Goal: Transaction & Acquisition: Purchase product/service

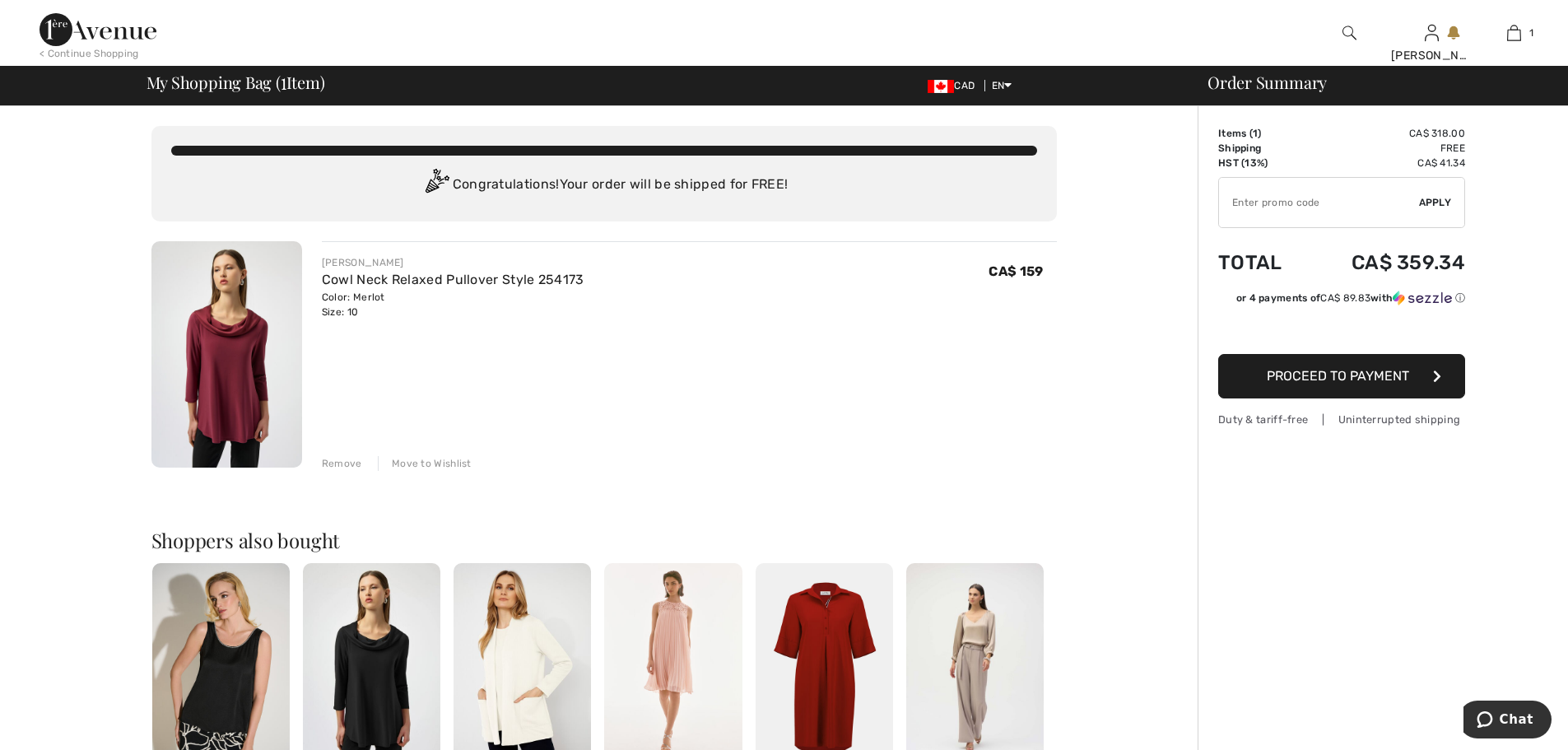
click at [343, 463] on div "Remove" at bounding box center [342, 464] width 40 height 15
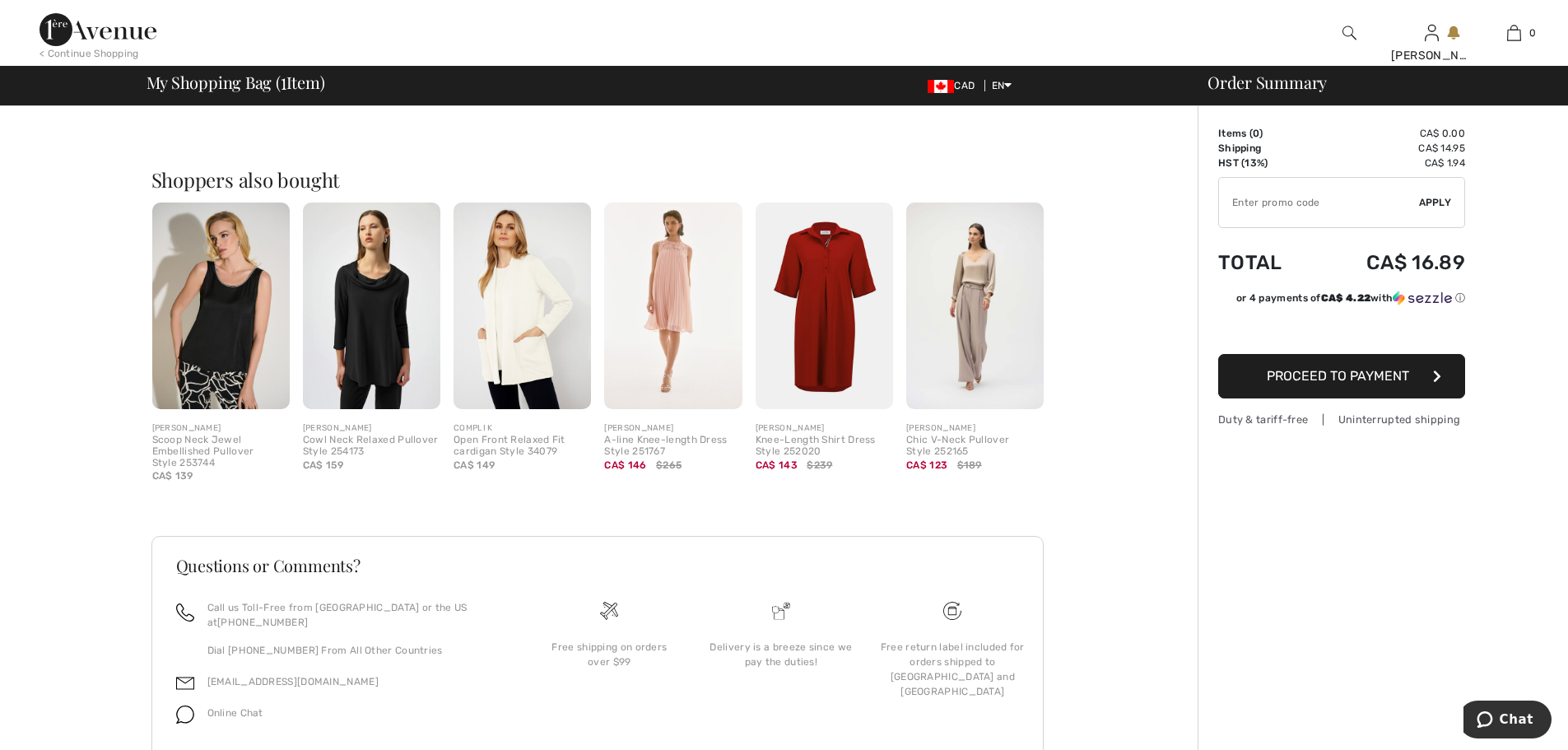
scroll to position [385, 0]
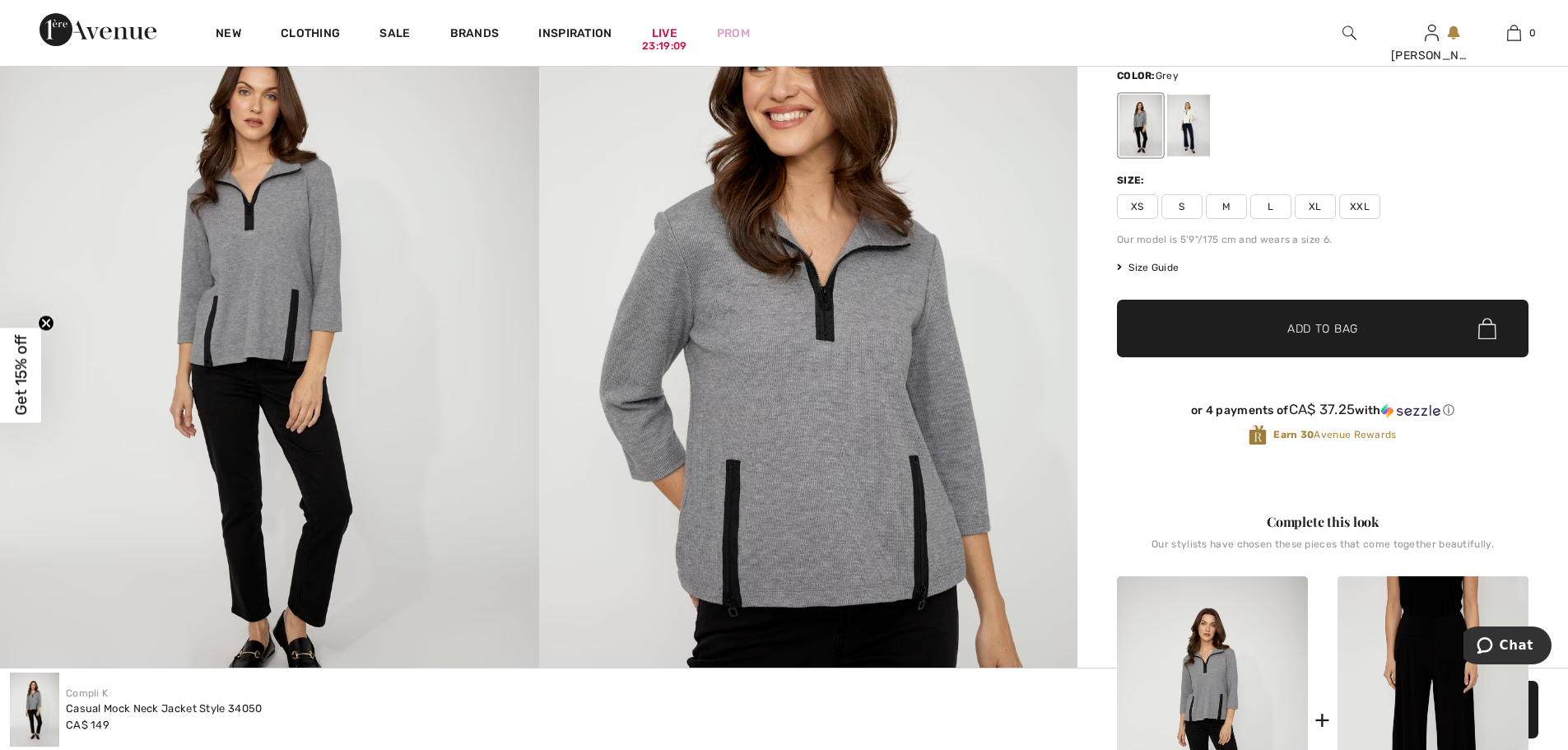
scroll to position [231, 0]
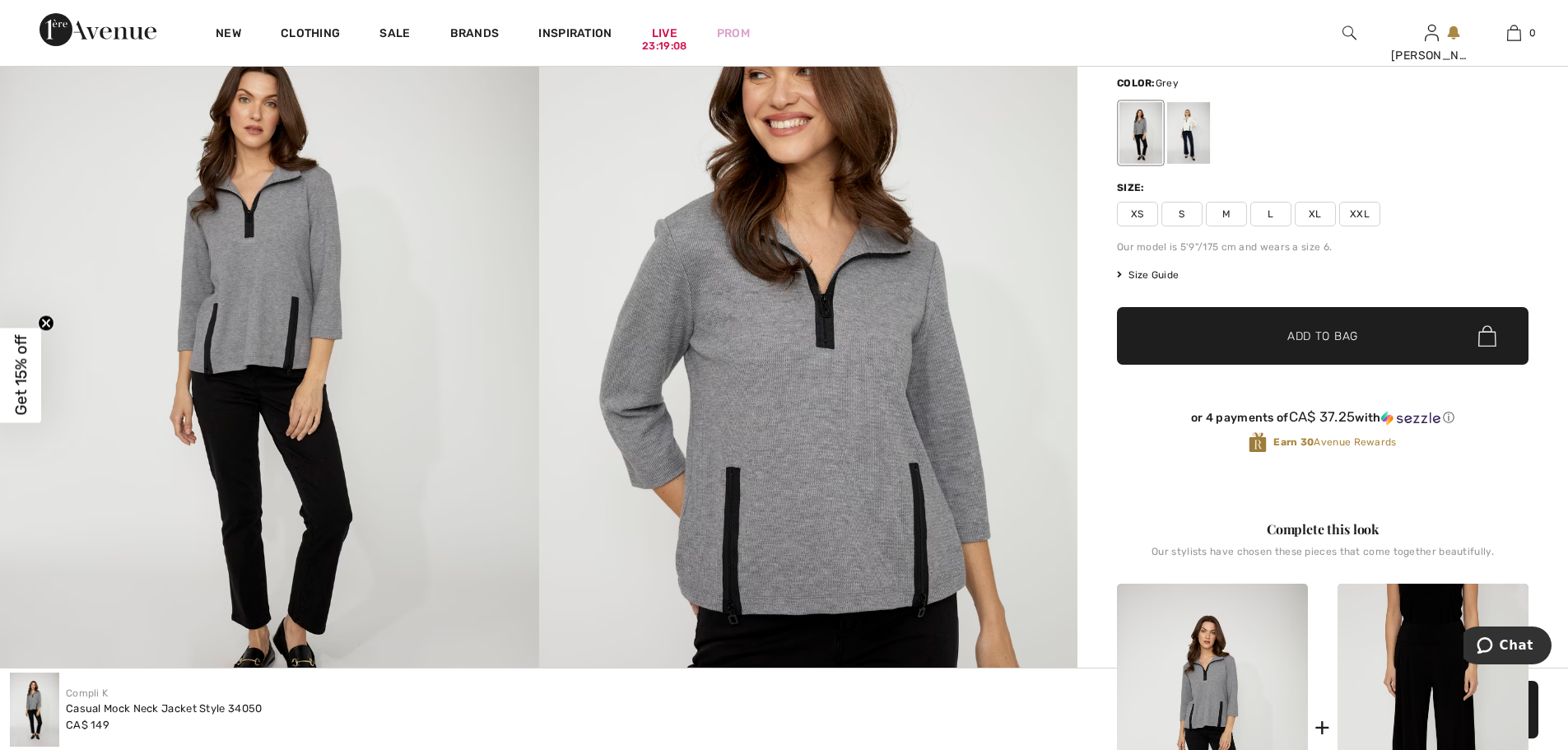
click at [1227, 211] on span "M" at bounding box center [1226, 213] width 41 height 25
click at [1308, 344] on div "Your bag is empty" at bounding box center [1349, 211] width 411 height 293
click at [1330, 331] on div "Your bag is empty" at bounding box center [1349, 211] width 411 height 293
click at [1226, 212] on span "M" at bounding box center [1226, 213] width 41 height 25
click at [1320, 337] on span "Add to Bag" at bounding box center [1323, 336] width 71 height 17
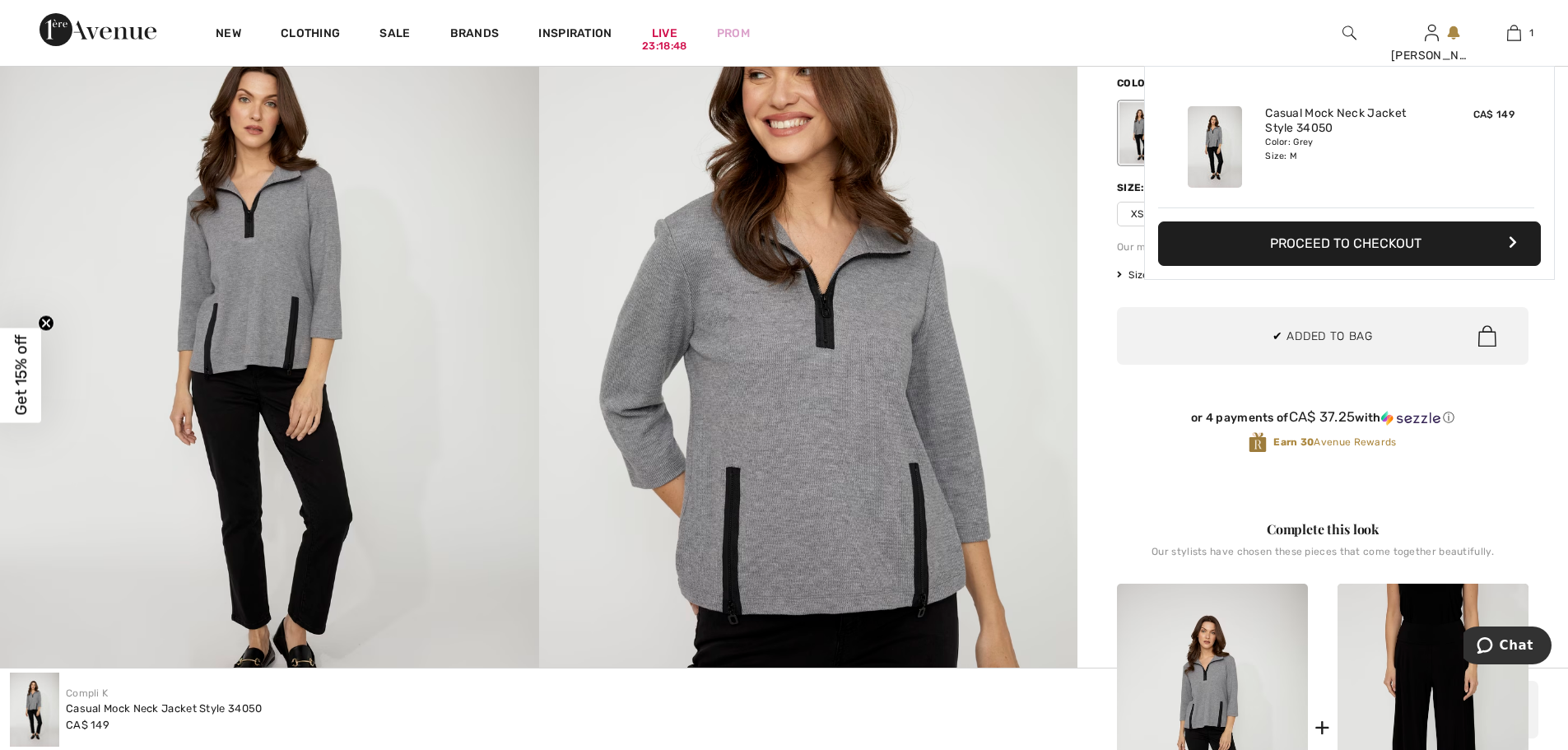
scroll to position [0, 0]
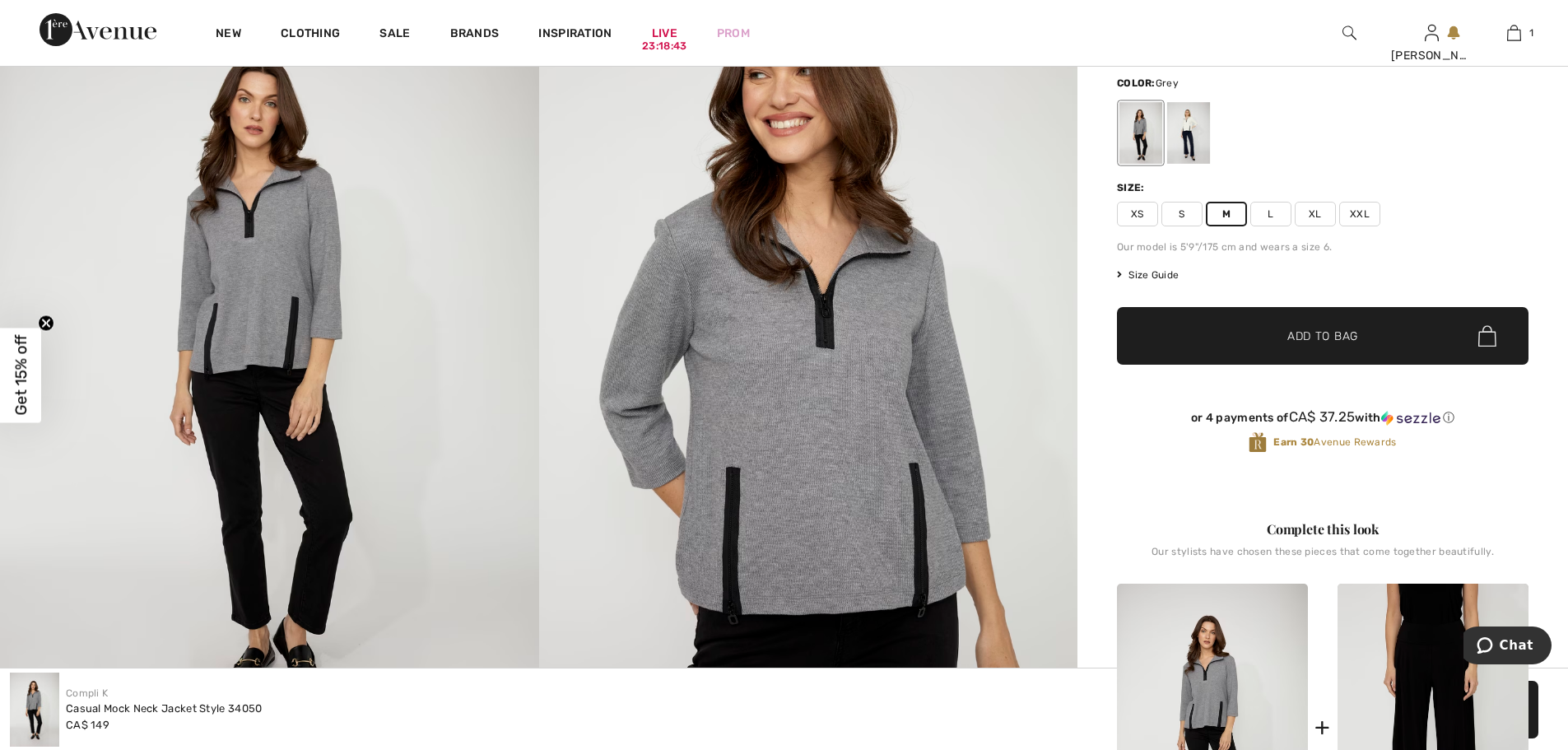
click at [1161, 276] on span "Size Guide" at bounding box center [1148, 275] width 62 height 15
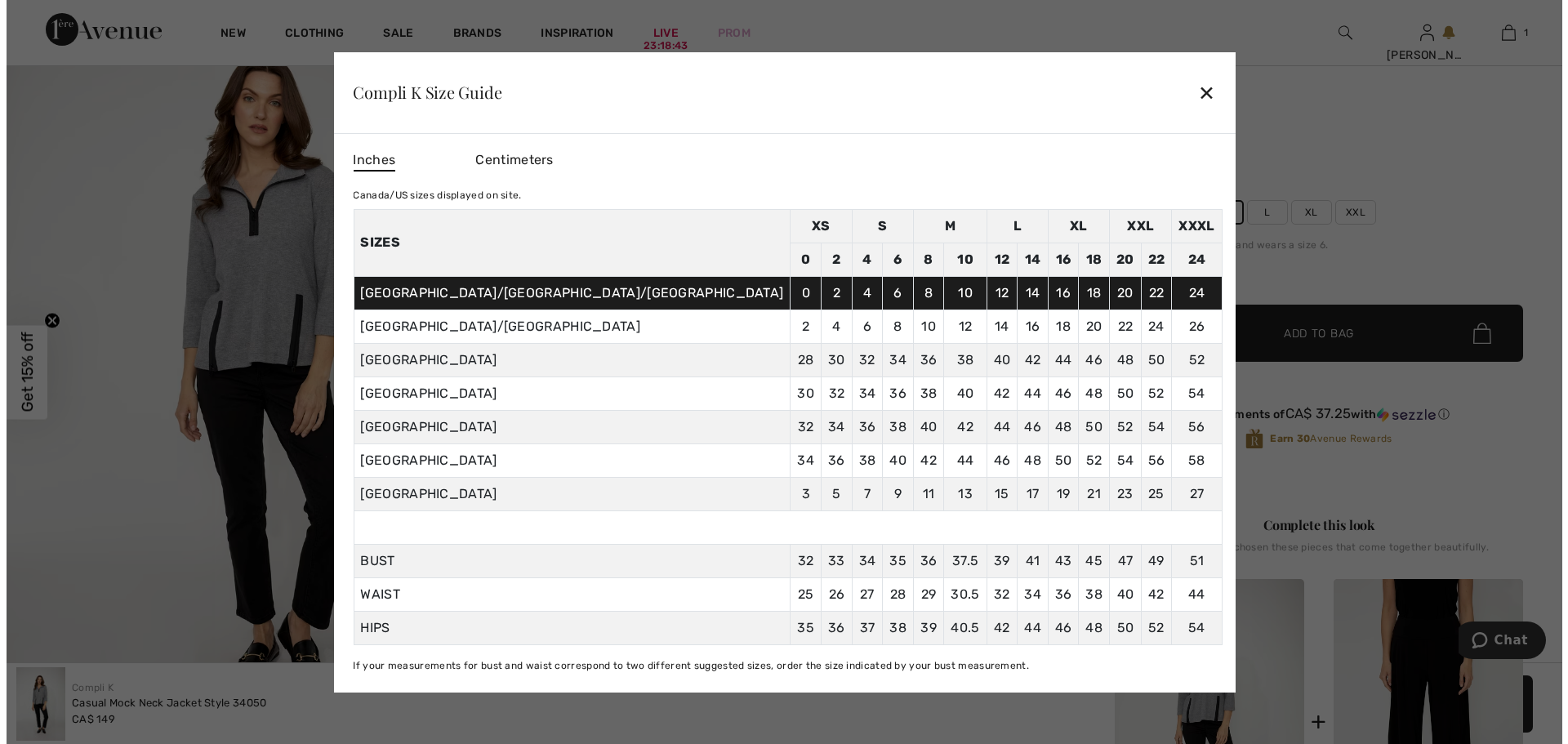
scroll to position [230, 0]
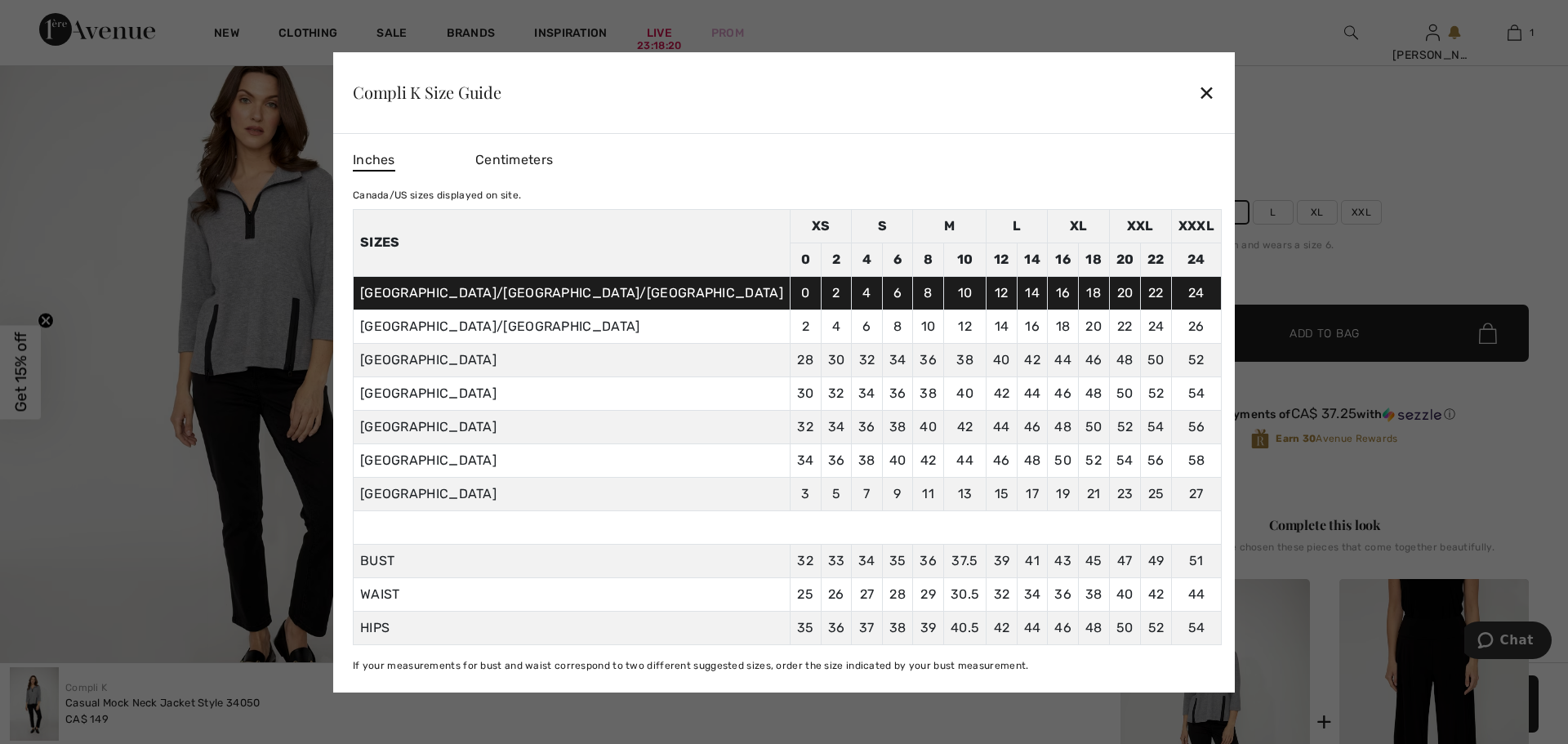
click at [1197, 95] on div "✕" at bounding box center [1206, 92] width 17 height 34
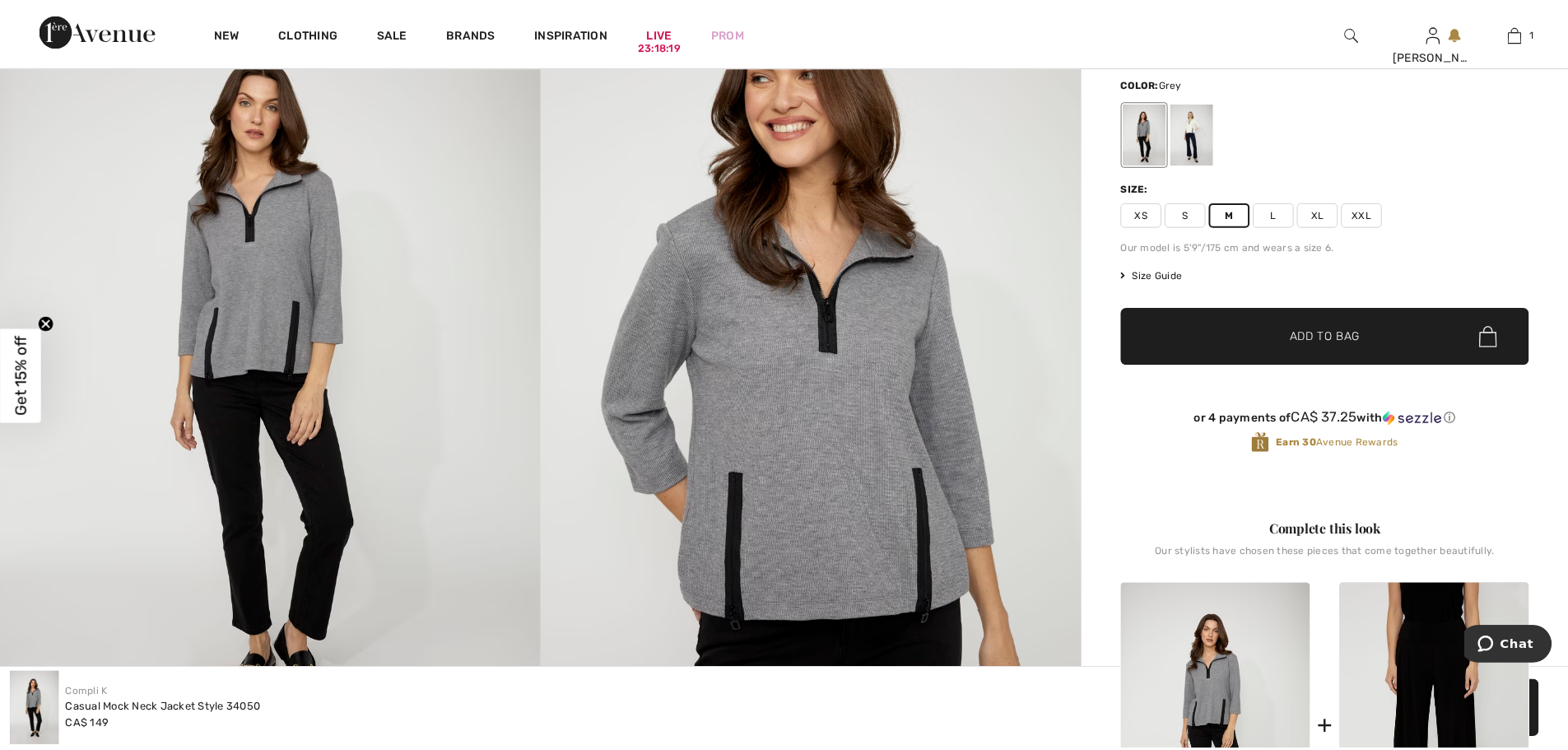
scroll to position [231, 0]
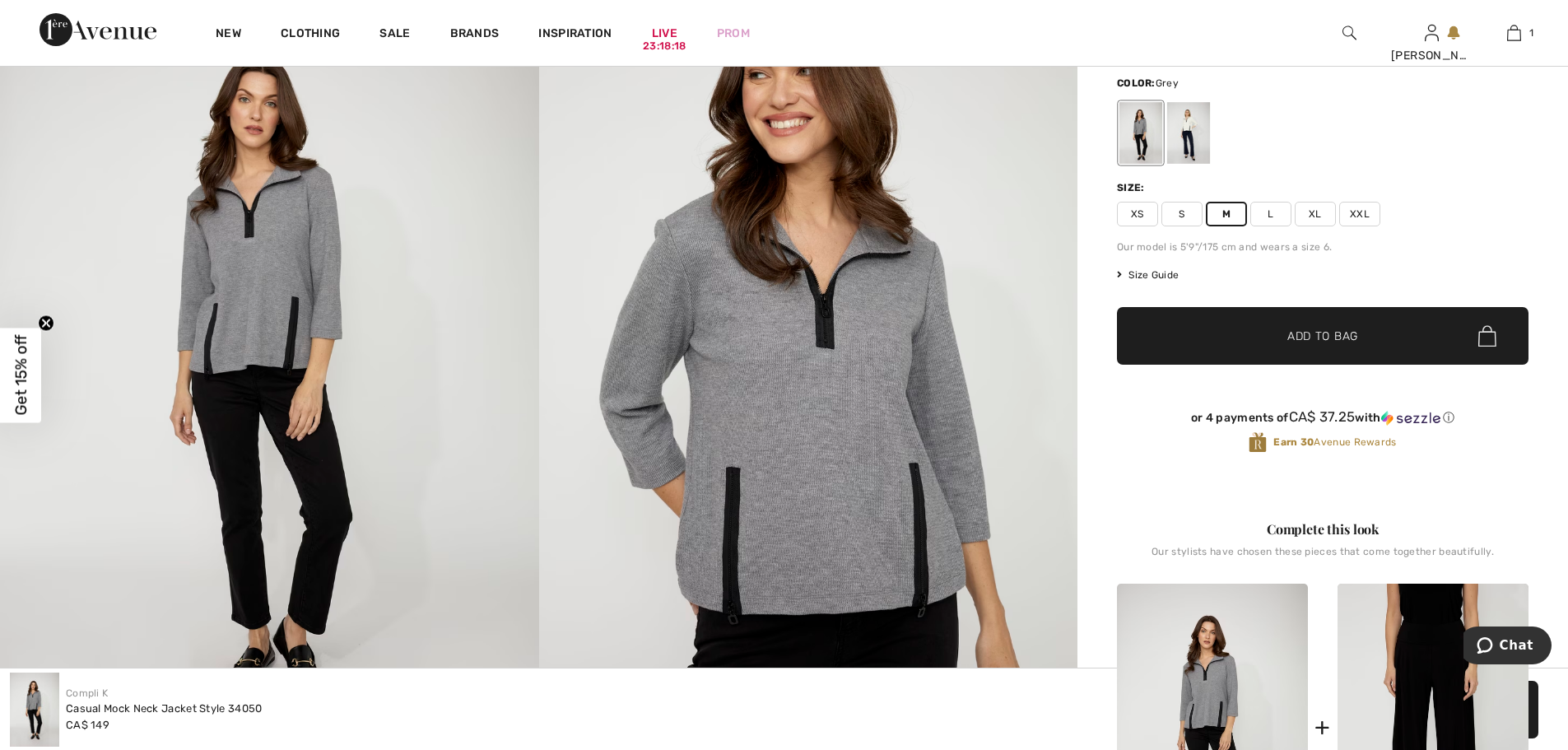
click at [1112, 96] on div "Compli K Write a review Casual Mock Neck Jacket Style 34050 CA$ 149 Color: Grey…" at bounding box center [1323, 666] width 490 height 1402
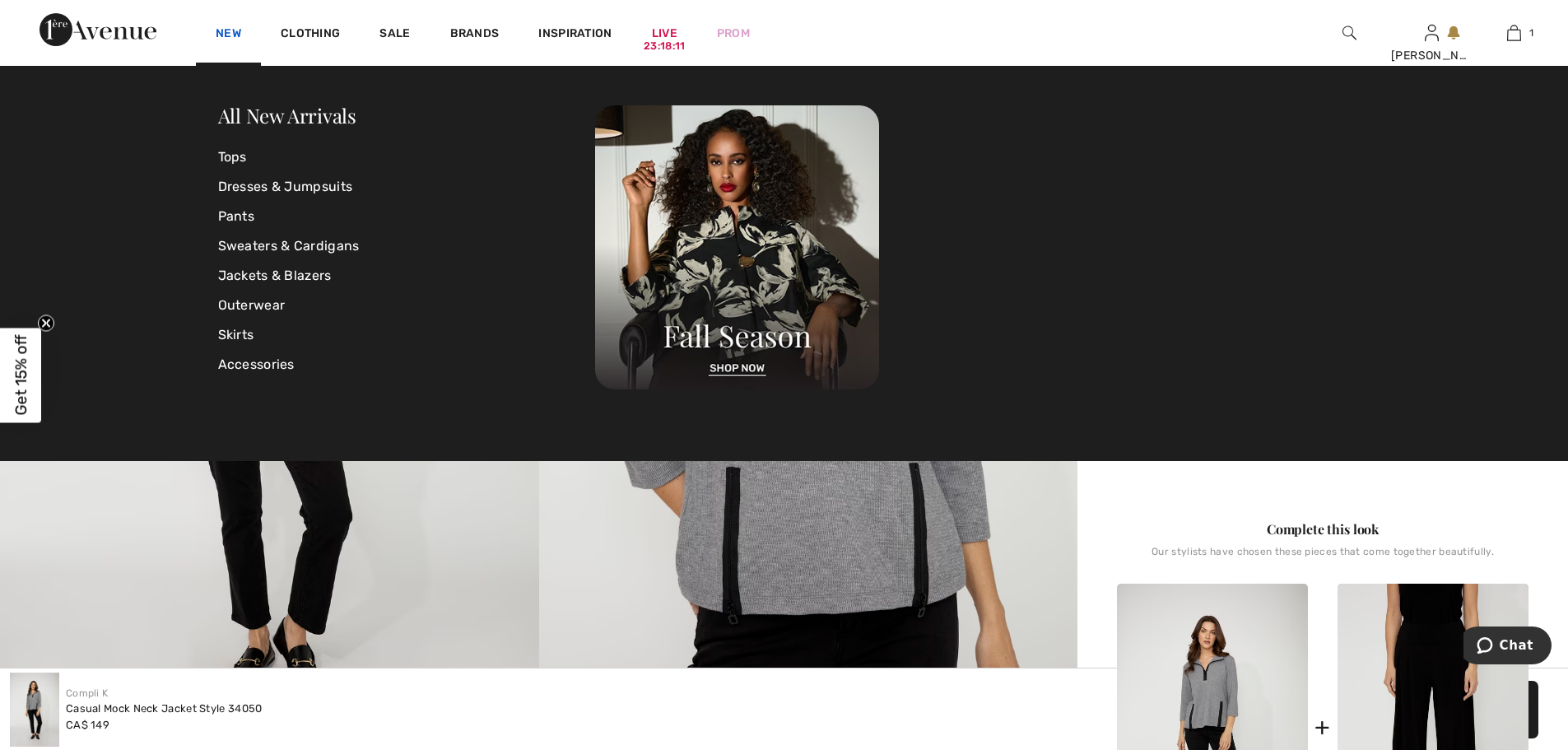
click at [225, 30] on link "New" at bounding box center [229, 35] width 26 height 17
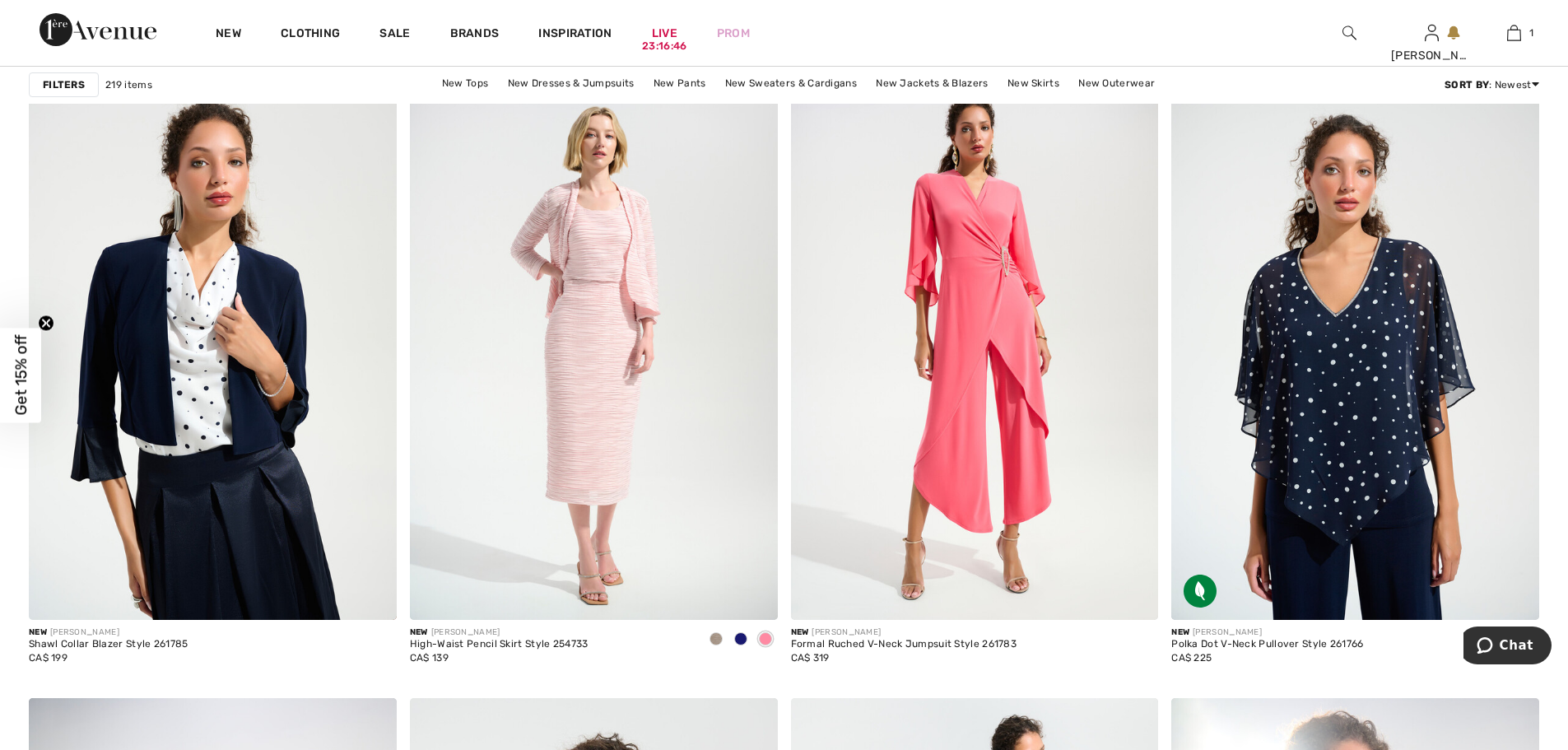
scroll to position [7991, 0]
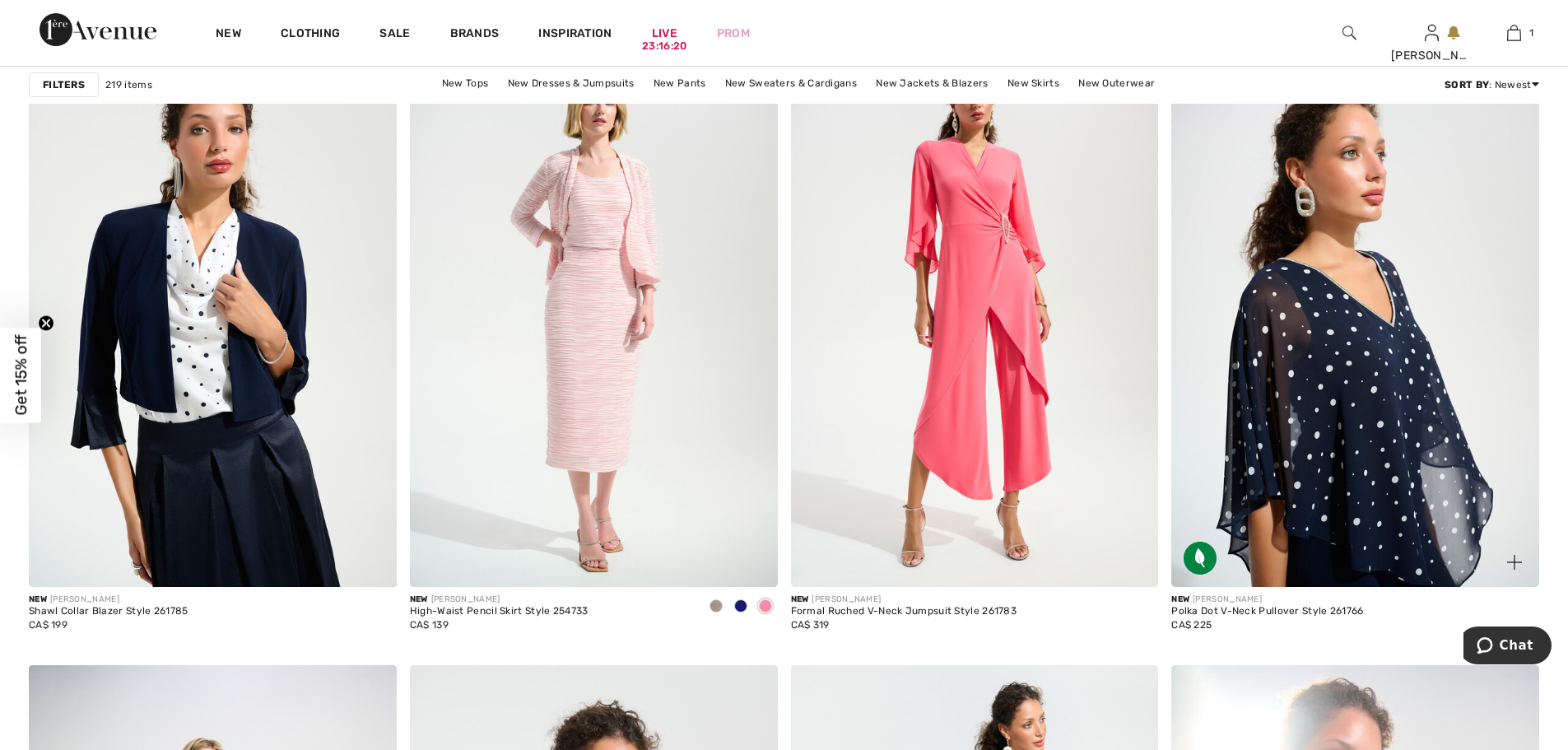
click at [1386, 521] on img at bounding box center [1356, 311] width 368 height 551
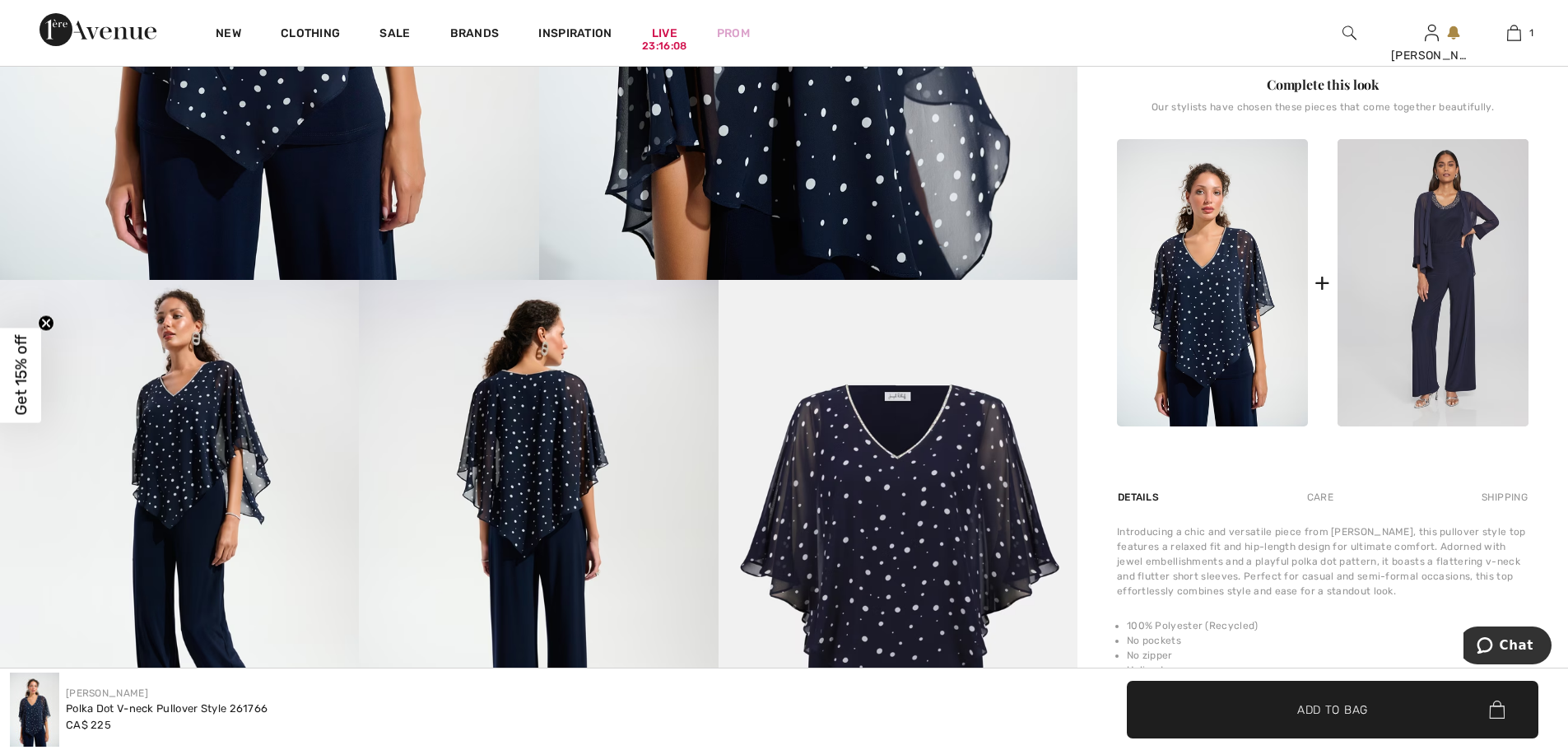
scroll to position [779, 0]
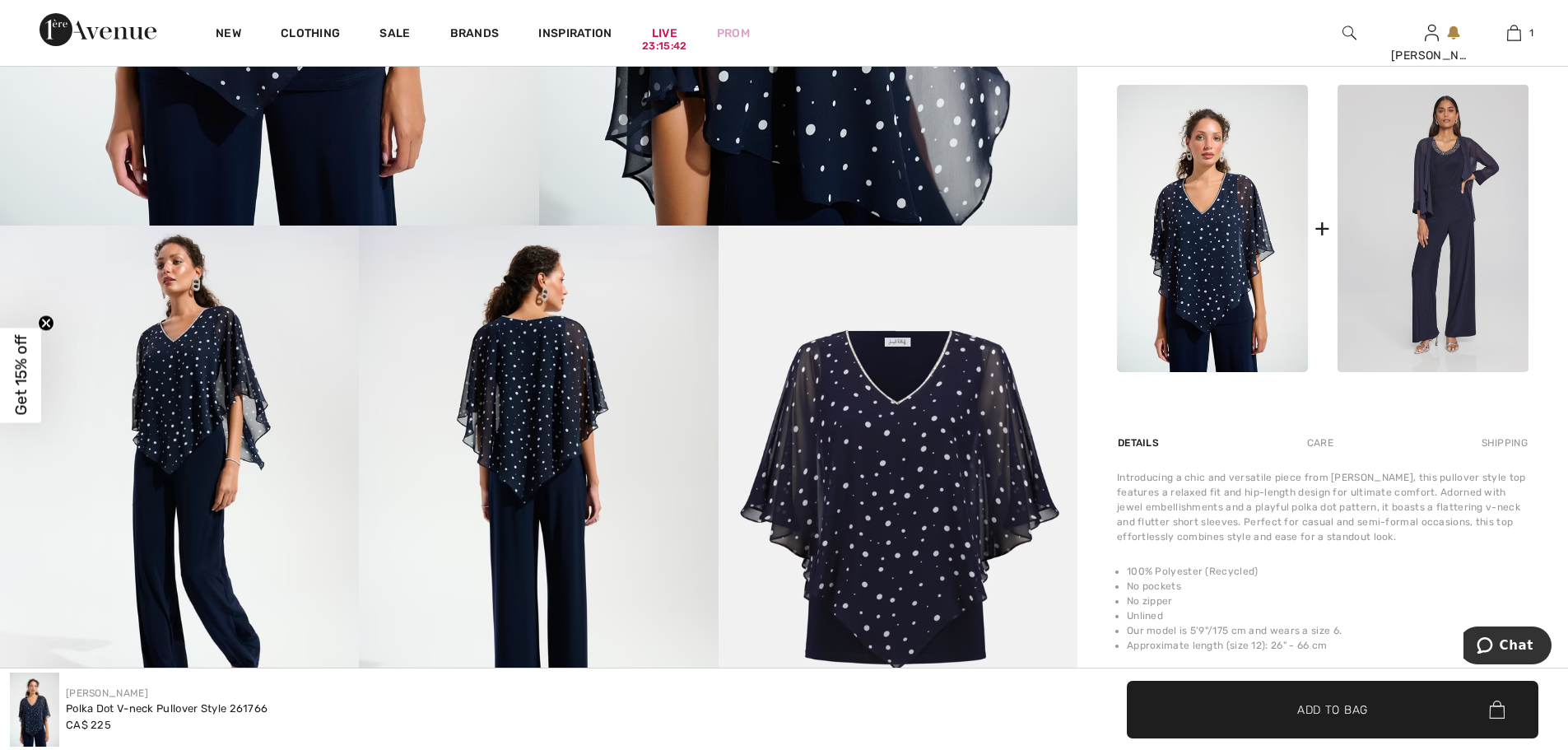
click at [1232, 277] on img at bounding box center [1213, 228] width 191 height 287
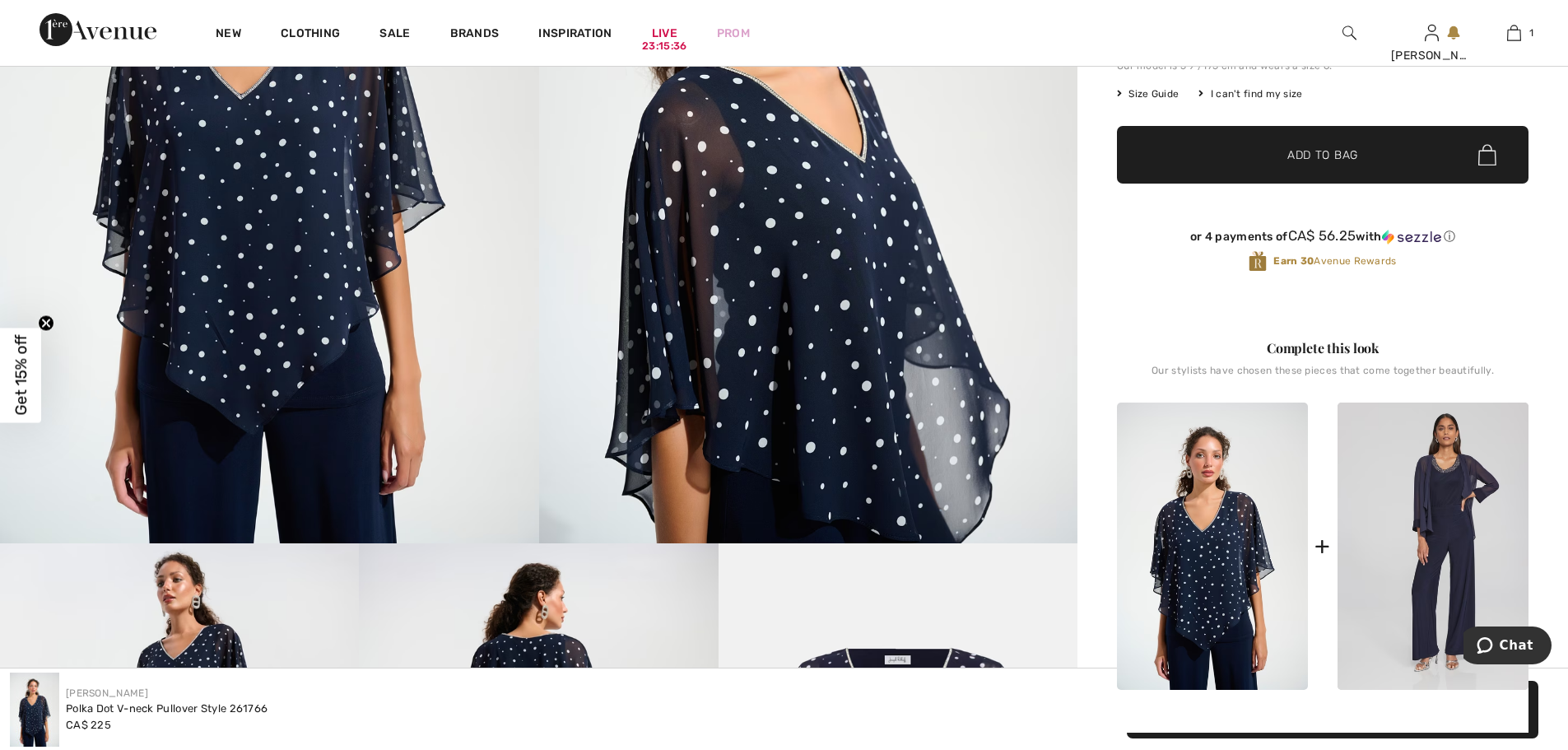
scroll to position [450, 0]
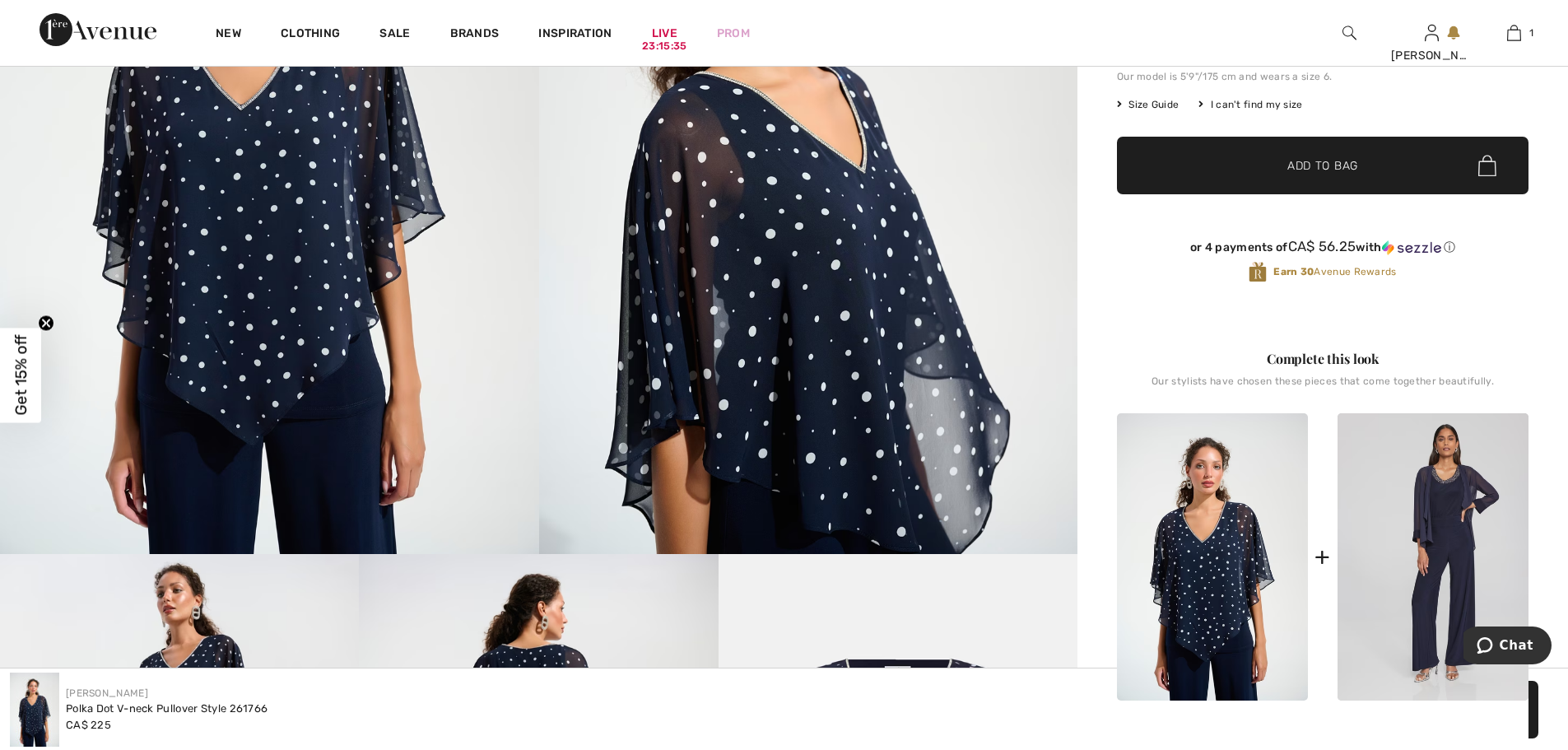
click at [354, 396] on img at bounding box center [270, 149] width 539 height 808
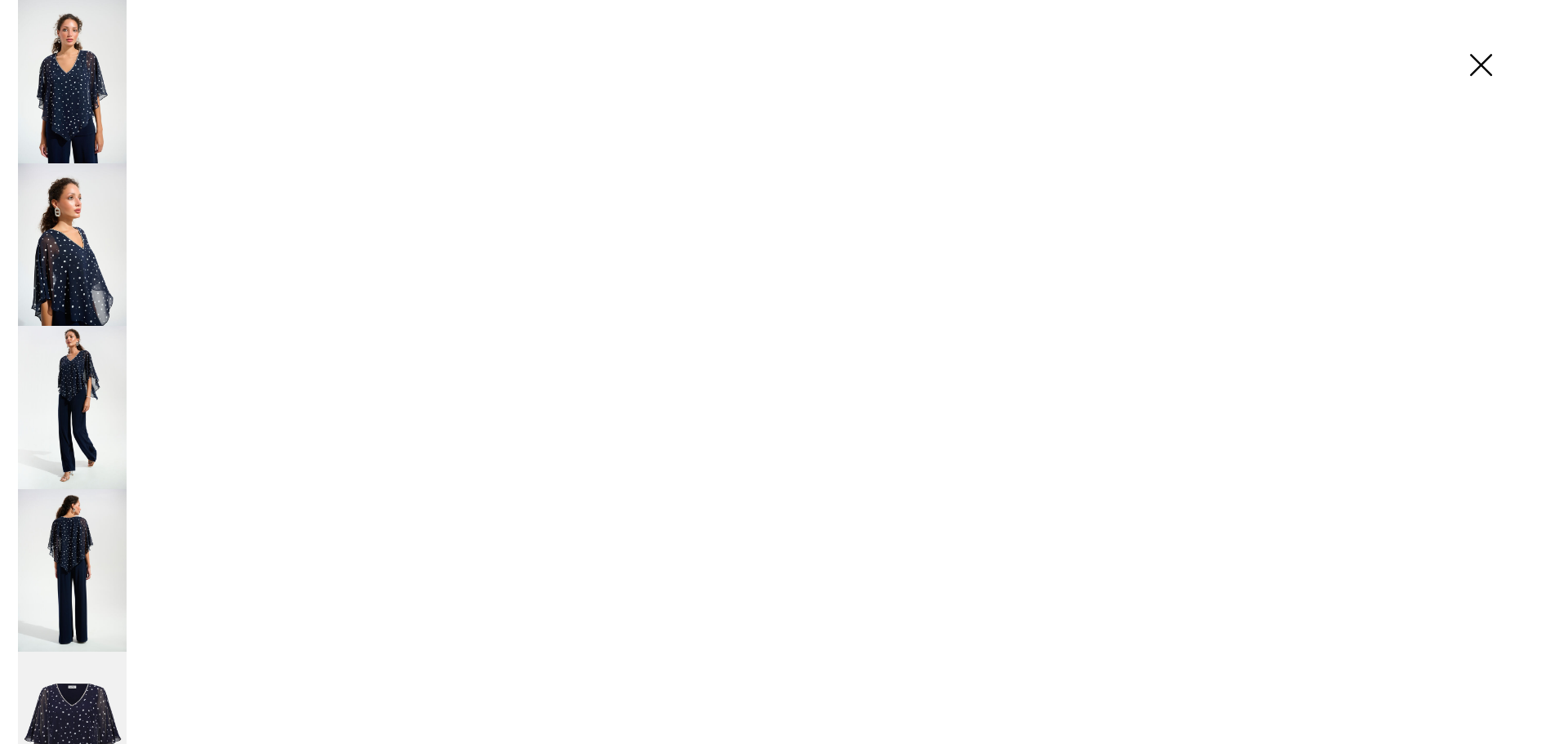
scroll to position [447, 0]
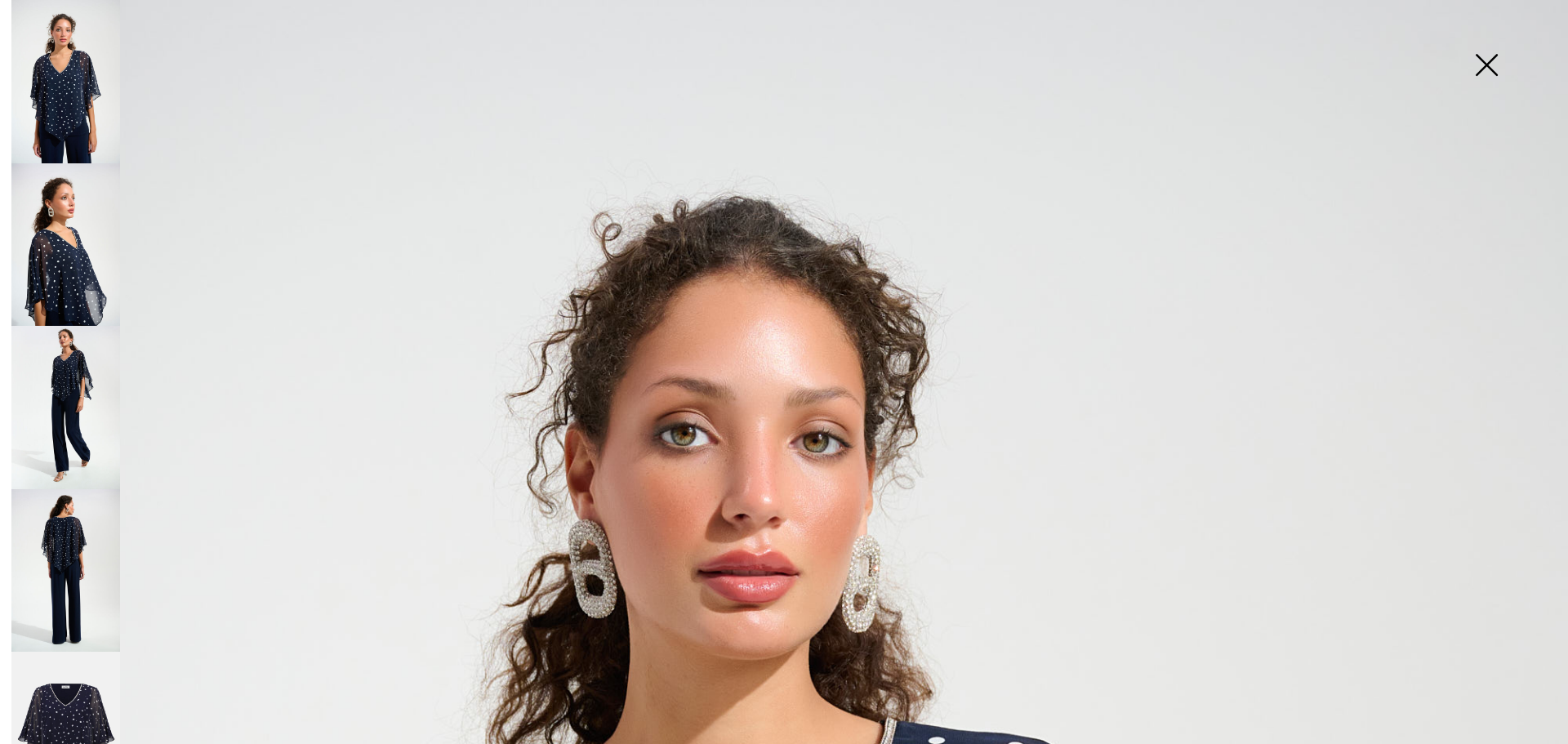
click at [75, 72] on img at bounding box center [66, 81] width 108 height 164
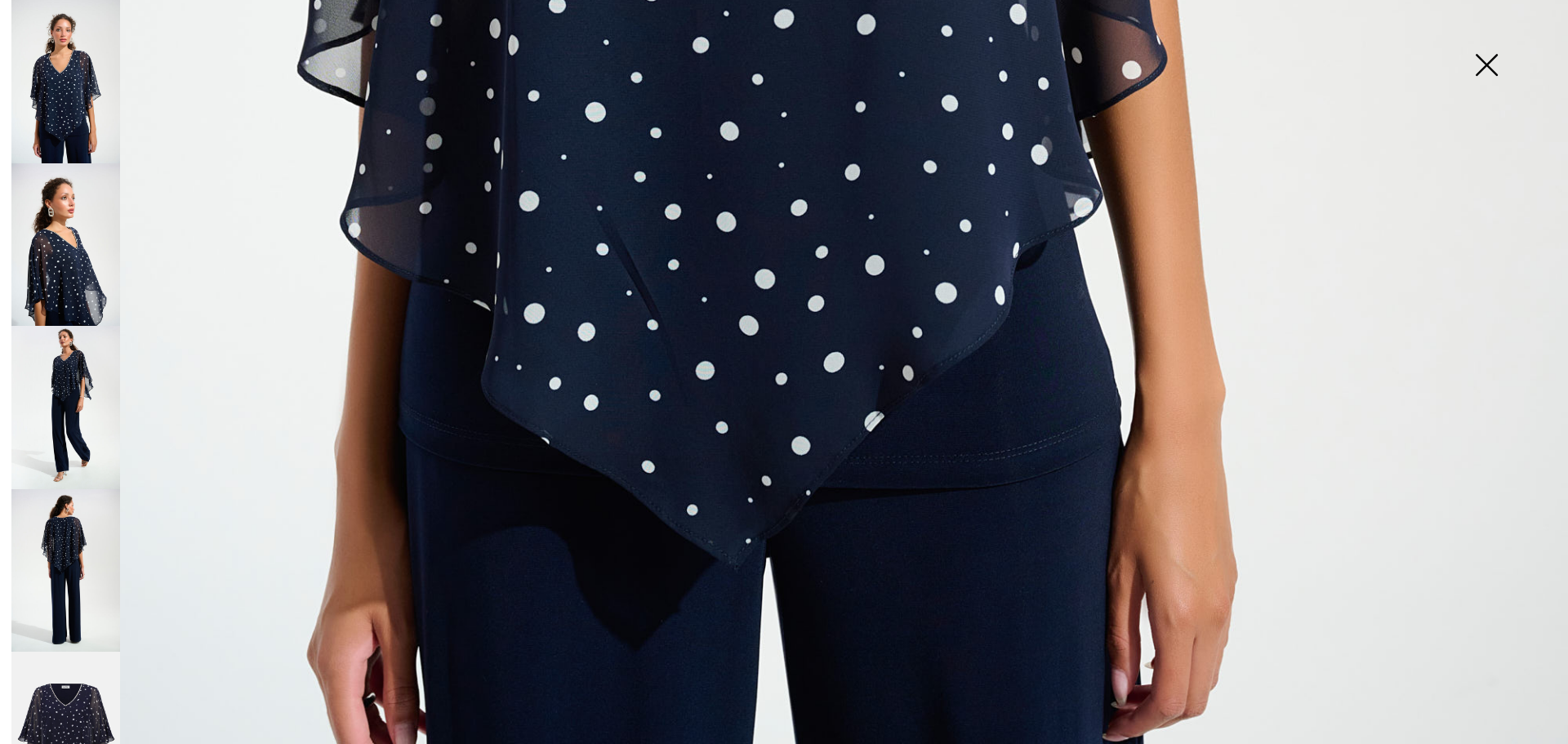
scroll to position [1482, 0]
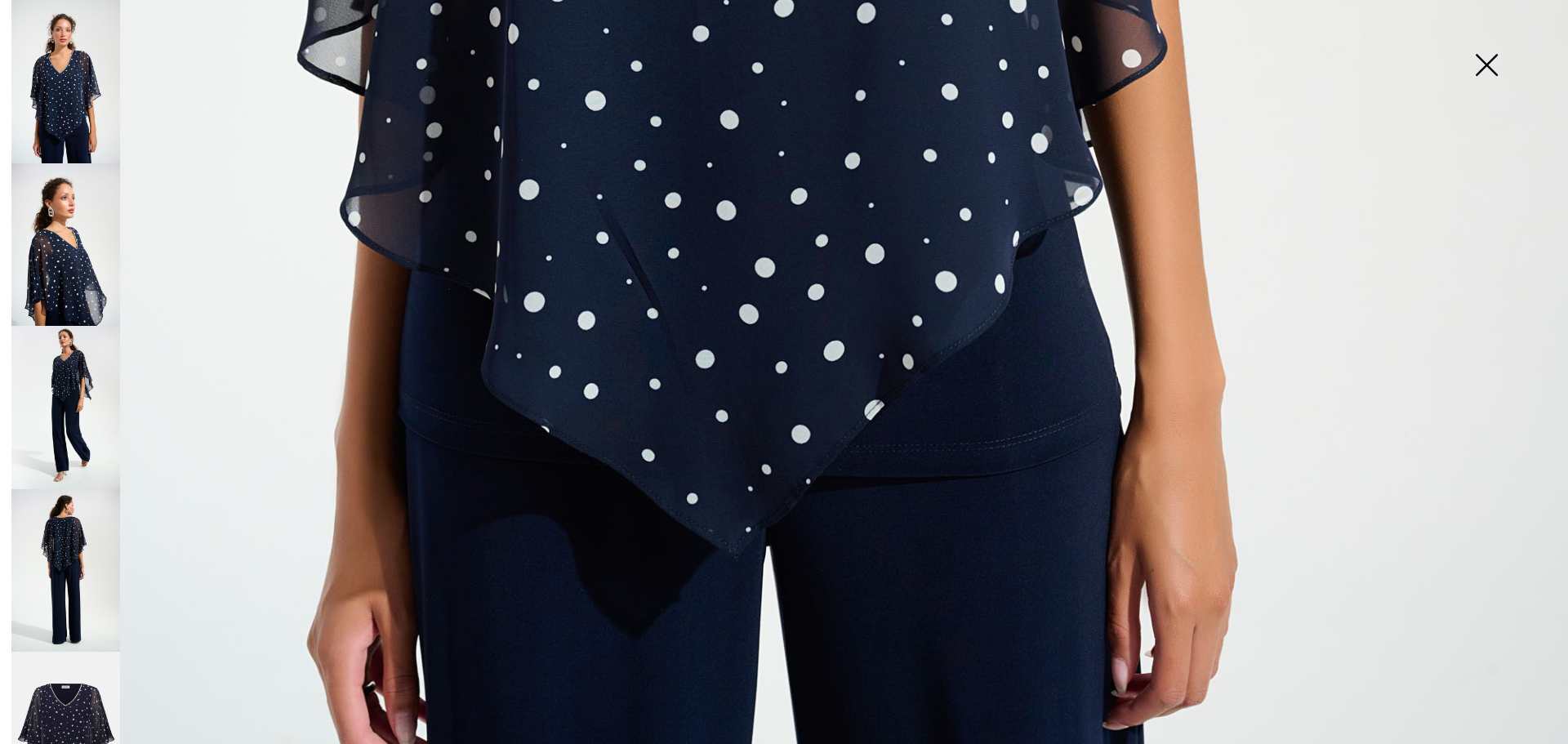
click at [77, 282] on img at bounding box center [66, 245] width 108 height 164
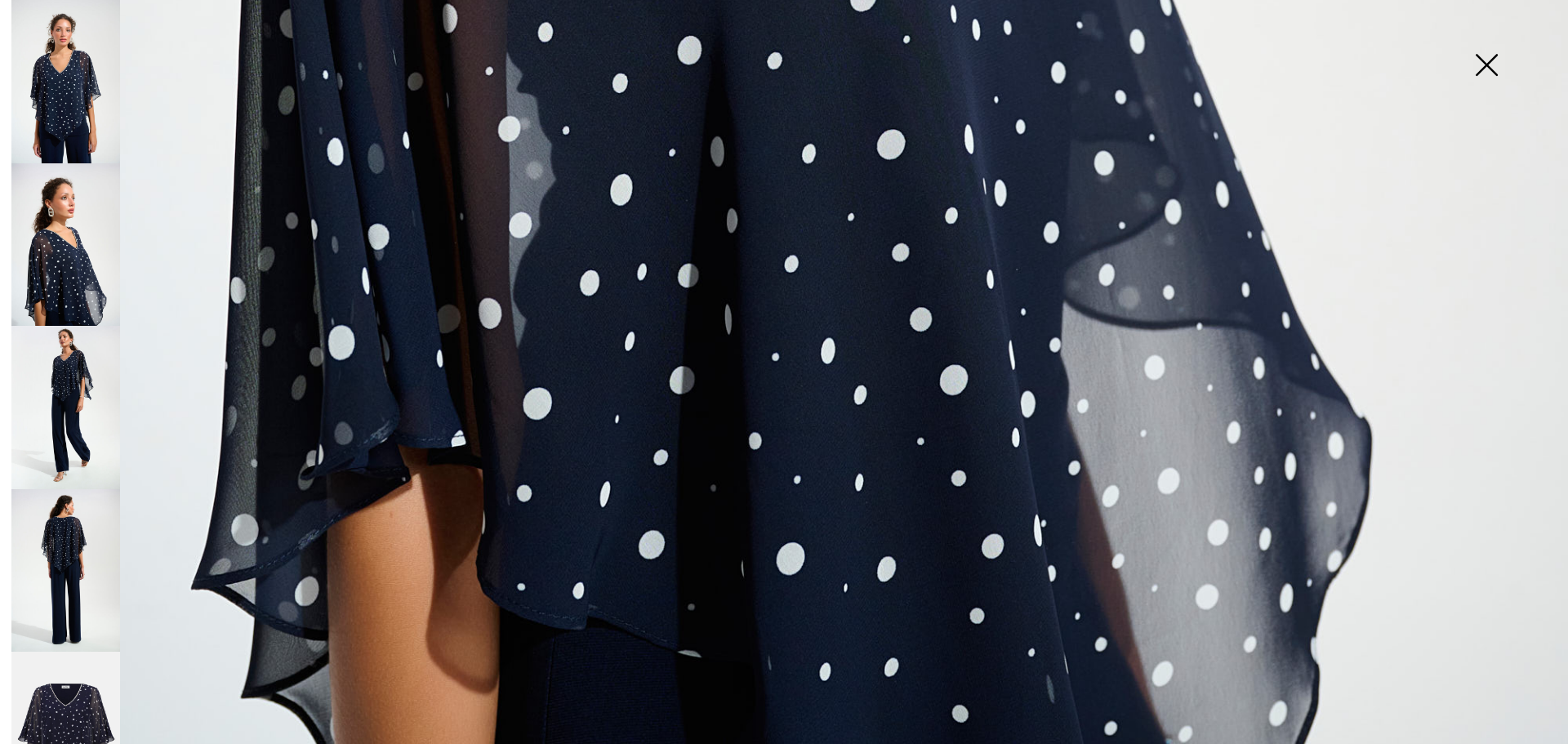
scroll to position [1590, 0]
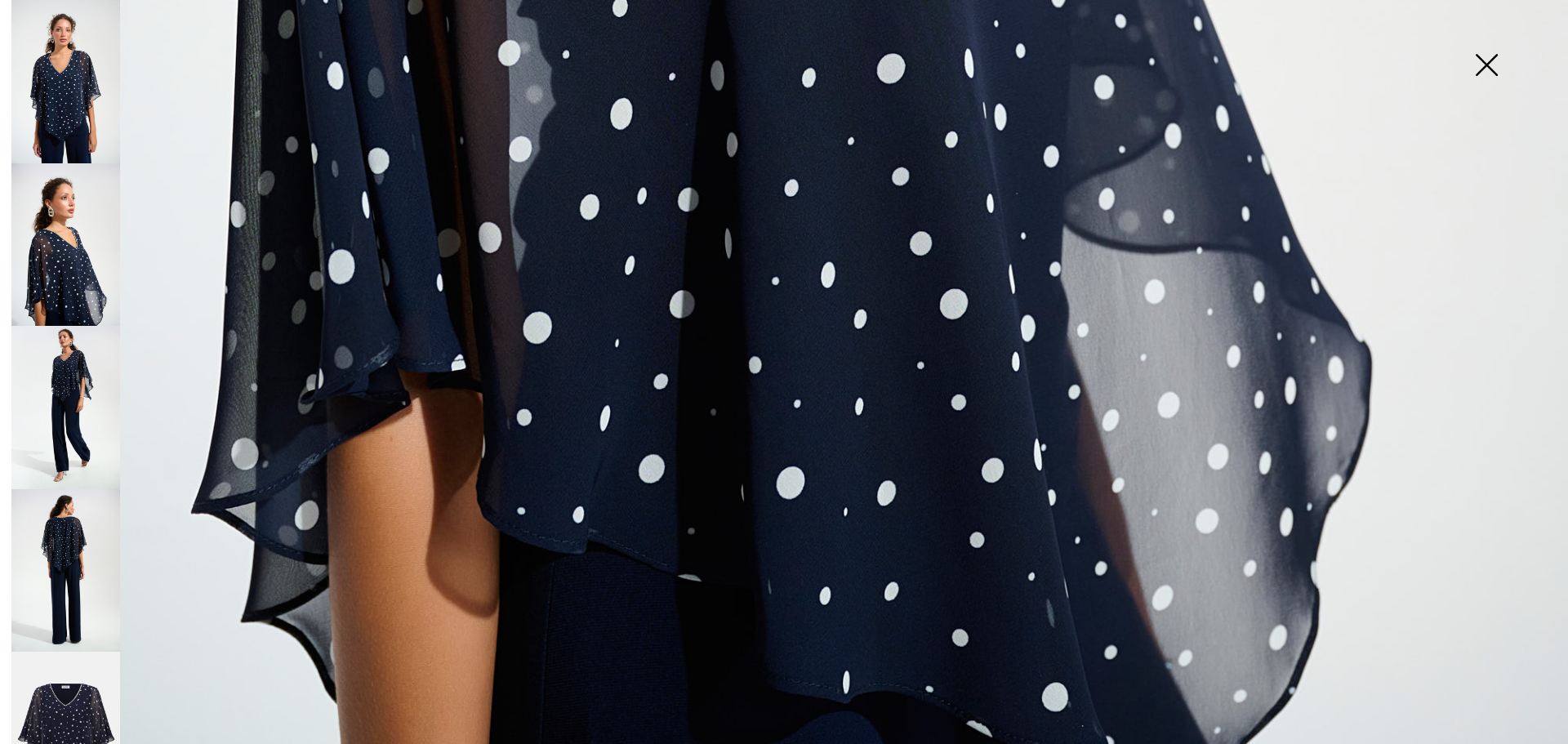
click at [63, 387] on img at bounding box center [66, 407] width 108 height 164
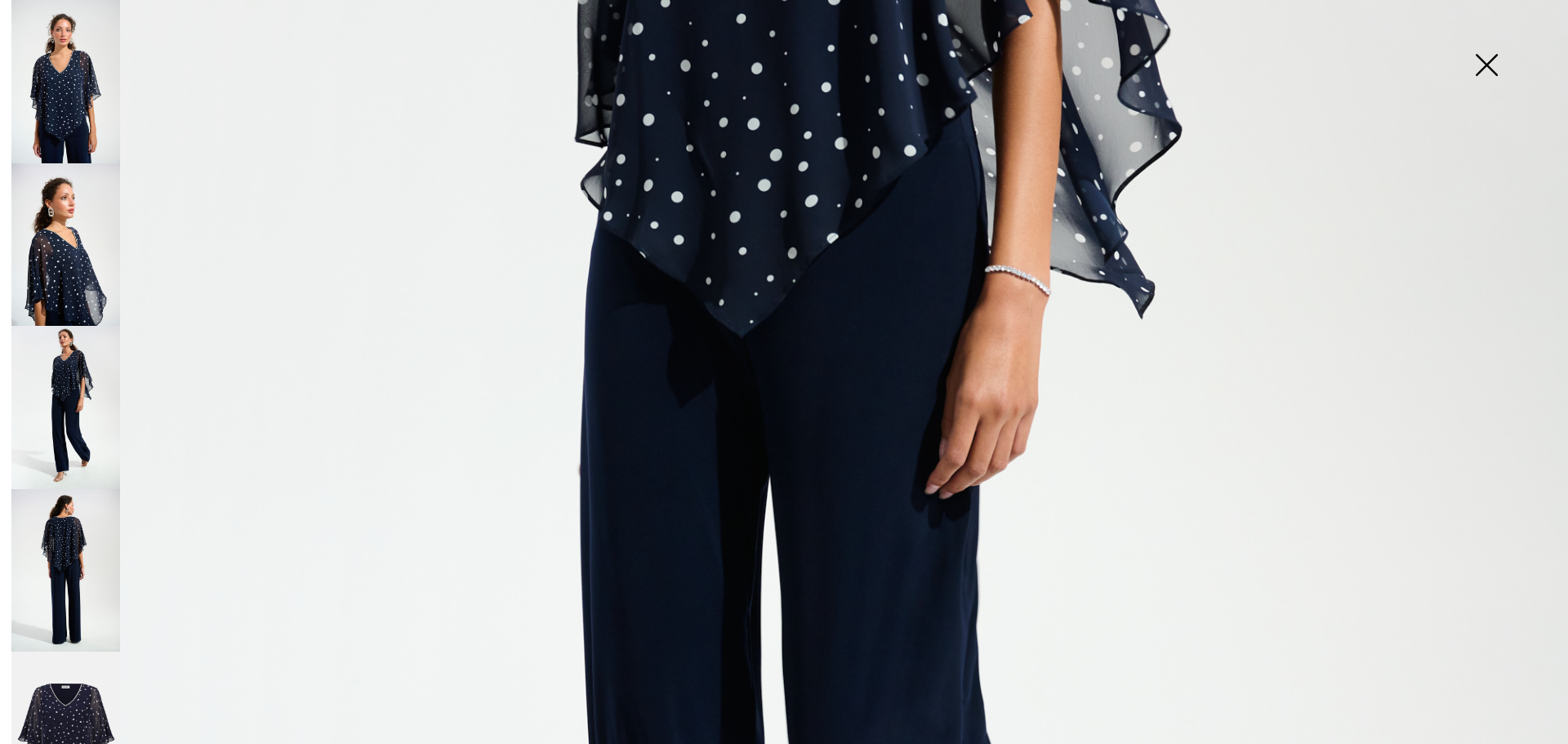
scroll to position [719, 0]
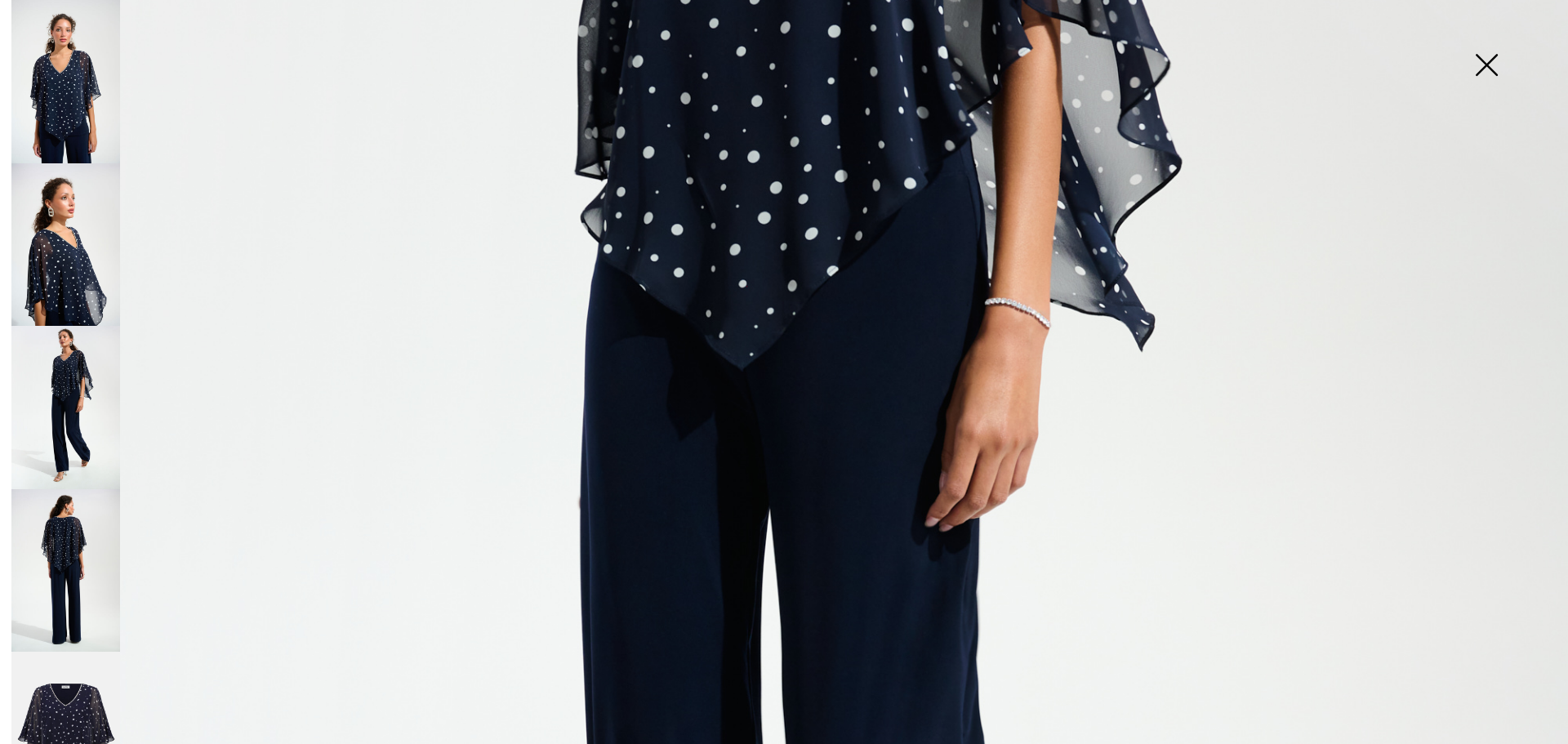
click at [73, 499] on img at bounding box center [66, 570] width 108 height 164
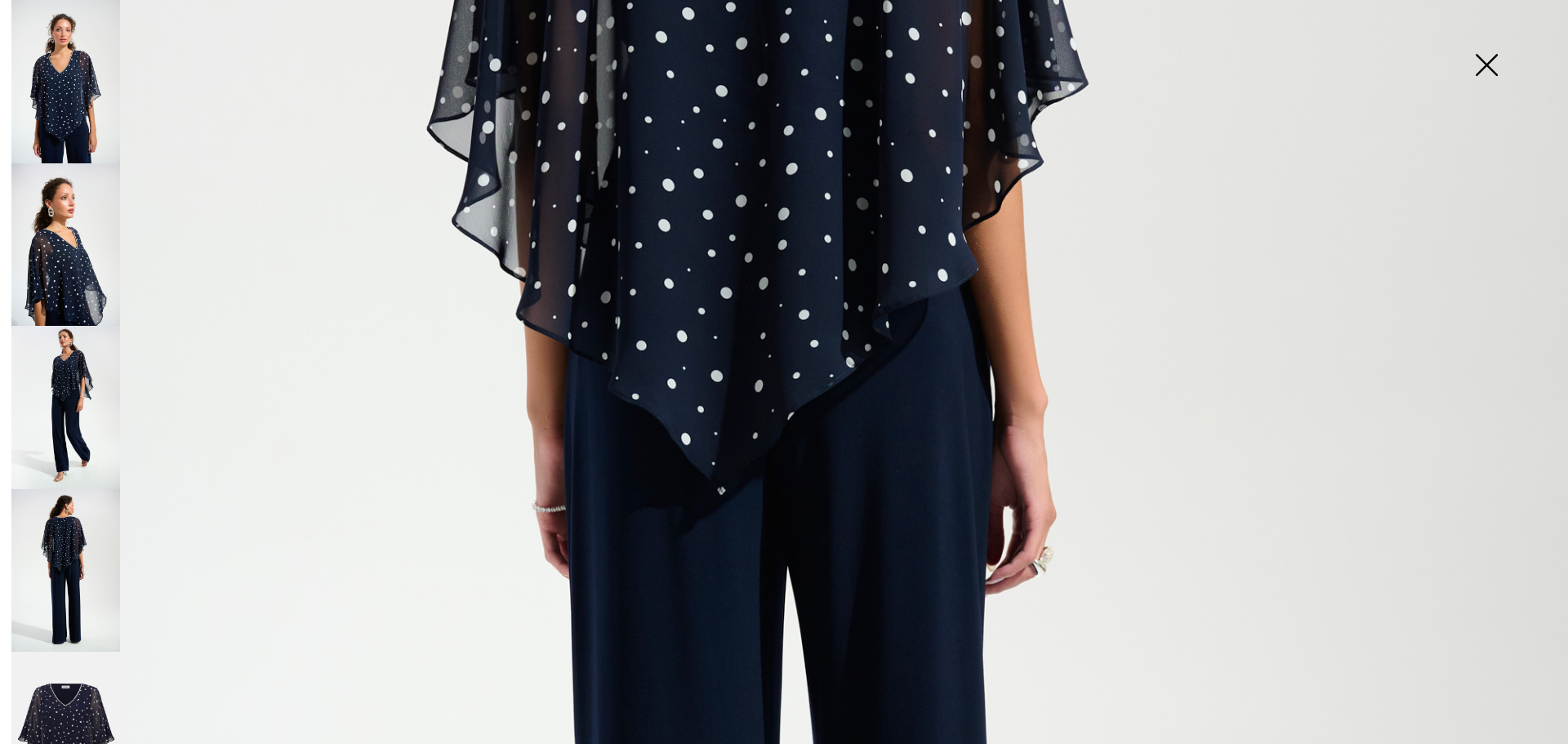
click at [892, 338] on img at bounding box center [784, 457] width 1568 height 2352
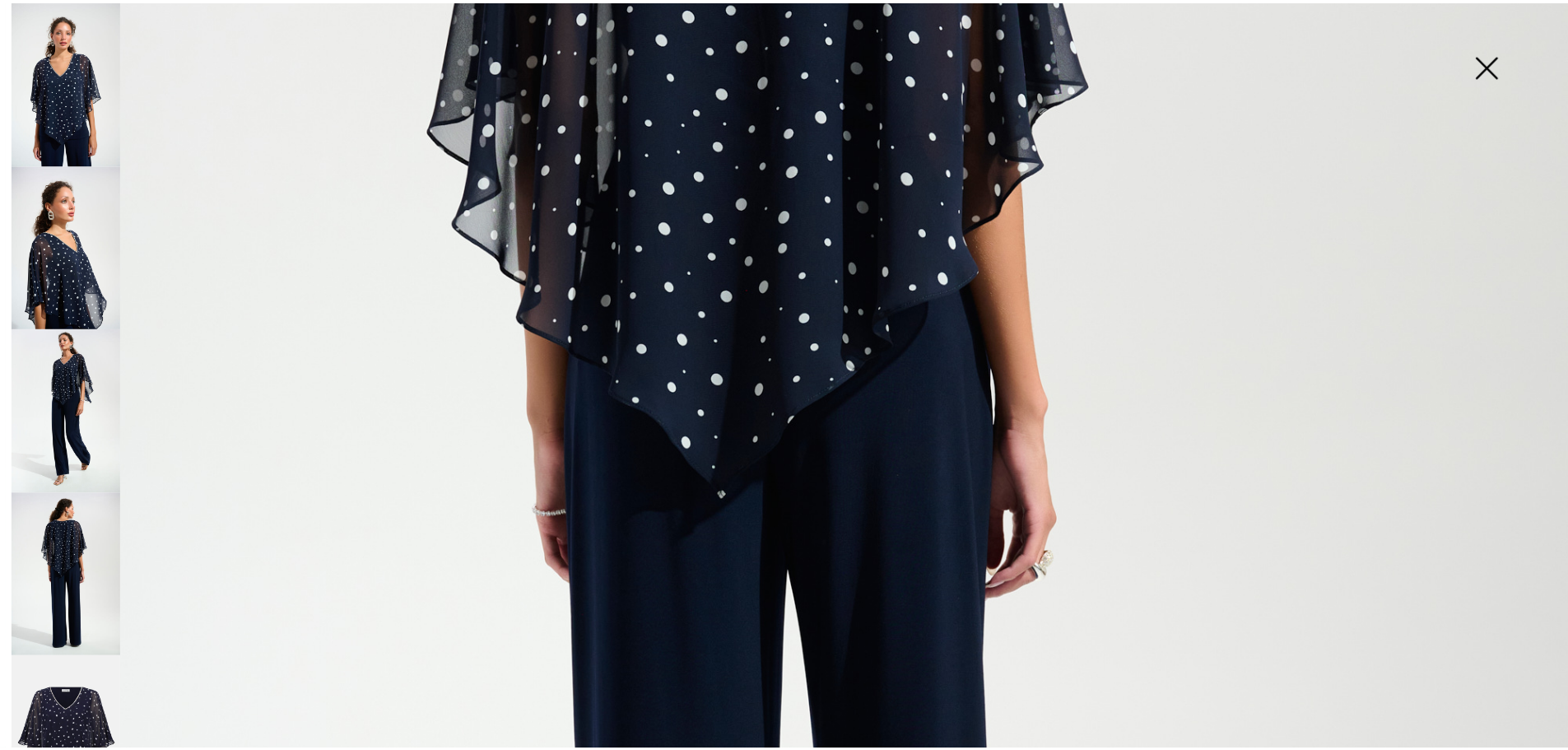
scroll to position [450, 0]
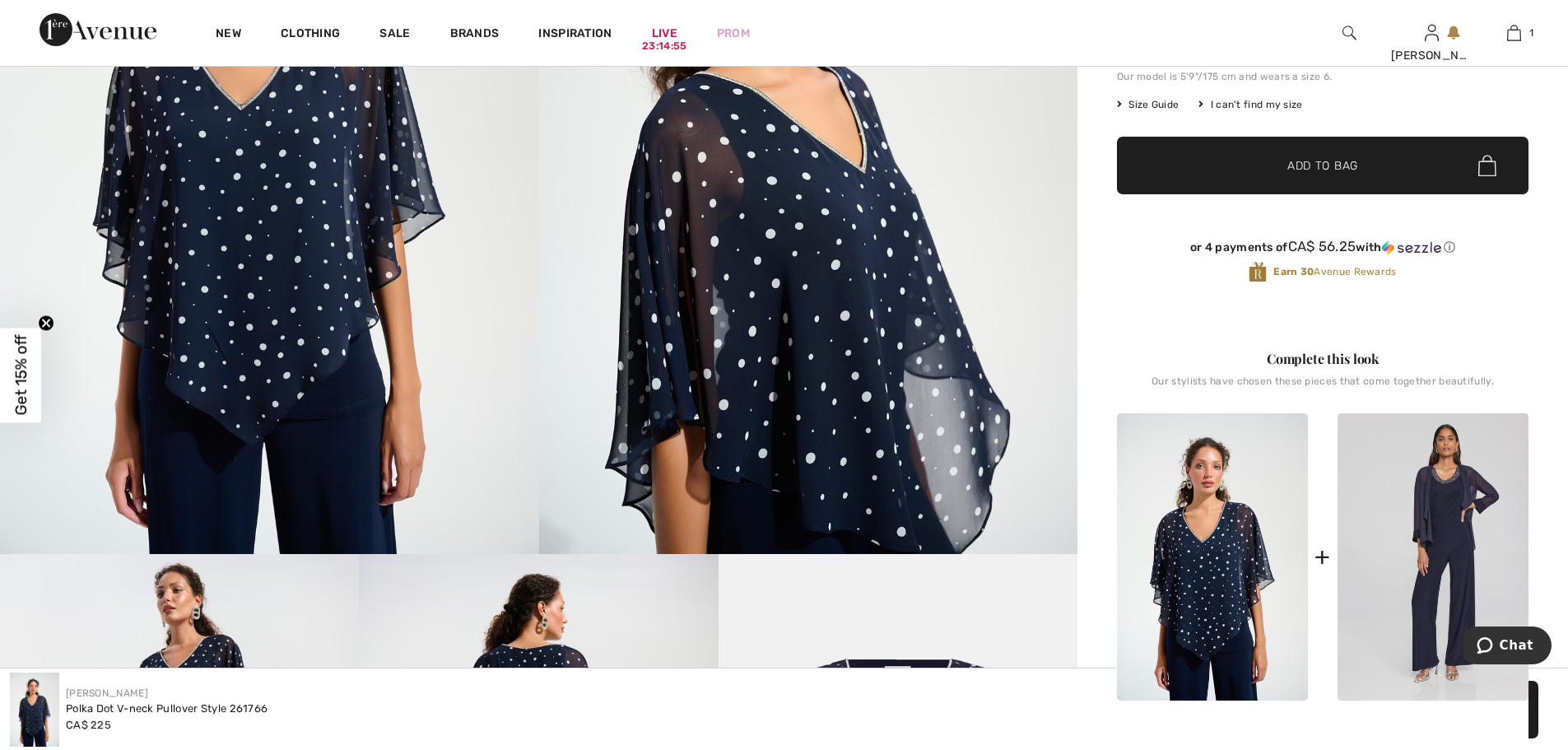
click at [899, 341] on img at bounding box center [809, 149] width 539 height 808
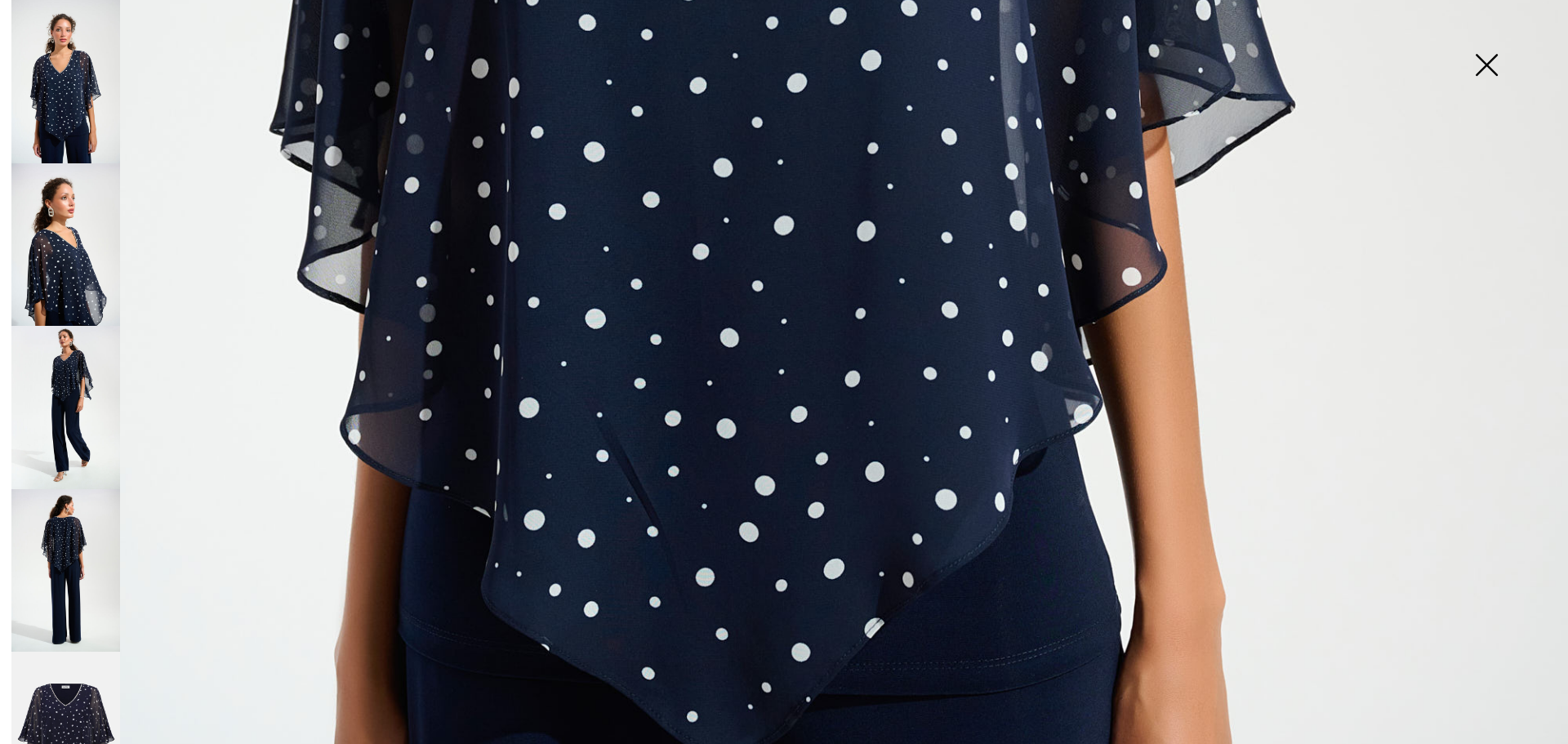
scroll to position [1306, 0]
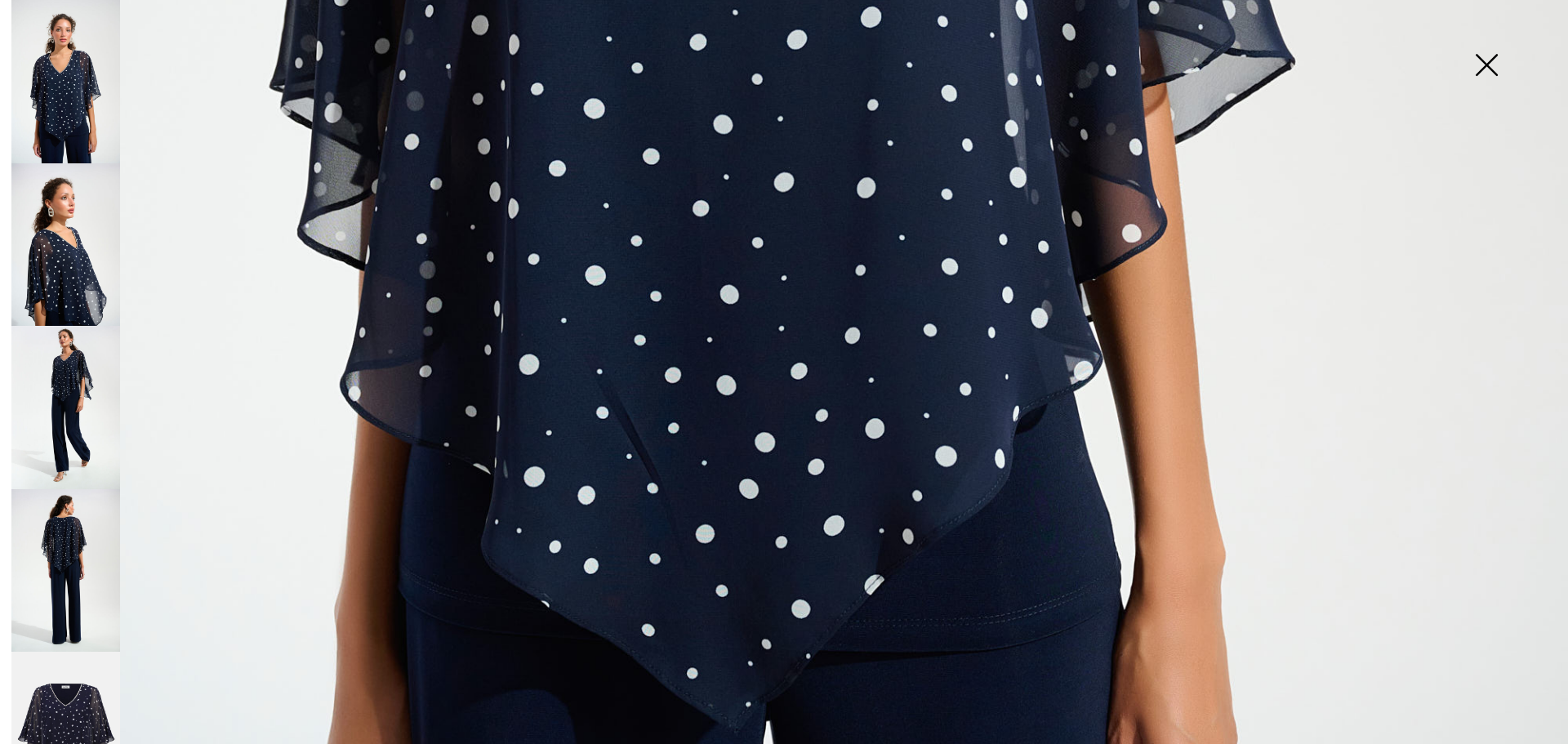
click at [61, 532] on img at bounding box center [66, 570] width 108 height 164
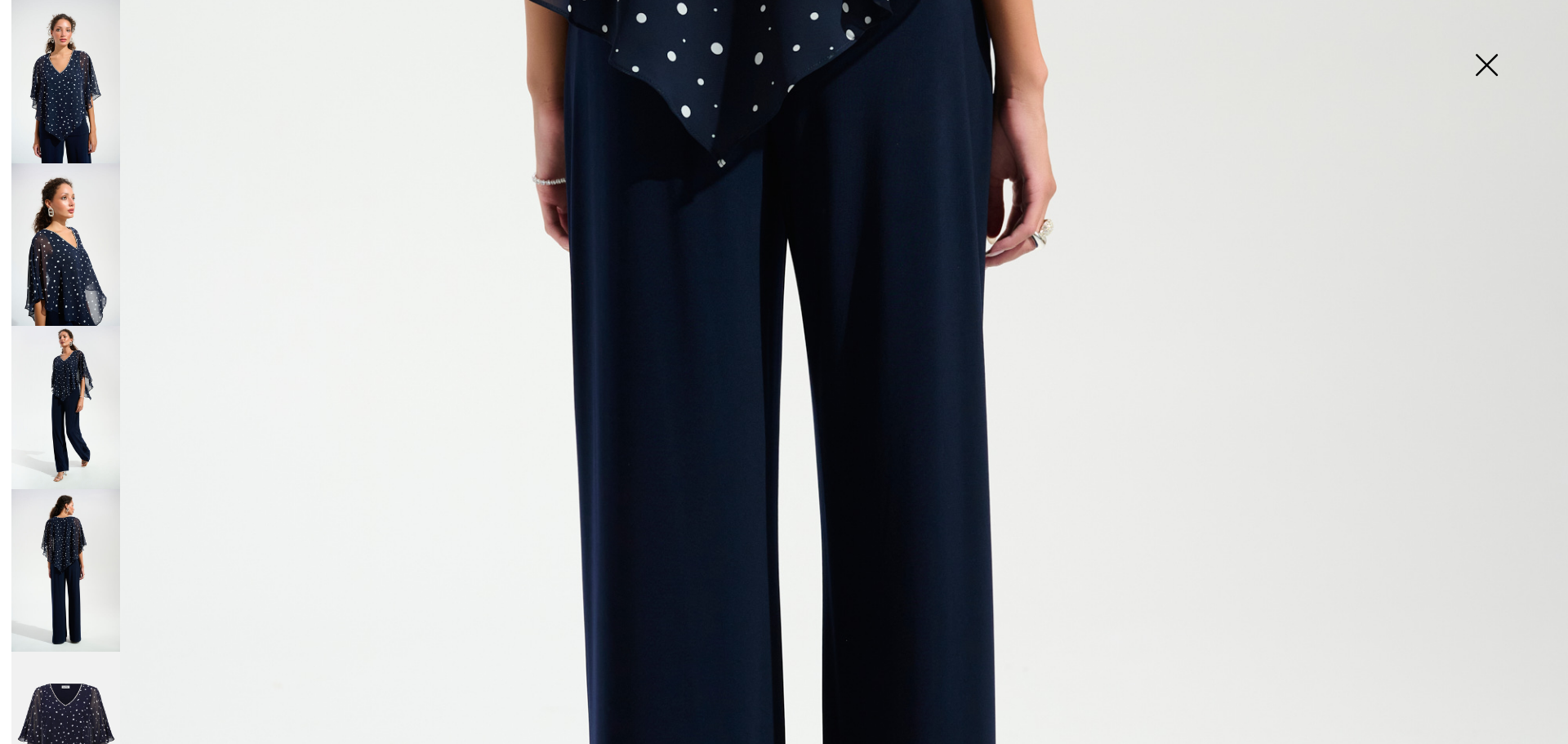
scroll to position [980, 0]
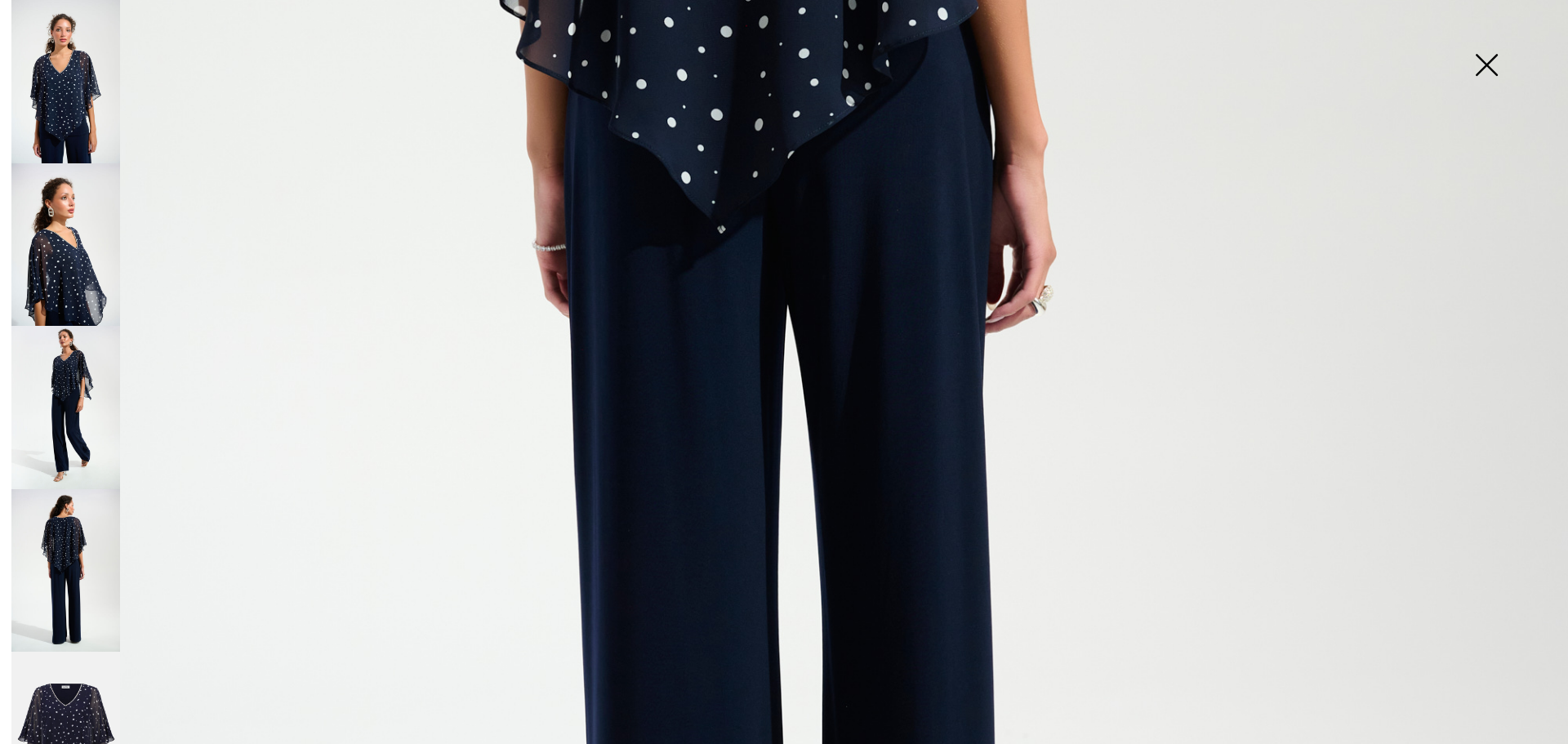
click at [1498, 69] on img at bounding box center [1486, 66] width 81 height 84
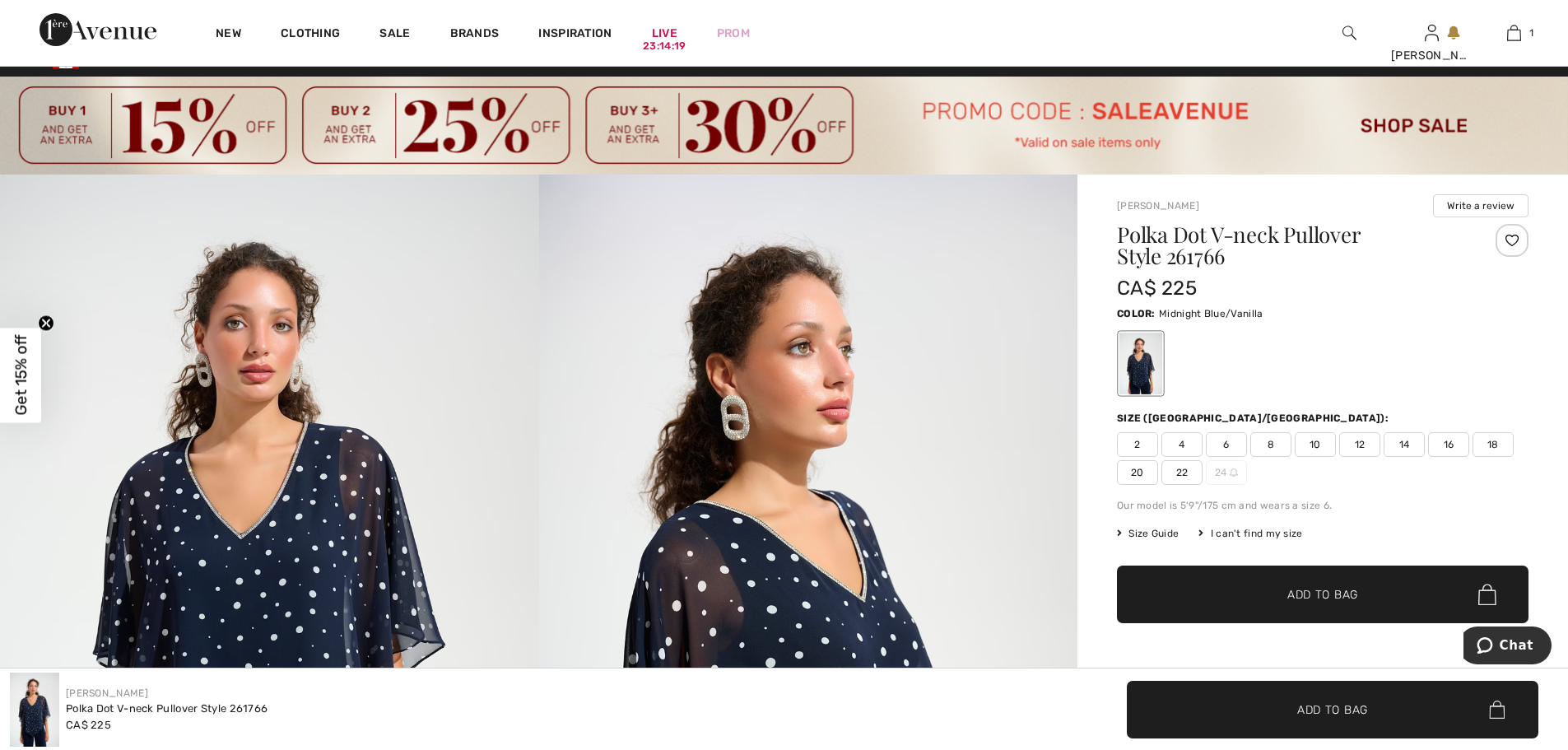
scroll to position [0, 0]
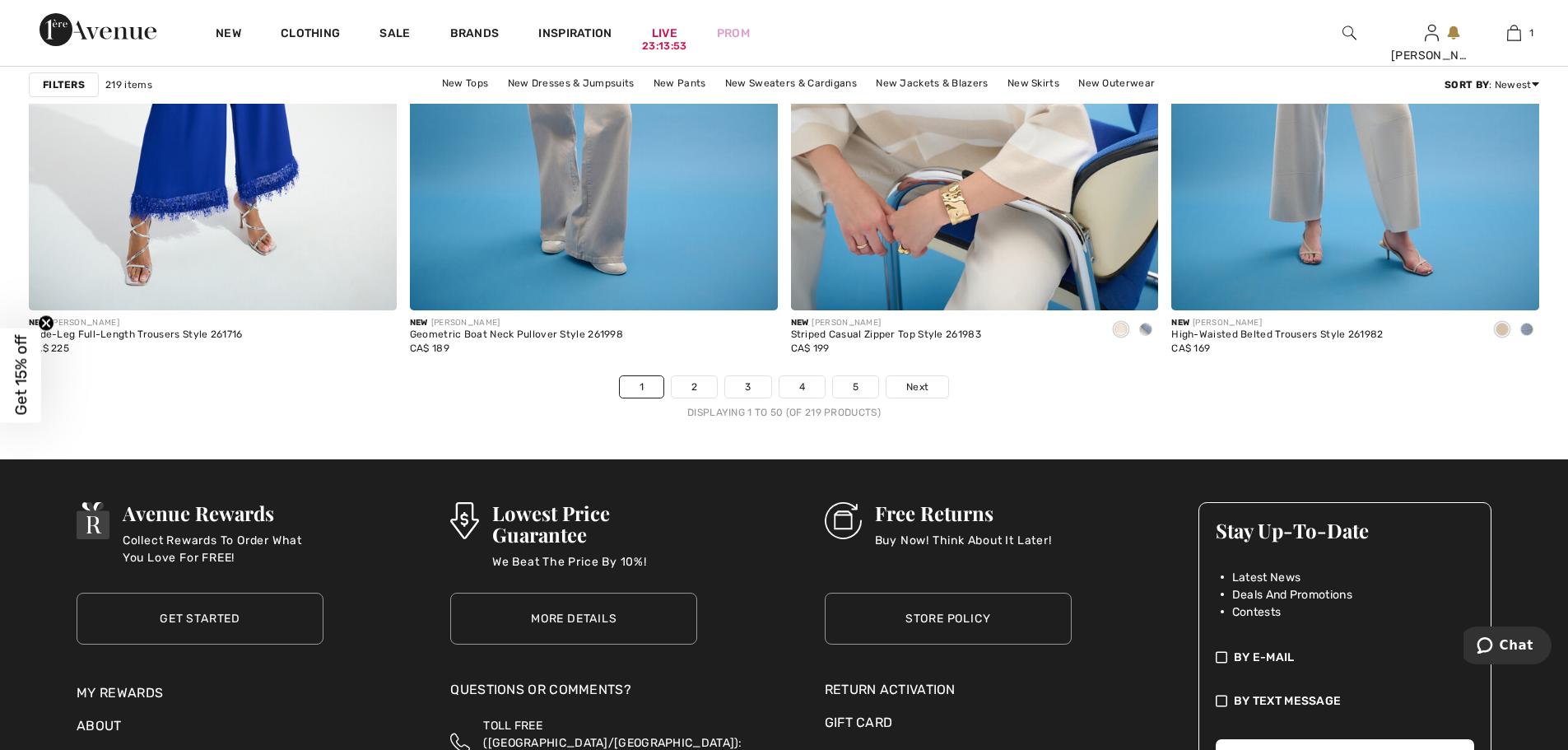
scroll to position [9561, 0]
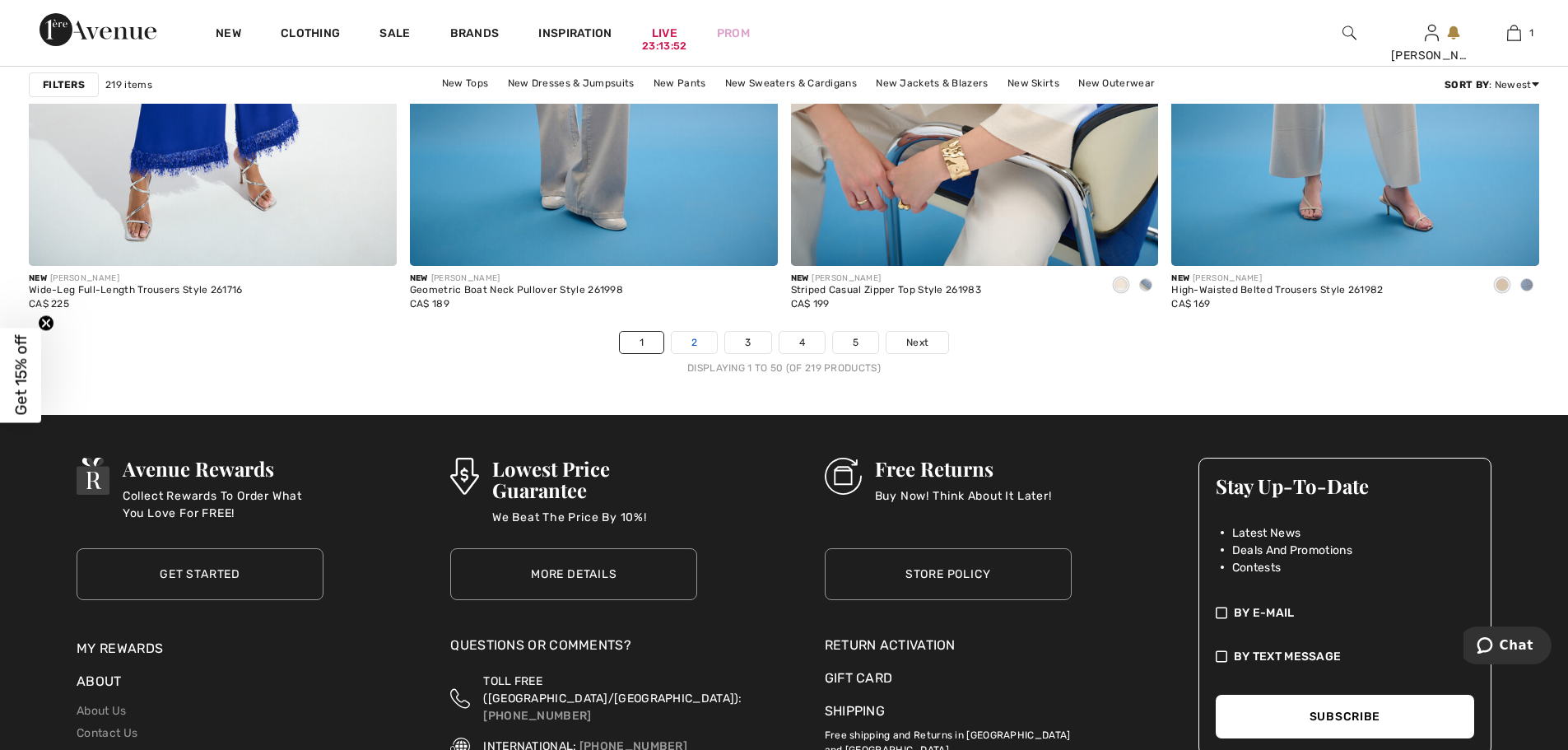
click at [688, 340] on link "2" at bounding box center [694, 342] width 46 height 21
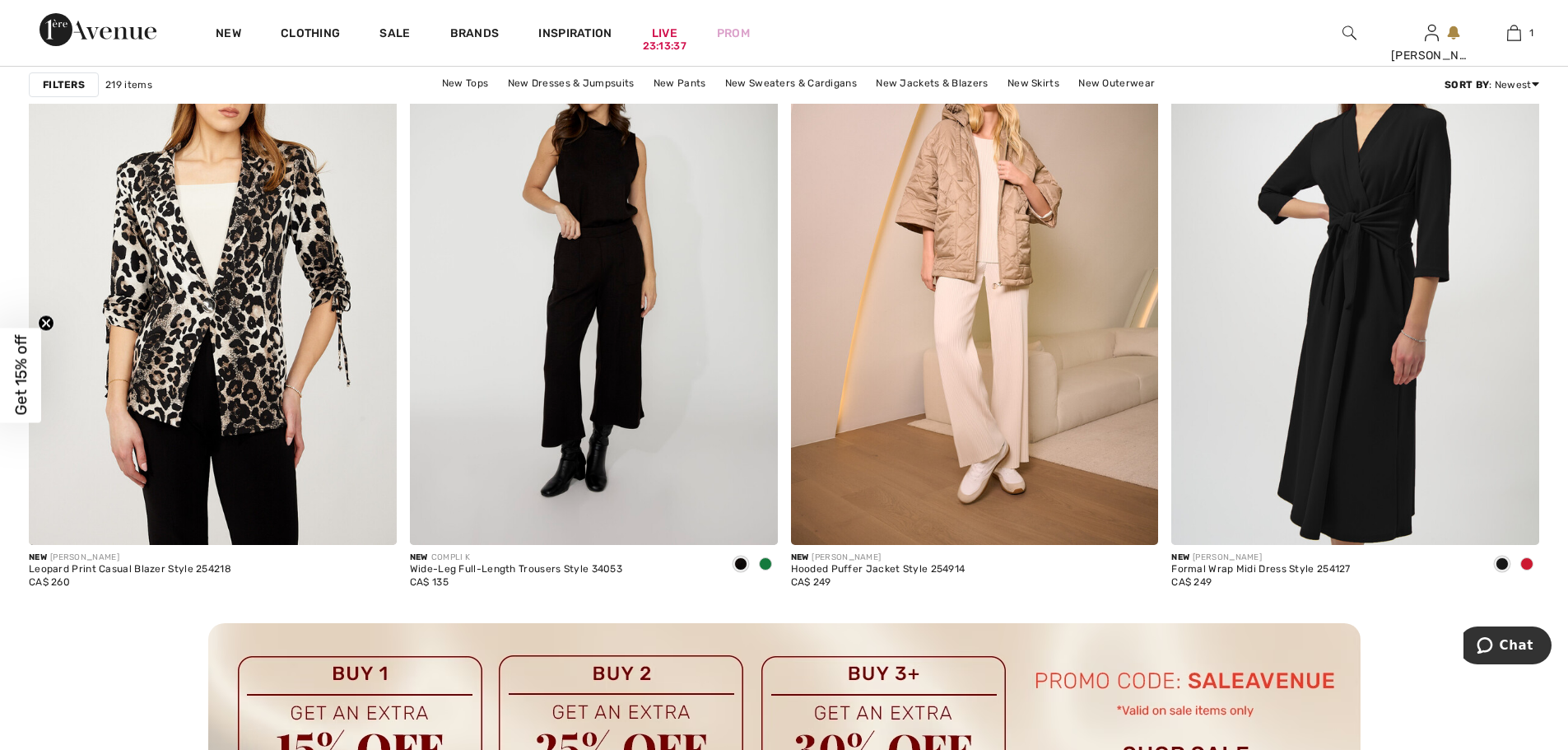
scroll to position [2272, 0]
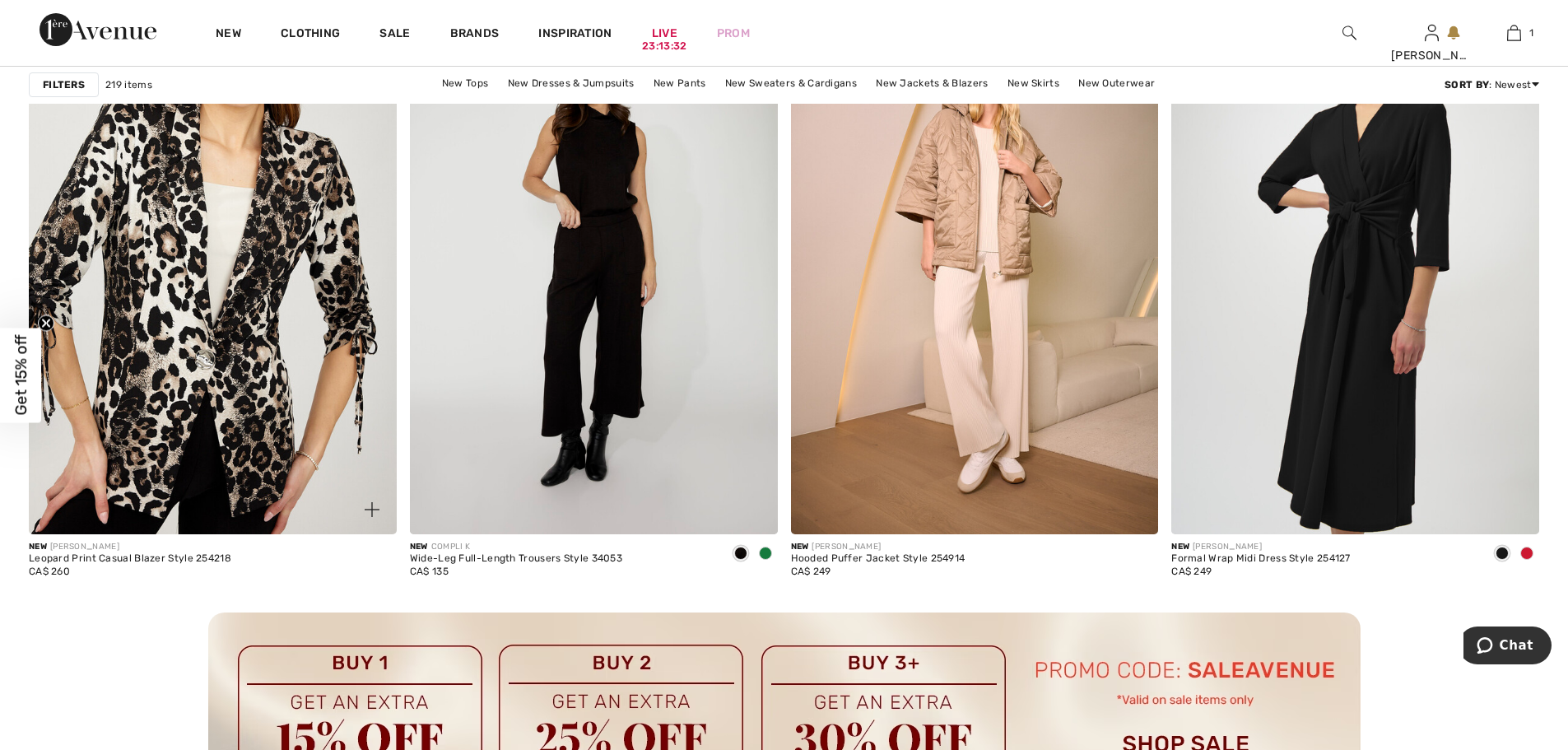
click at [220, 273] on img at bounding box center [213, 257] width 368 height 551
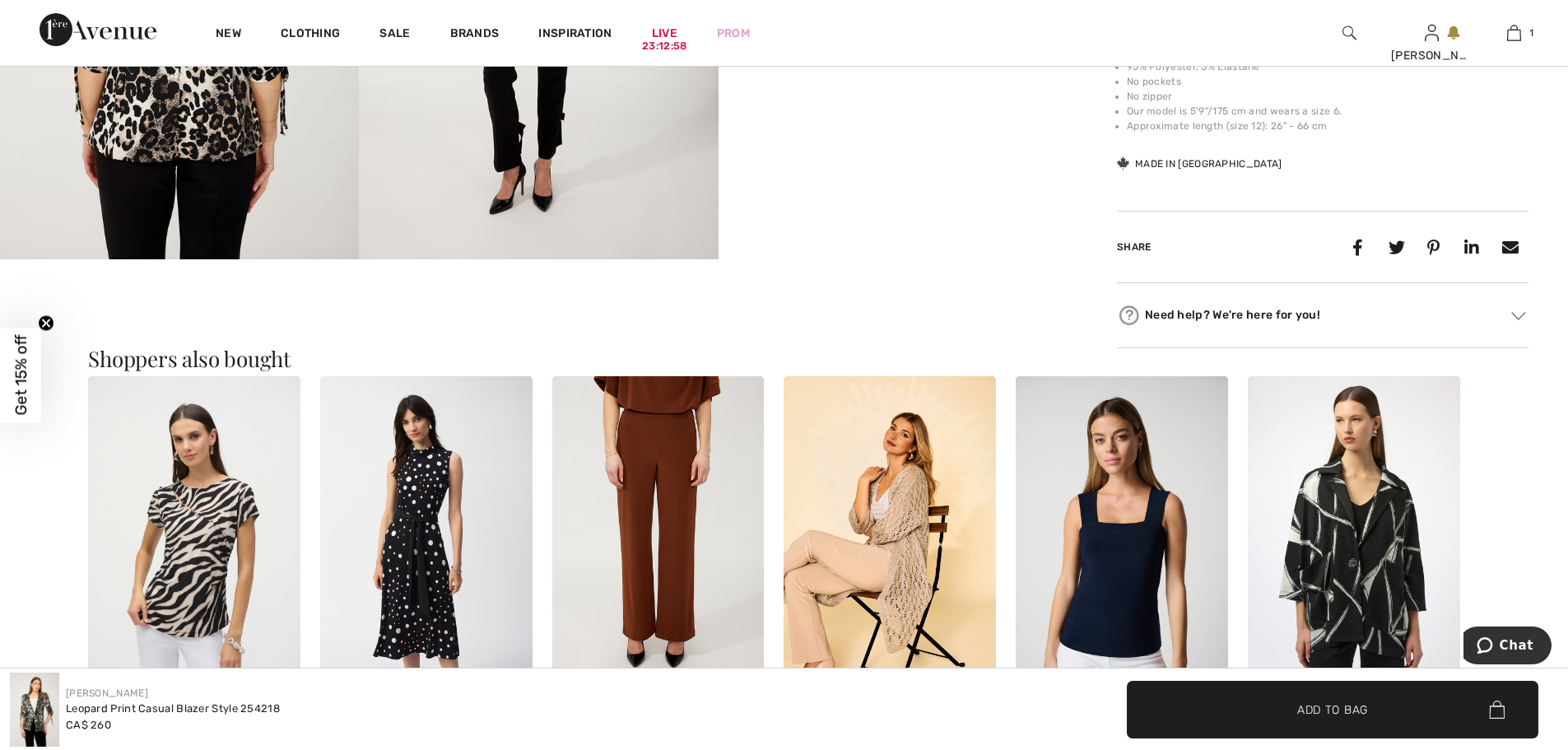
scroll to position [1393, 0]
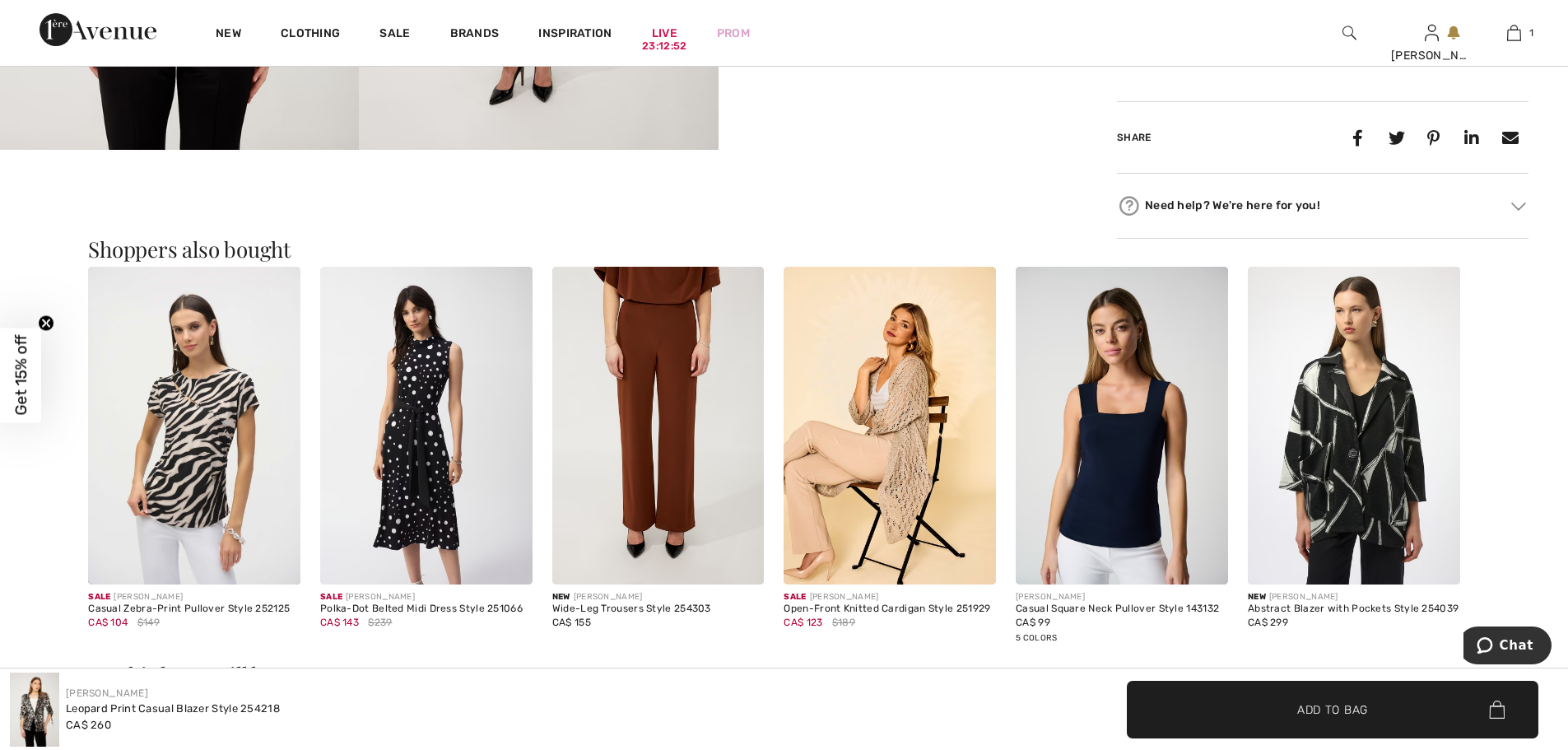
click at [1342, 440] on img at bounding box center [1354, 426] width 212 height 319
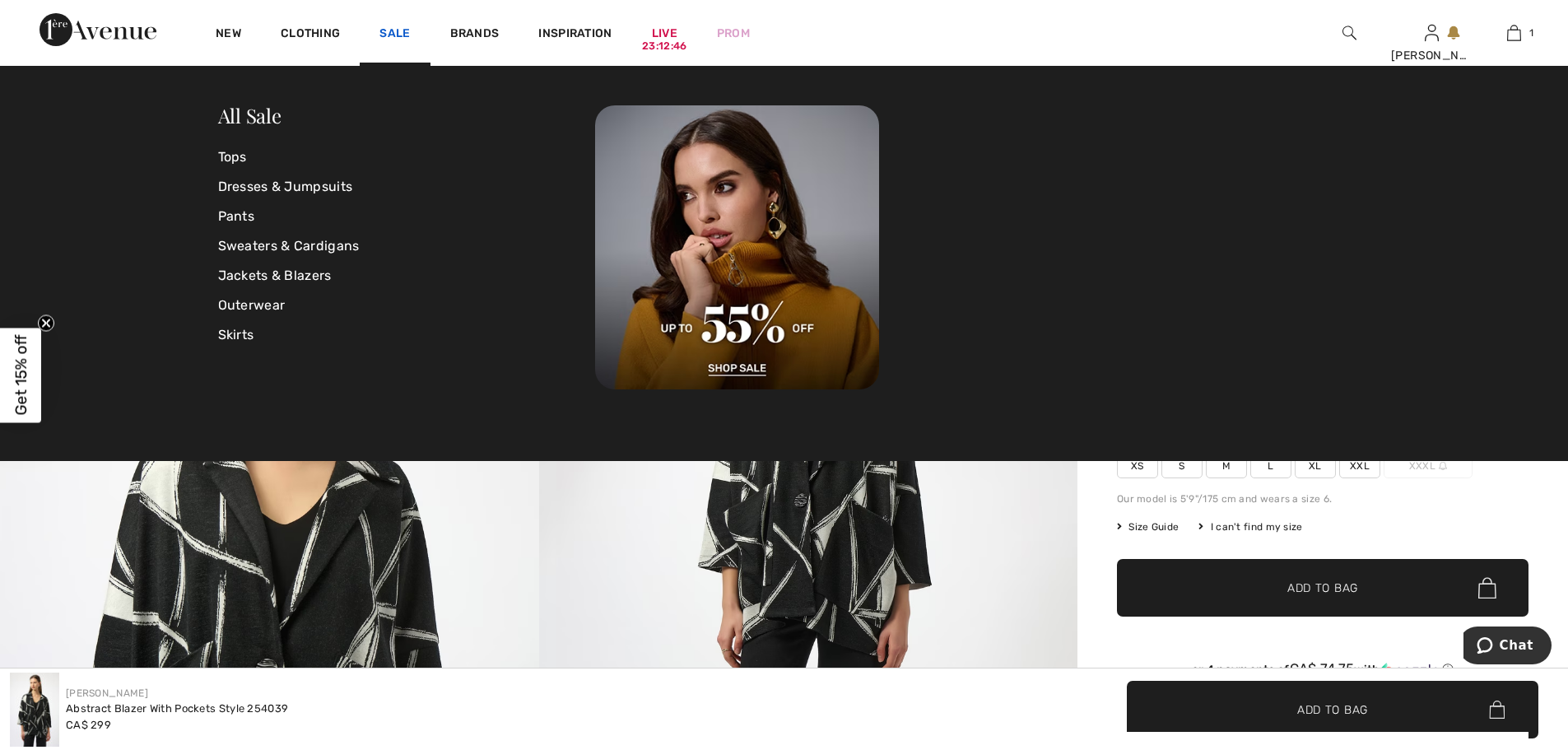
click at [408, 28] on link "Sale" at bounding box center [394, 35] width 30 height 17
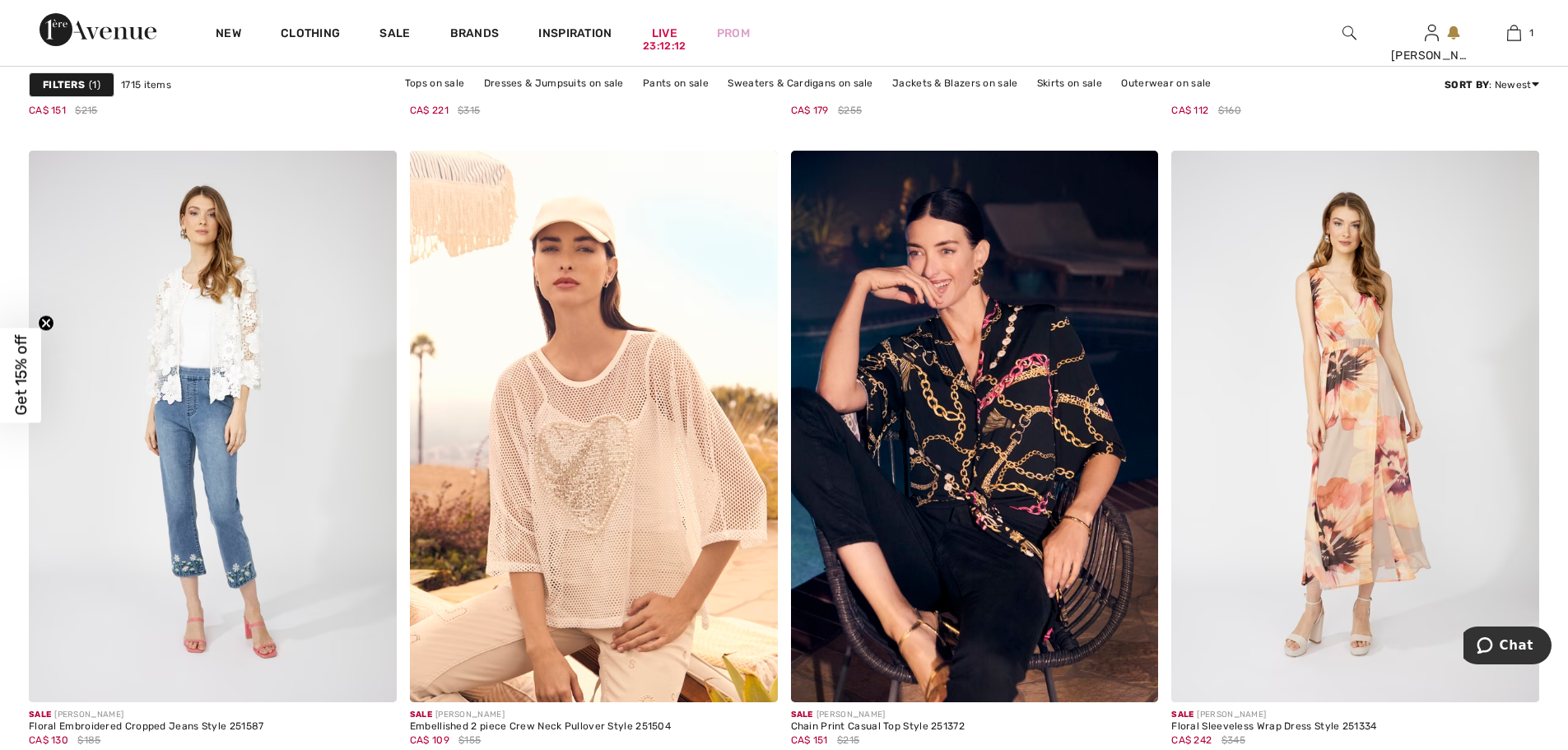
scroll to position [3710, 0]
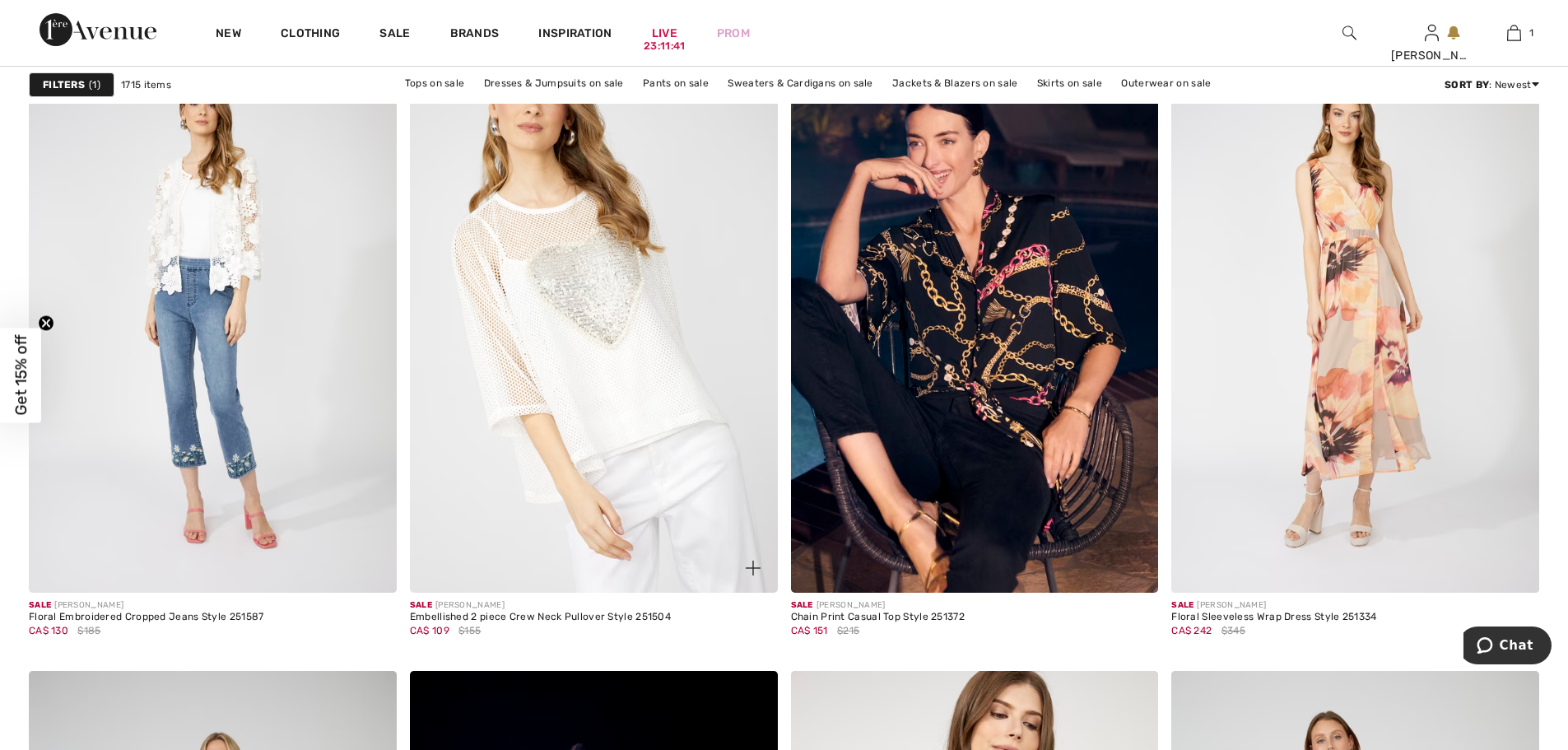
click at [612, 431] on img at bounding box center [594, 316] width 368 height 551
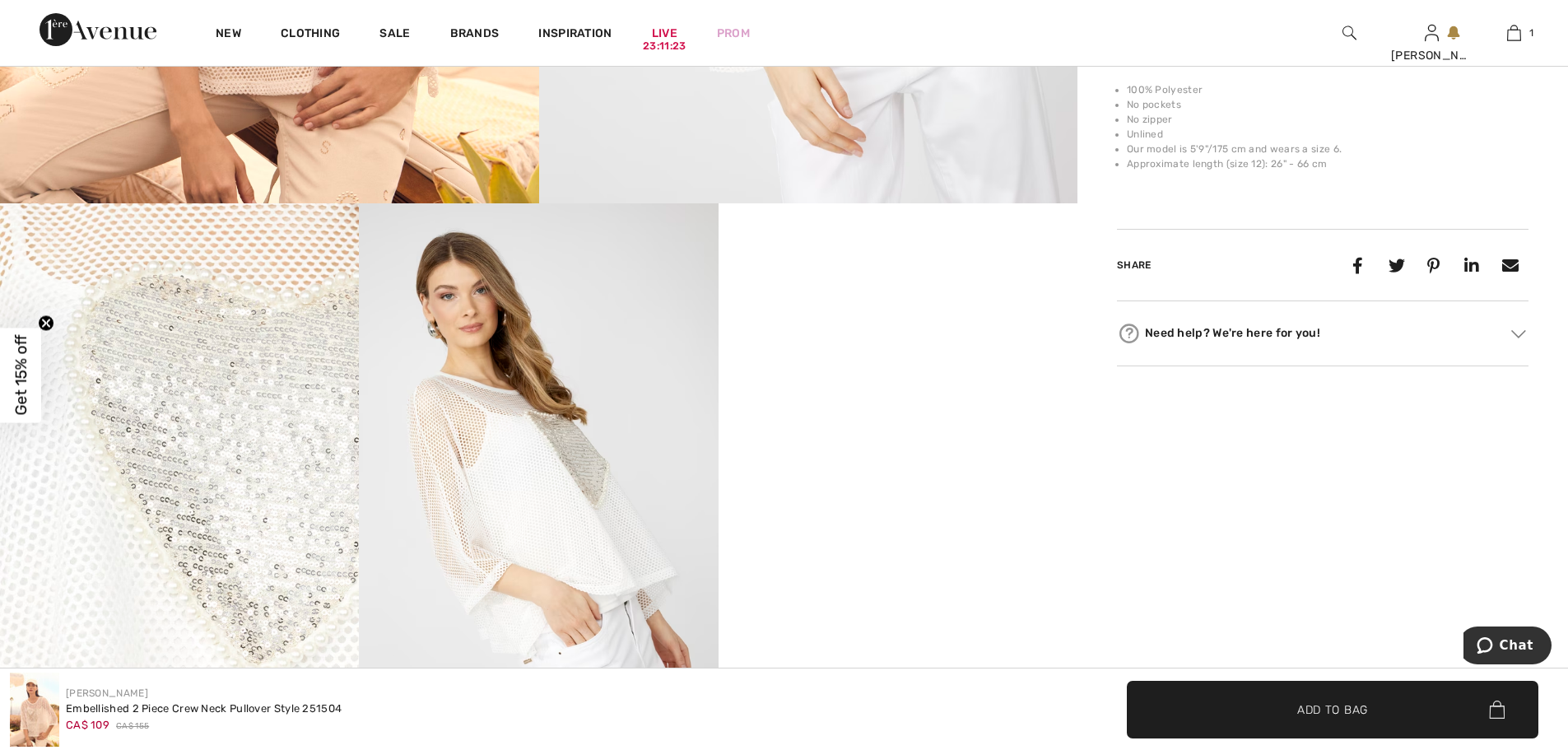
scroll to position [834, 0]
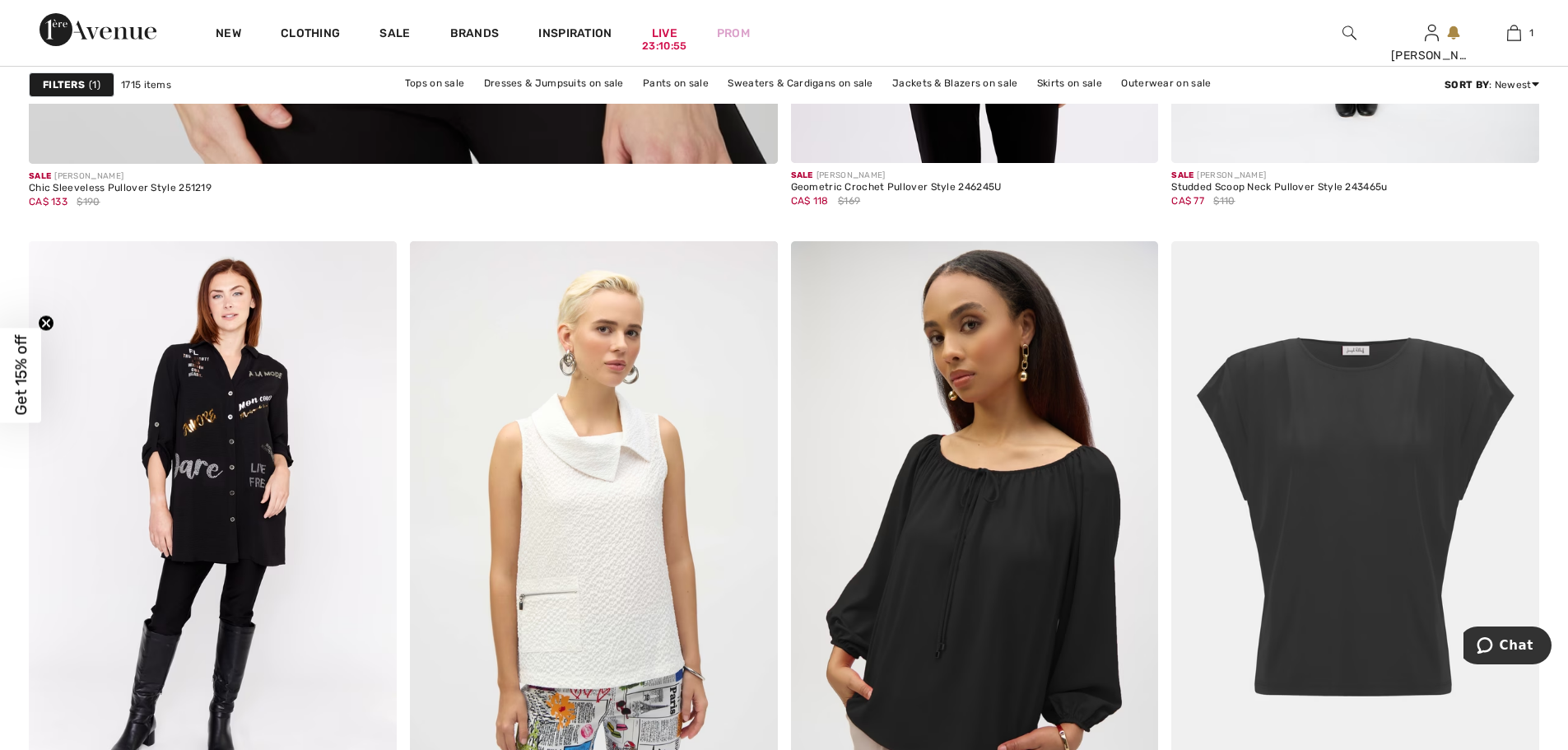
scroll to position [6344, 0]
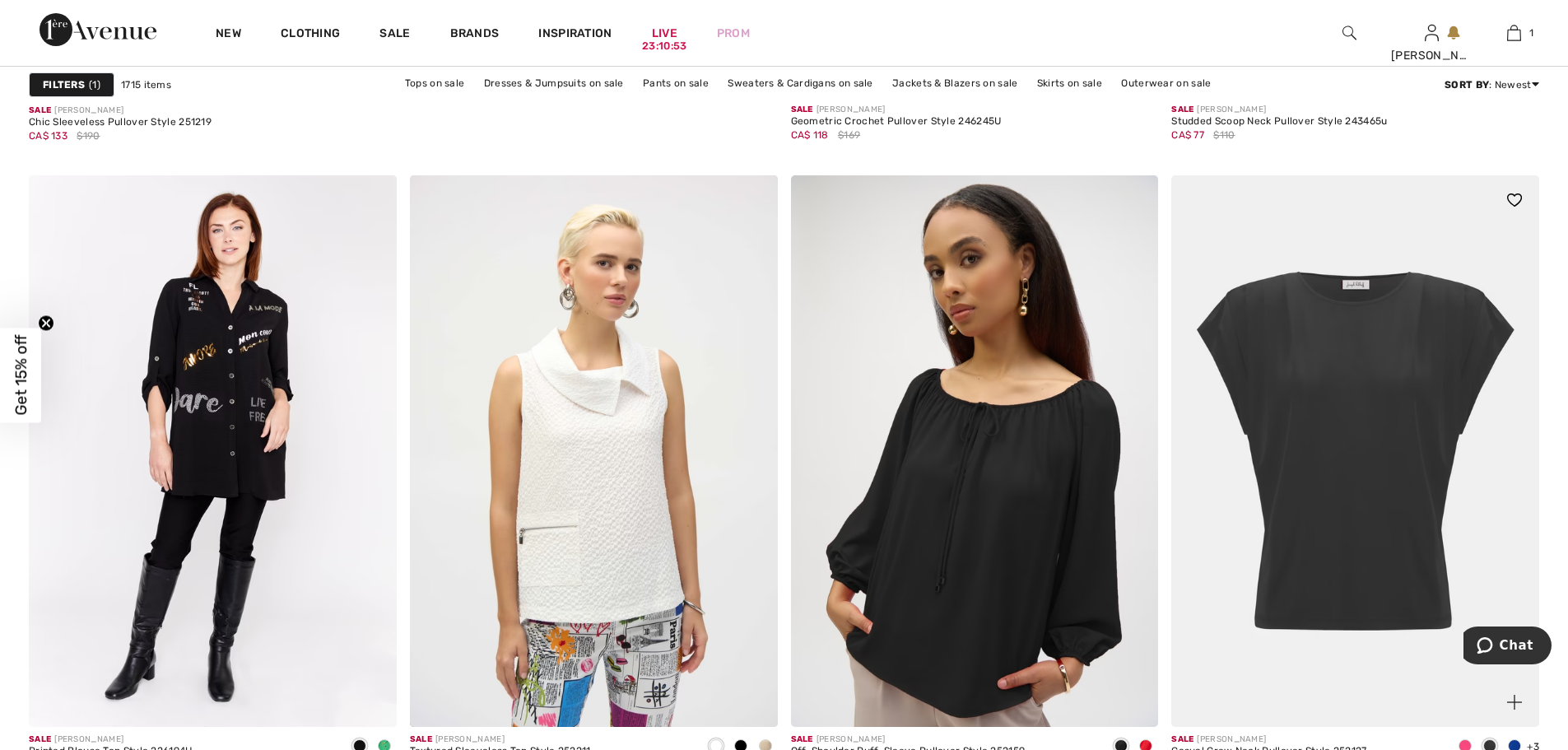
click at [1376, 385] on img at bounding box center [1356, 450] width 368 height 551
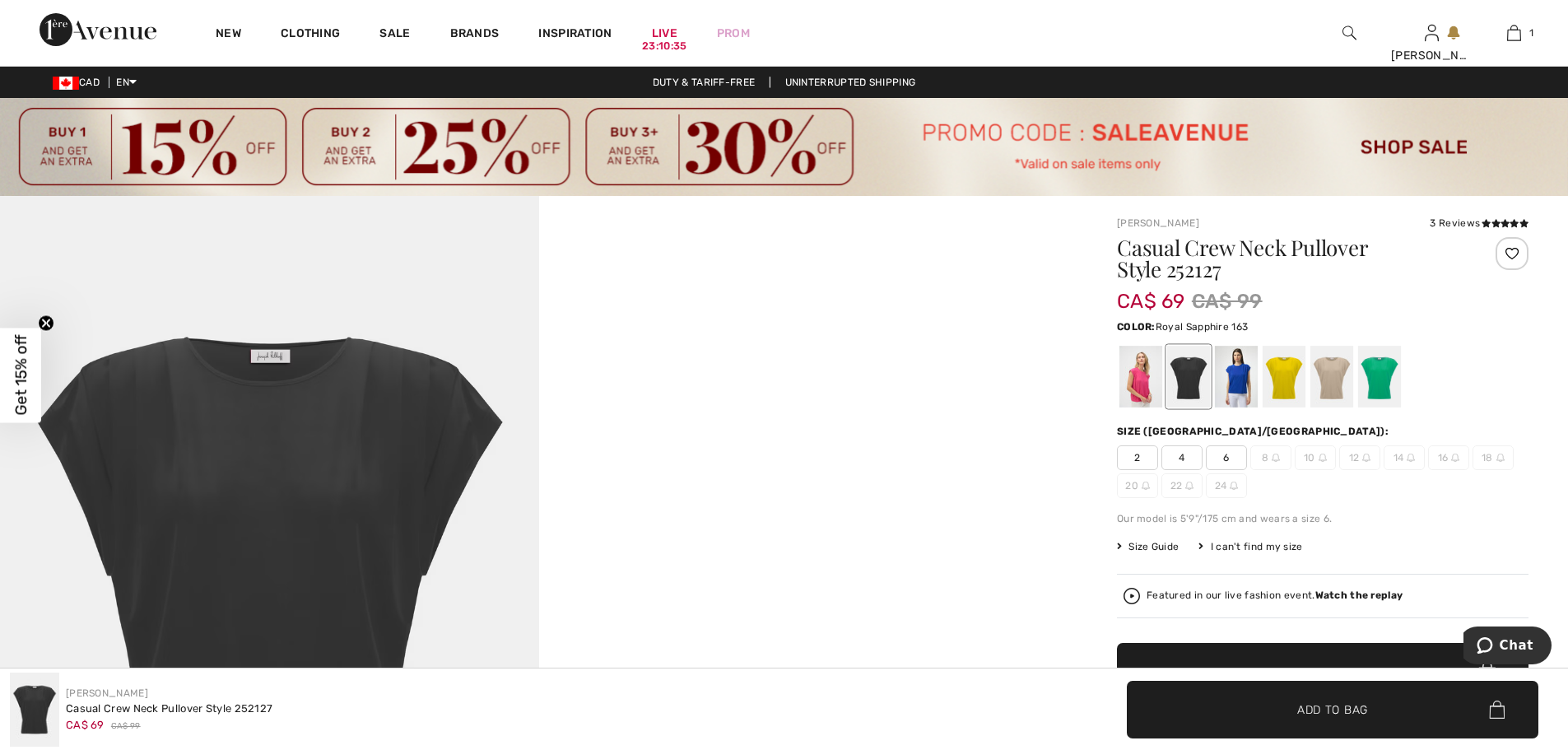
click at [1245, 380] on div at bounding box center [1235, 376] width 43 height 62
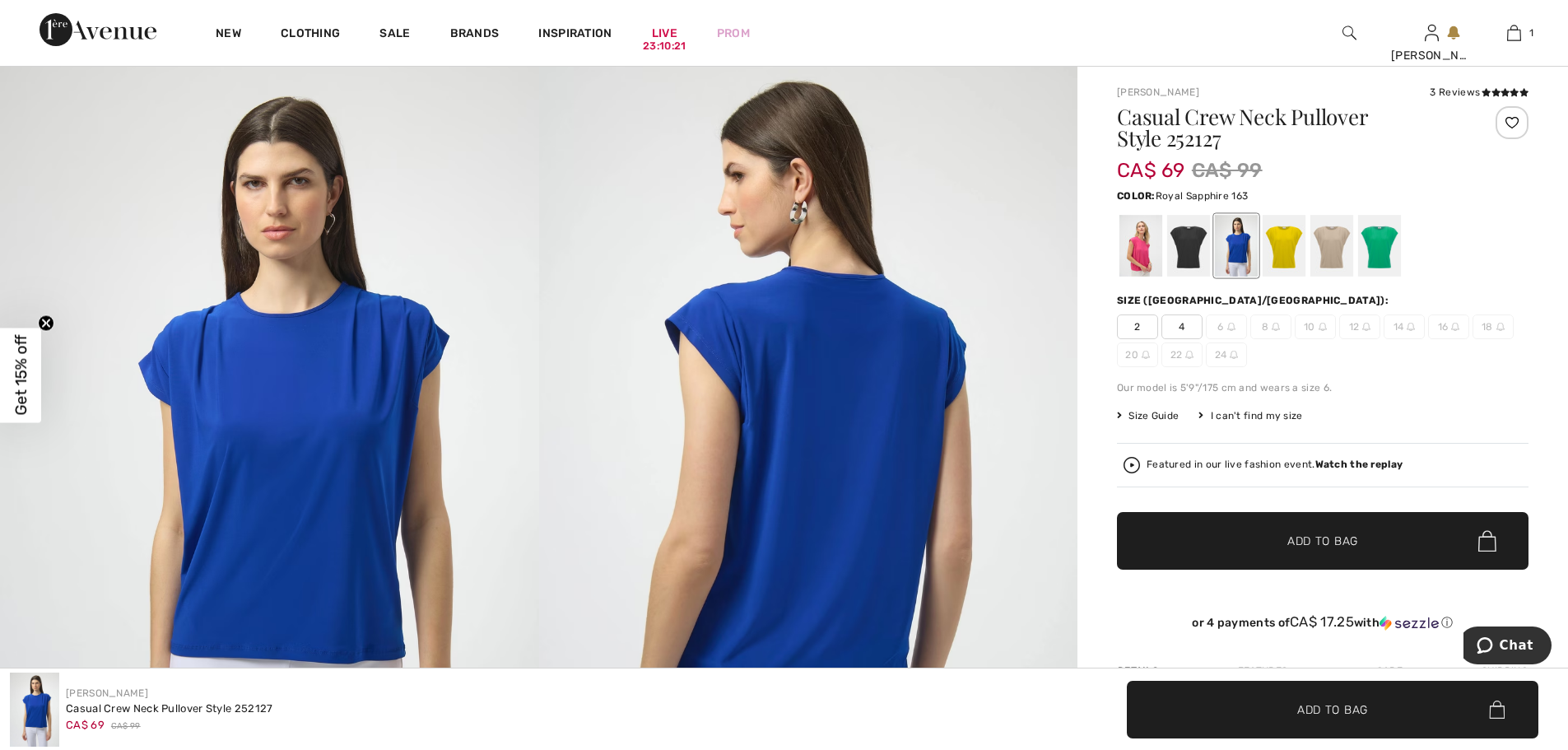
scroll to position [65, 0]
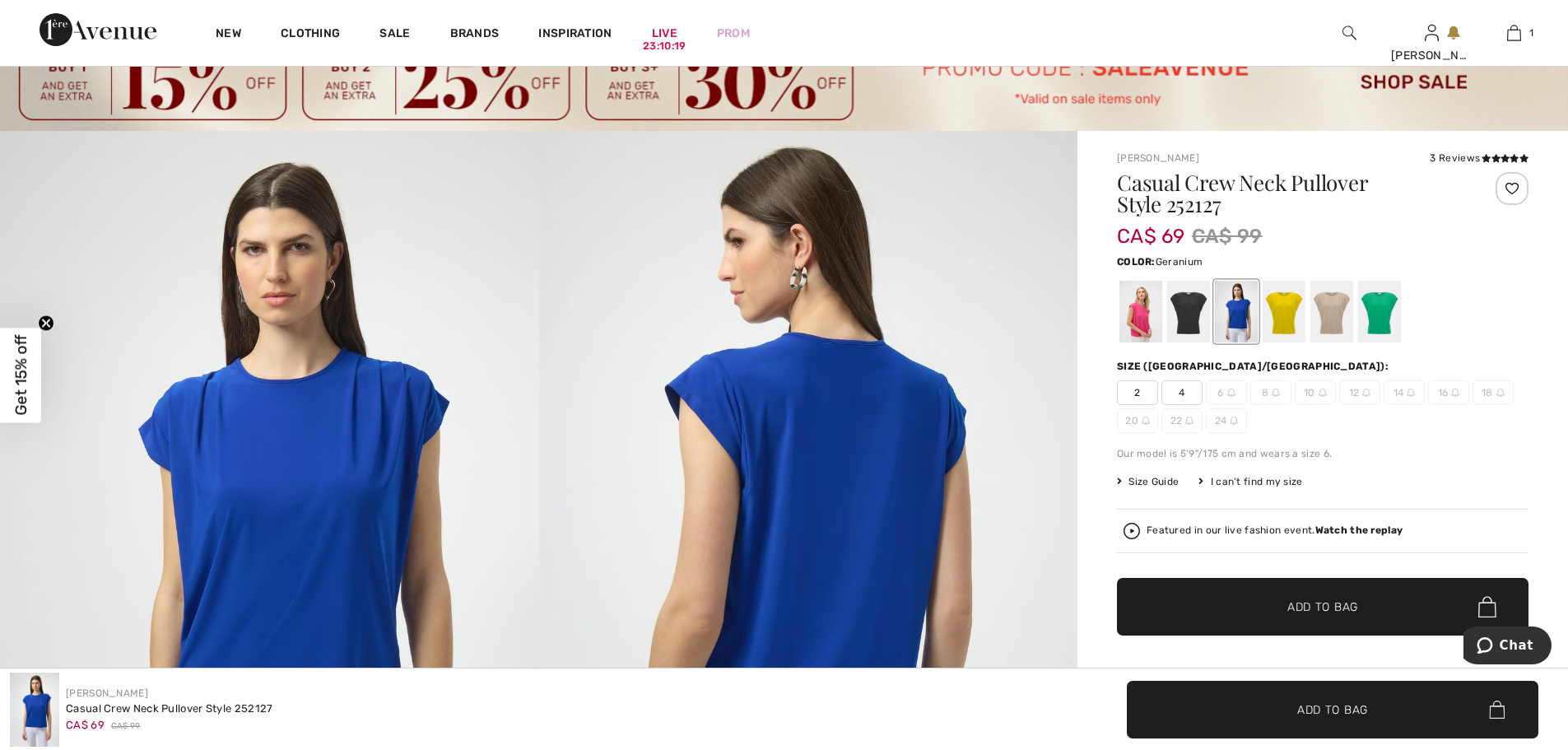
click at [1141, 320] on div at bounding box center [1141, 312] width 43 height 62
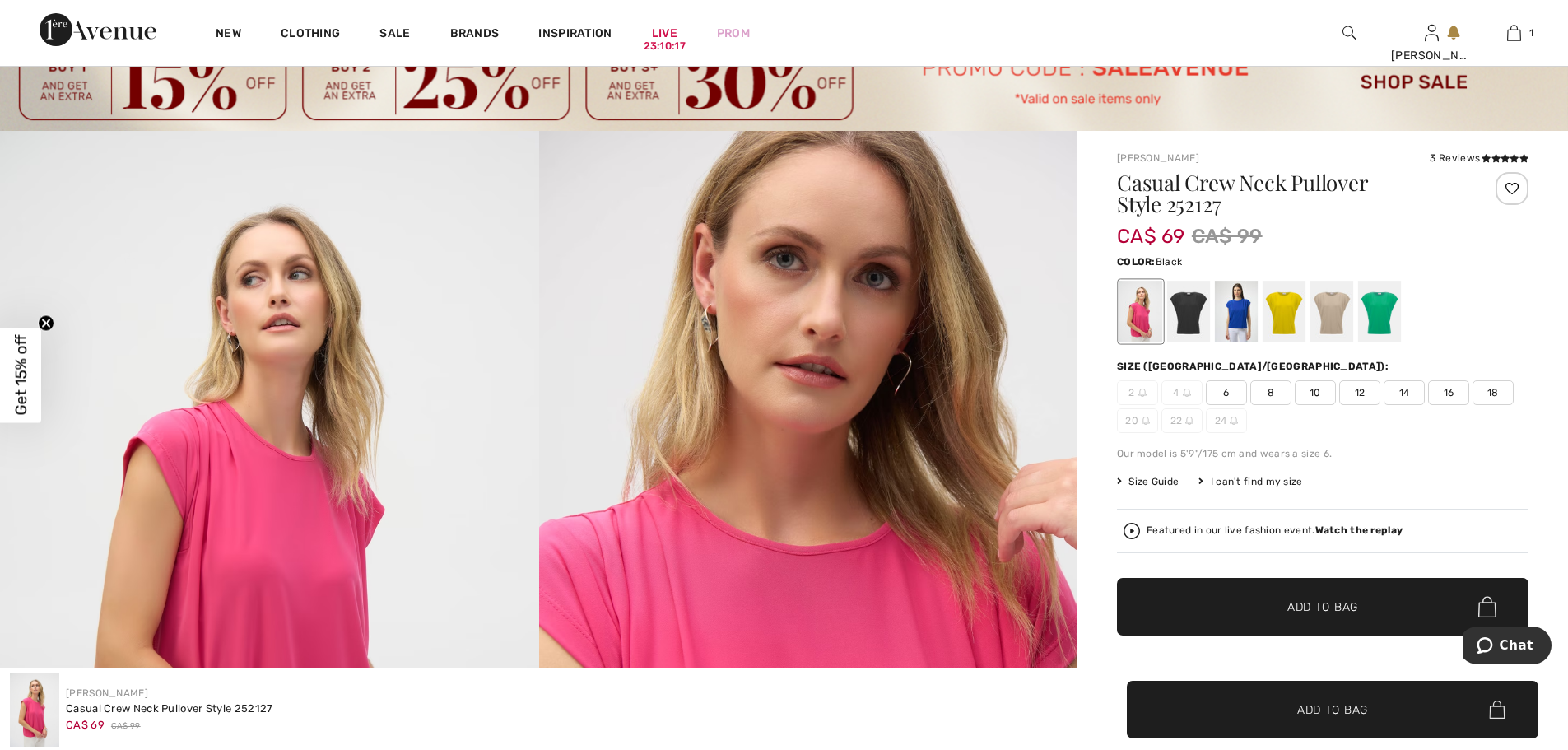
click at [1184, 311] on div at bounding box center [1188, 312] width 43 height 62
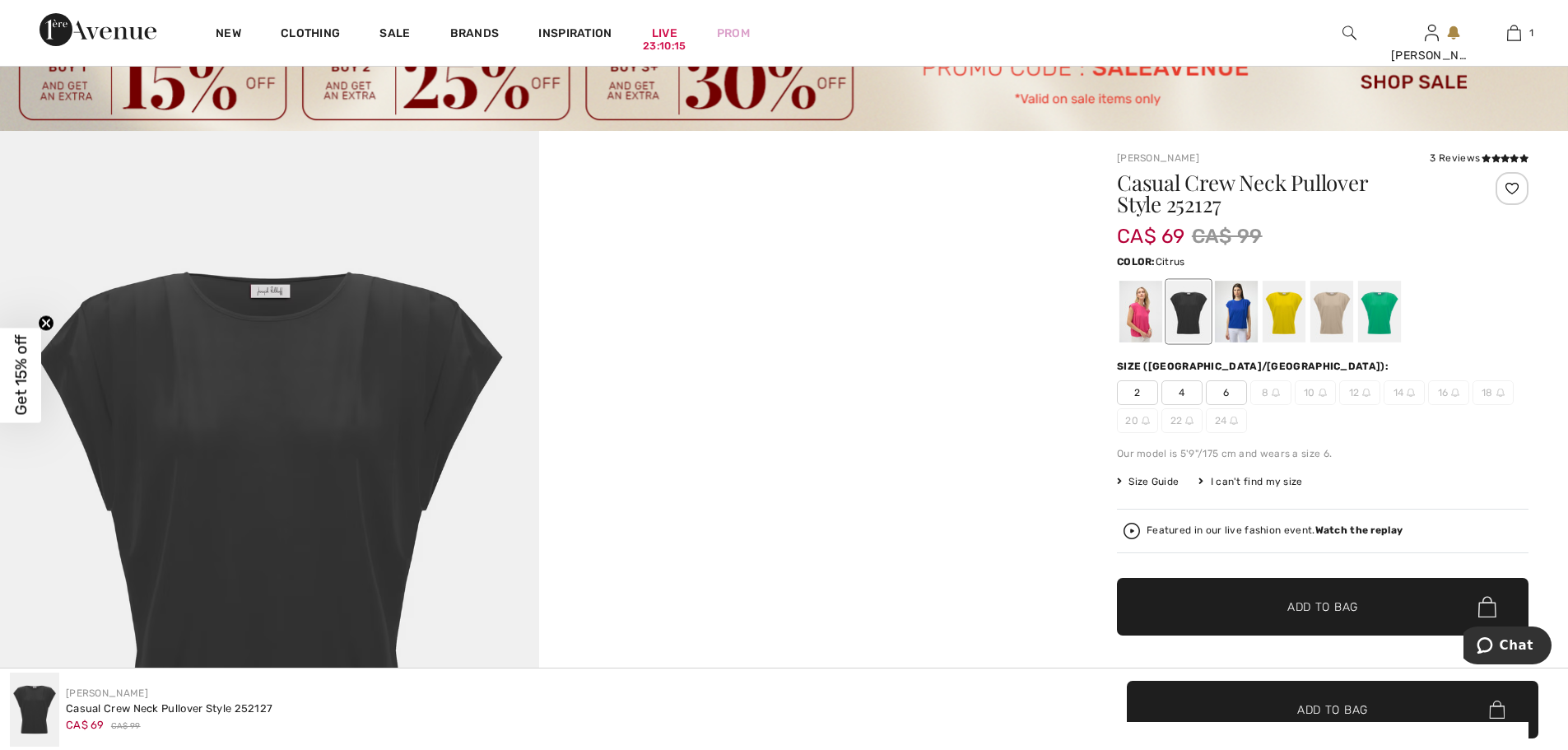
click at [1278, 294] on div at bounding box center [1284, 312] width 43 height 62
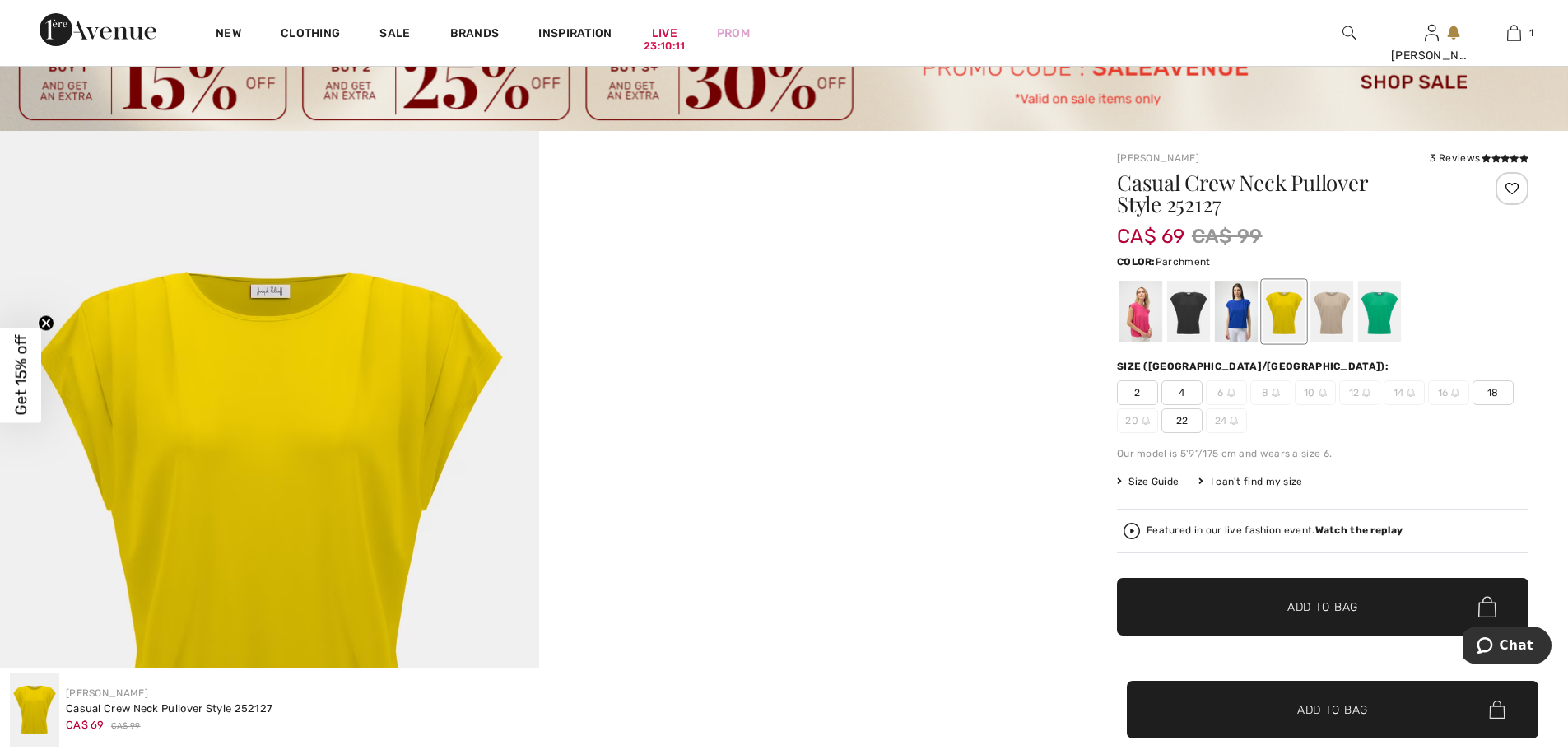
click at [1342, 310] on div at bounding box center [1331, 312] width 43 height 62
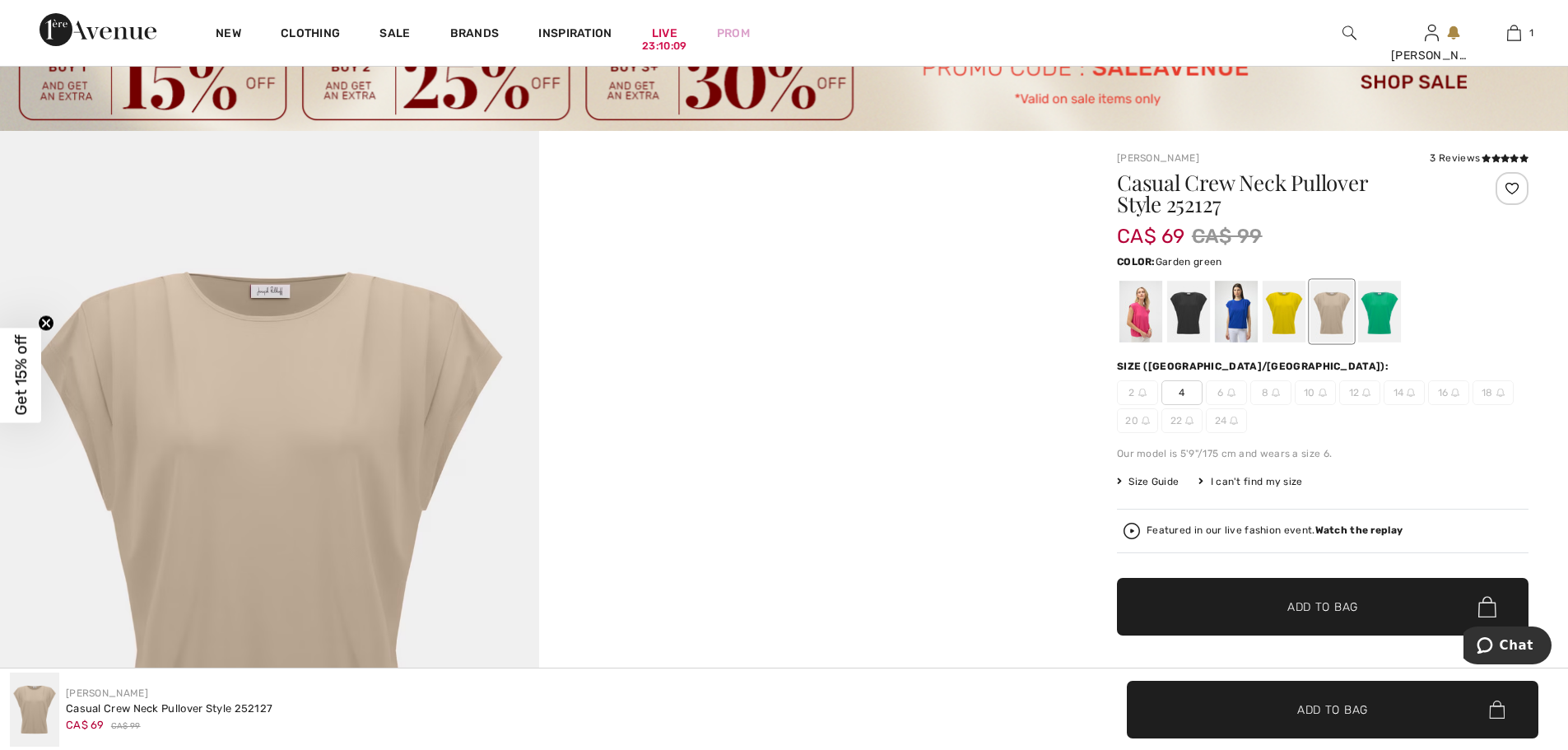
click at [1378, 307] on div at bounding box center [1379, 312] width 43 height 62
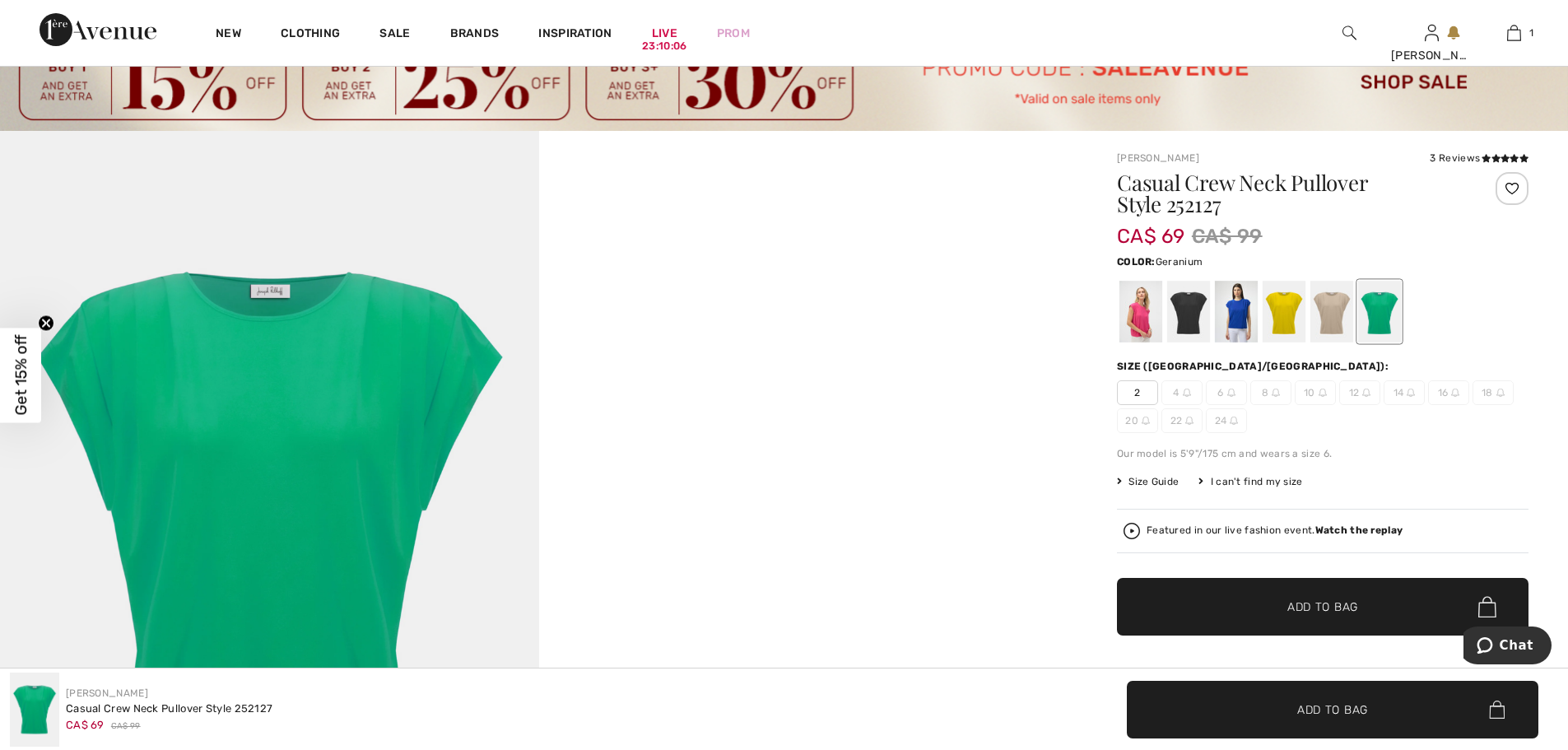
click at [1142, 316] on div at bounding box center [1141, 312] width 43 height 62
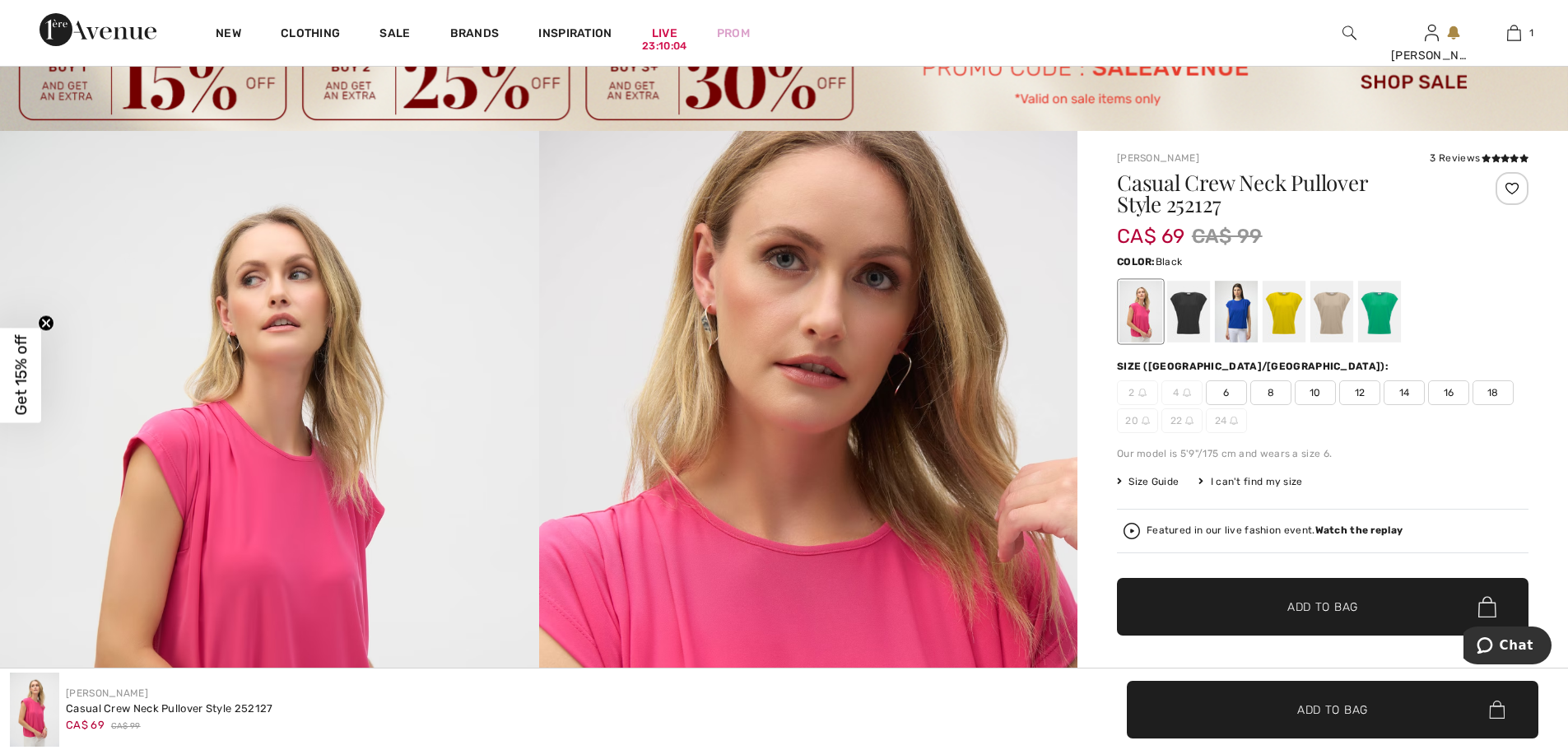
click at [1184, 306] on div at bounding box center [1188, 312] width 43 height 62
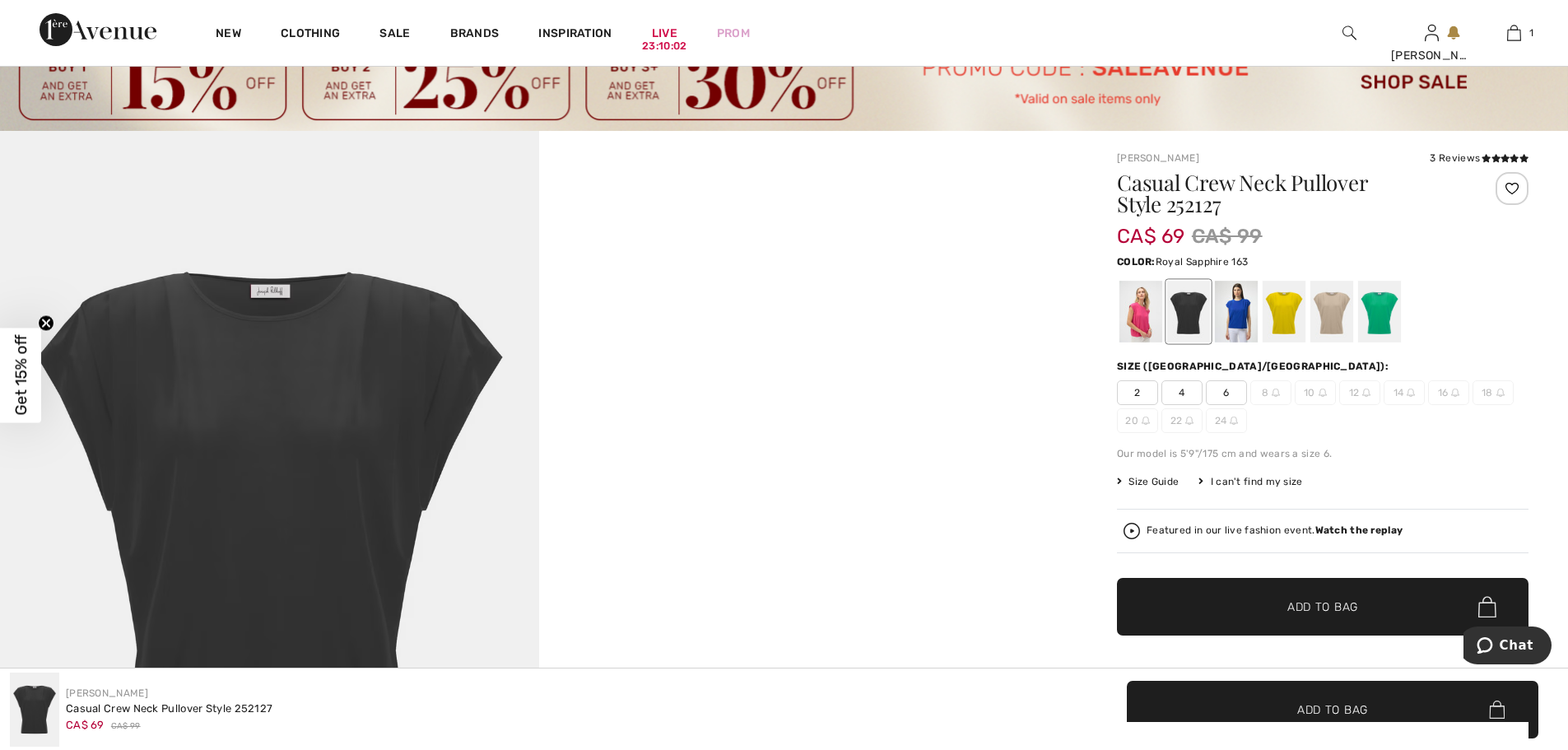
click at [1245, 305] on div at bounding box center [1235, 312] width 43 height 62
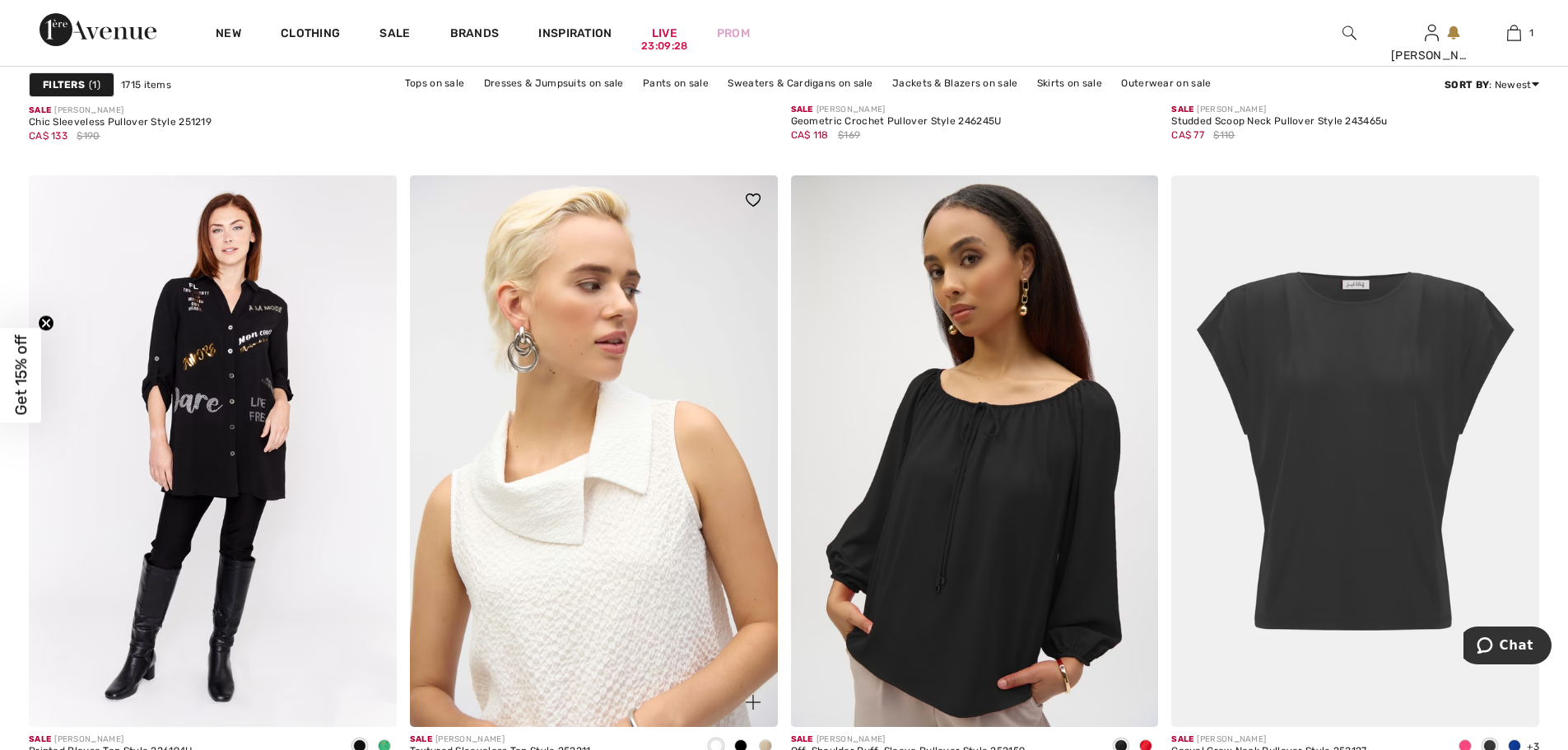
click at [633, 577] on img at bounding box center [594, 450] width 368 height 551
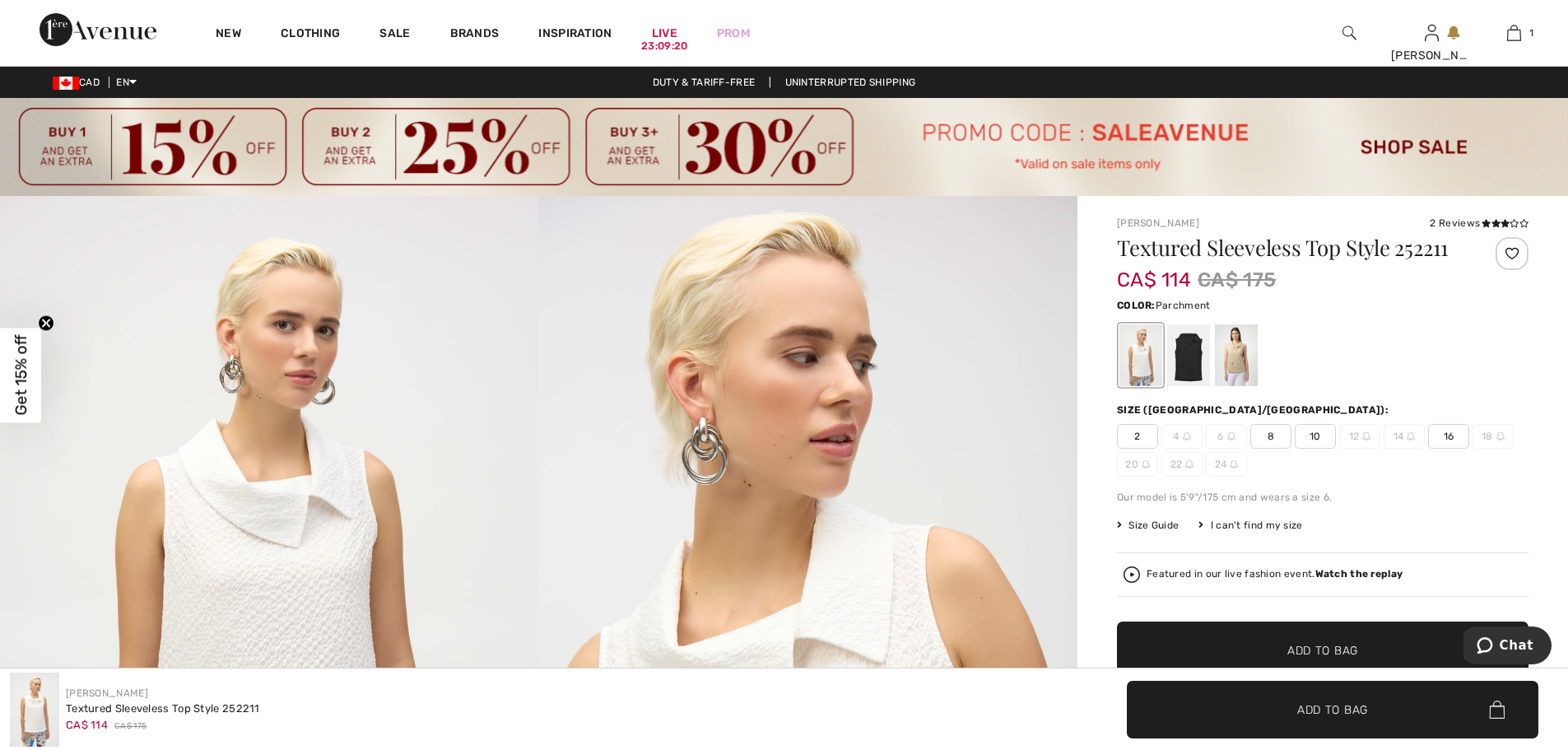
click at [1241, 358] on div at bounding box center [1235, 355] width 43 height 62
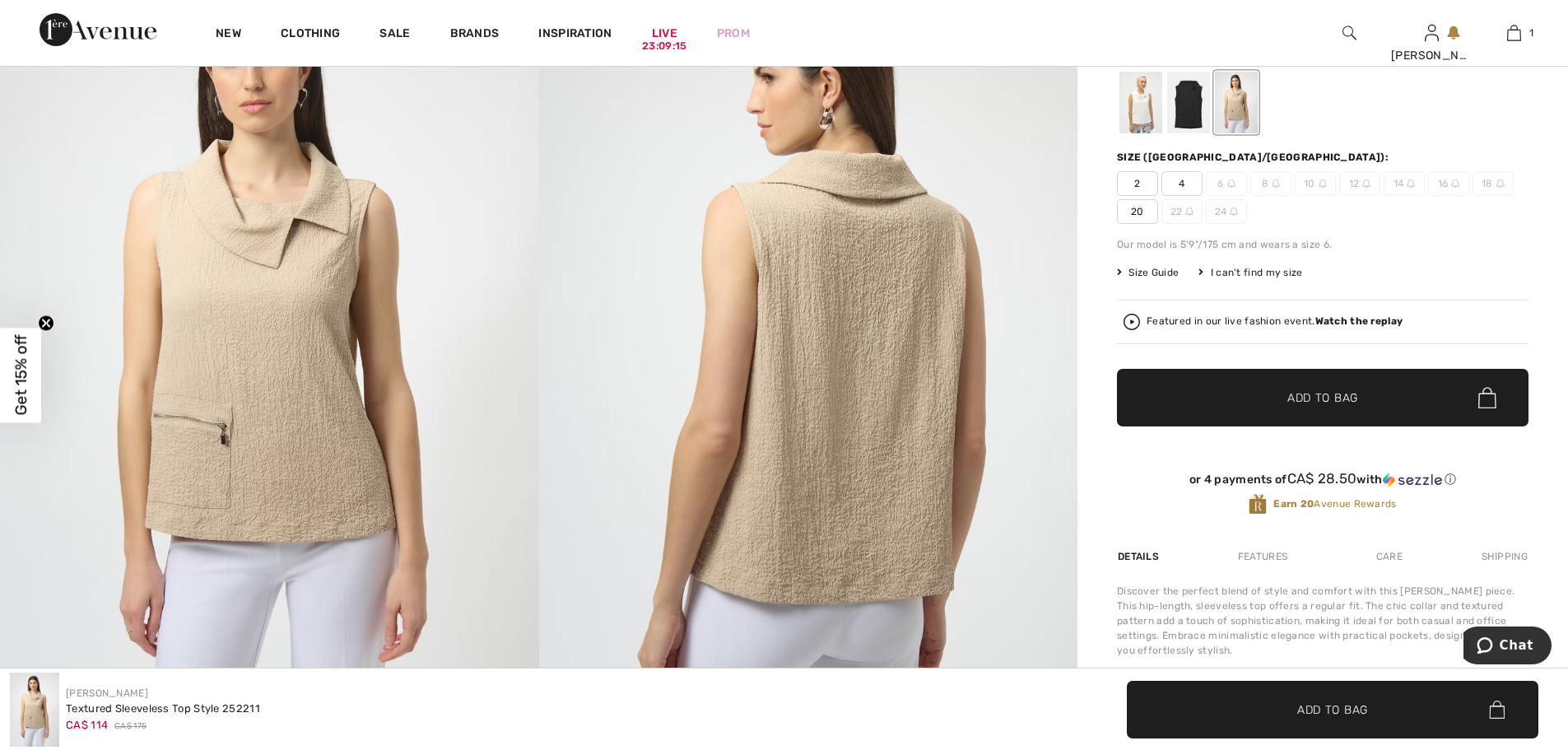
scroll to position [319, 0]
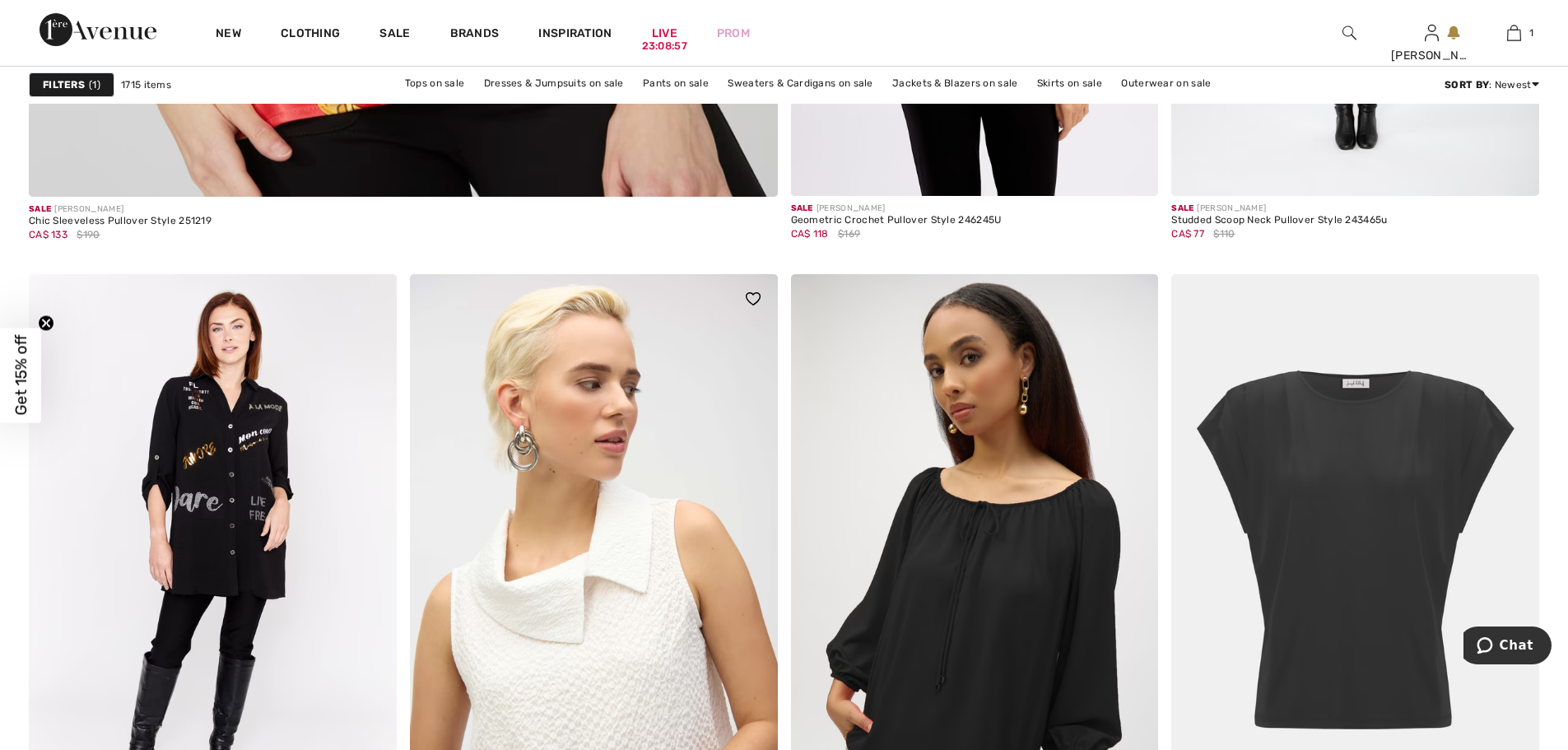
click at [646, 542] on img at bounding box center [594, 550] width 368 height 551
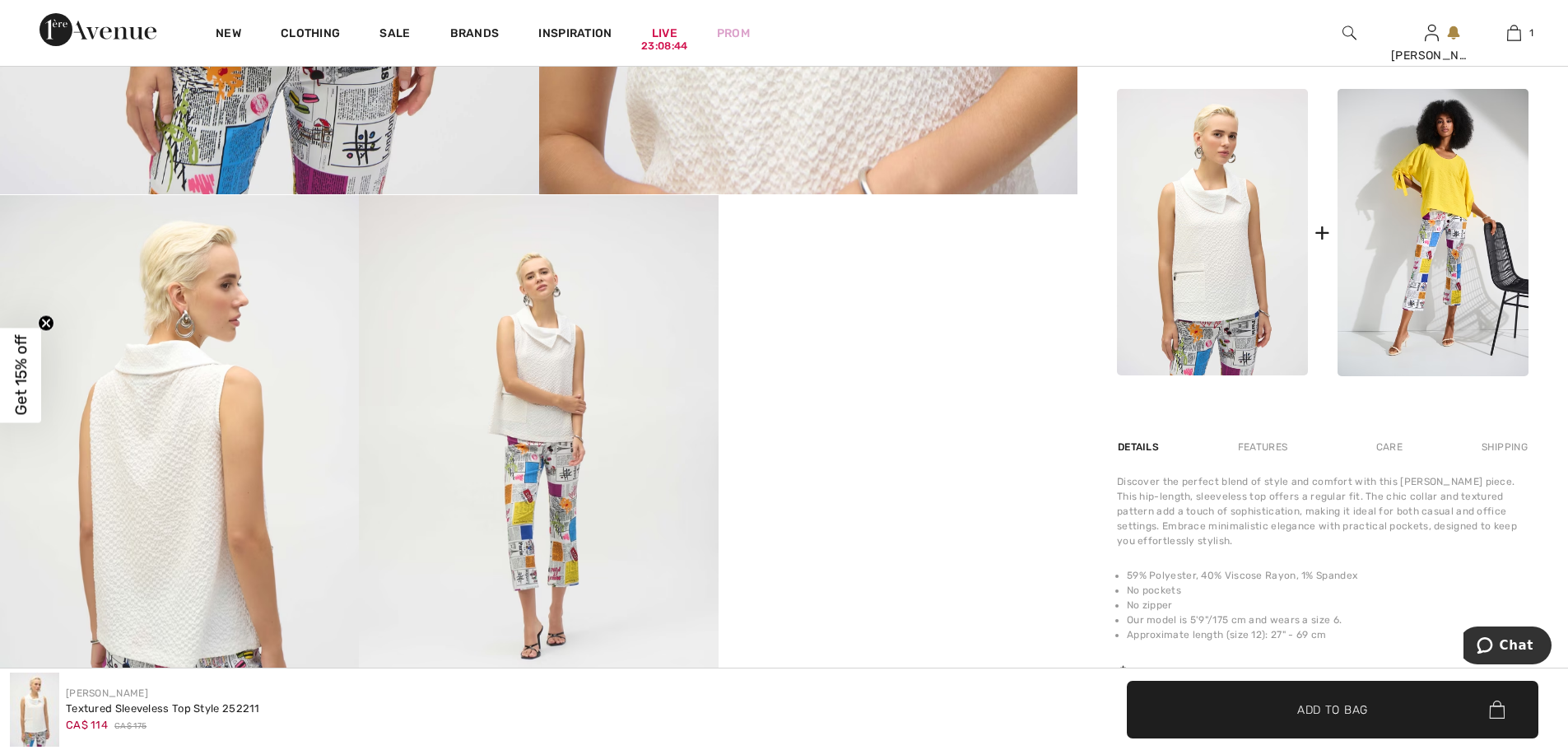
scroll to position [823, 0]
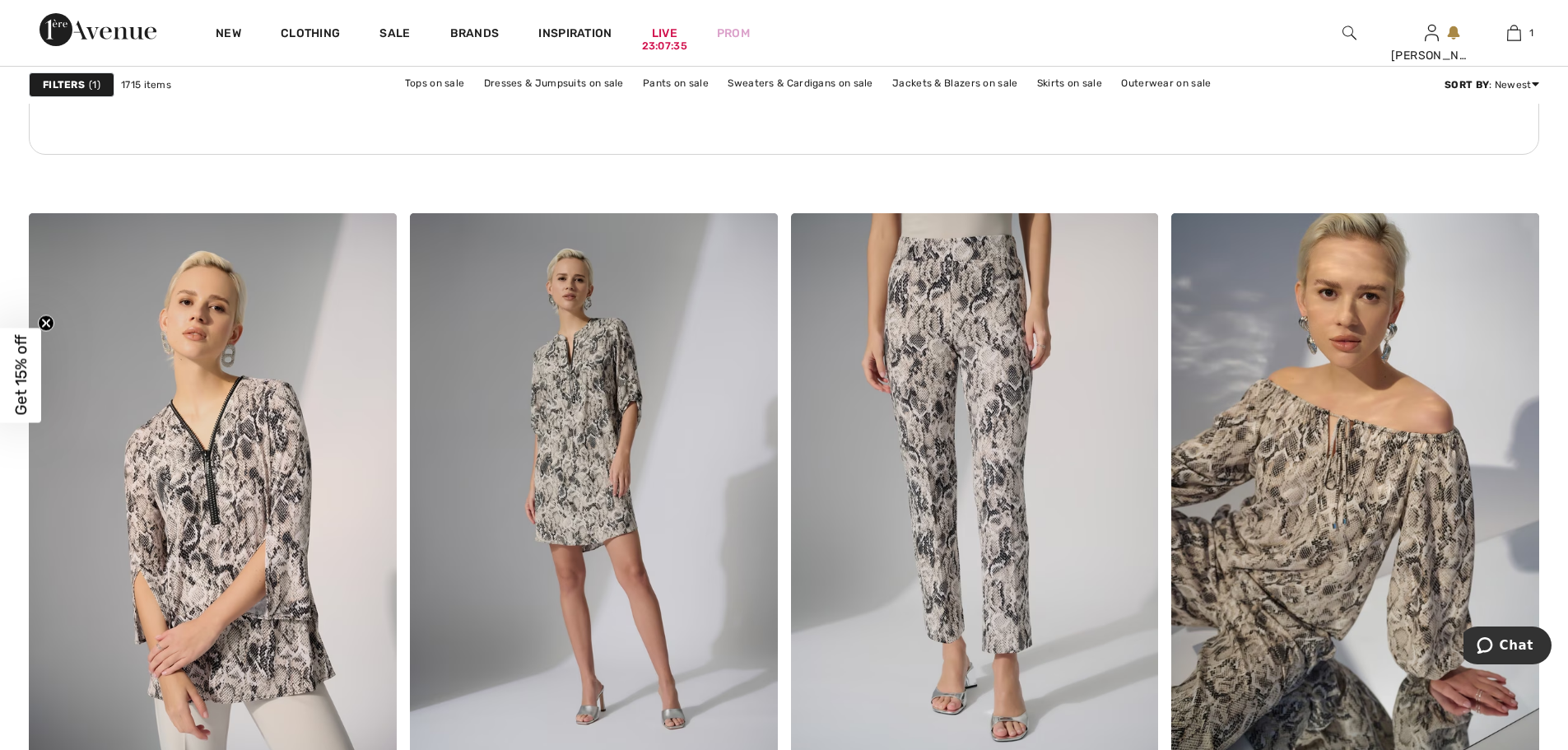
scroll to position [7891, 0]
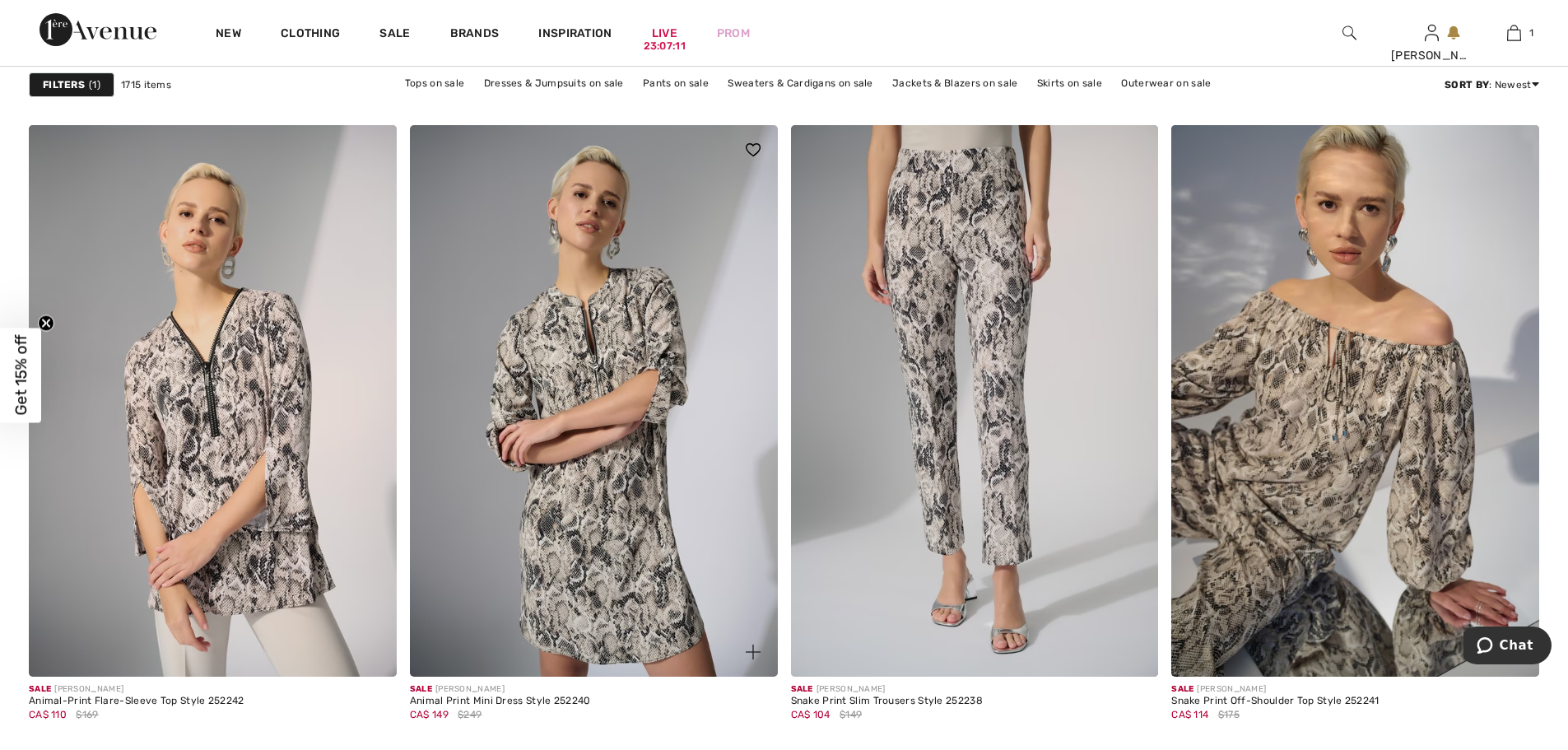
click at [595, 466] on img at bounding box center [594, 400] width 368 height 551
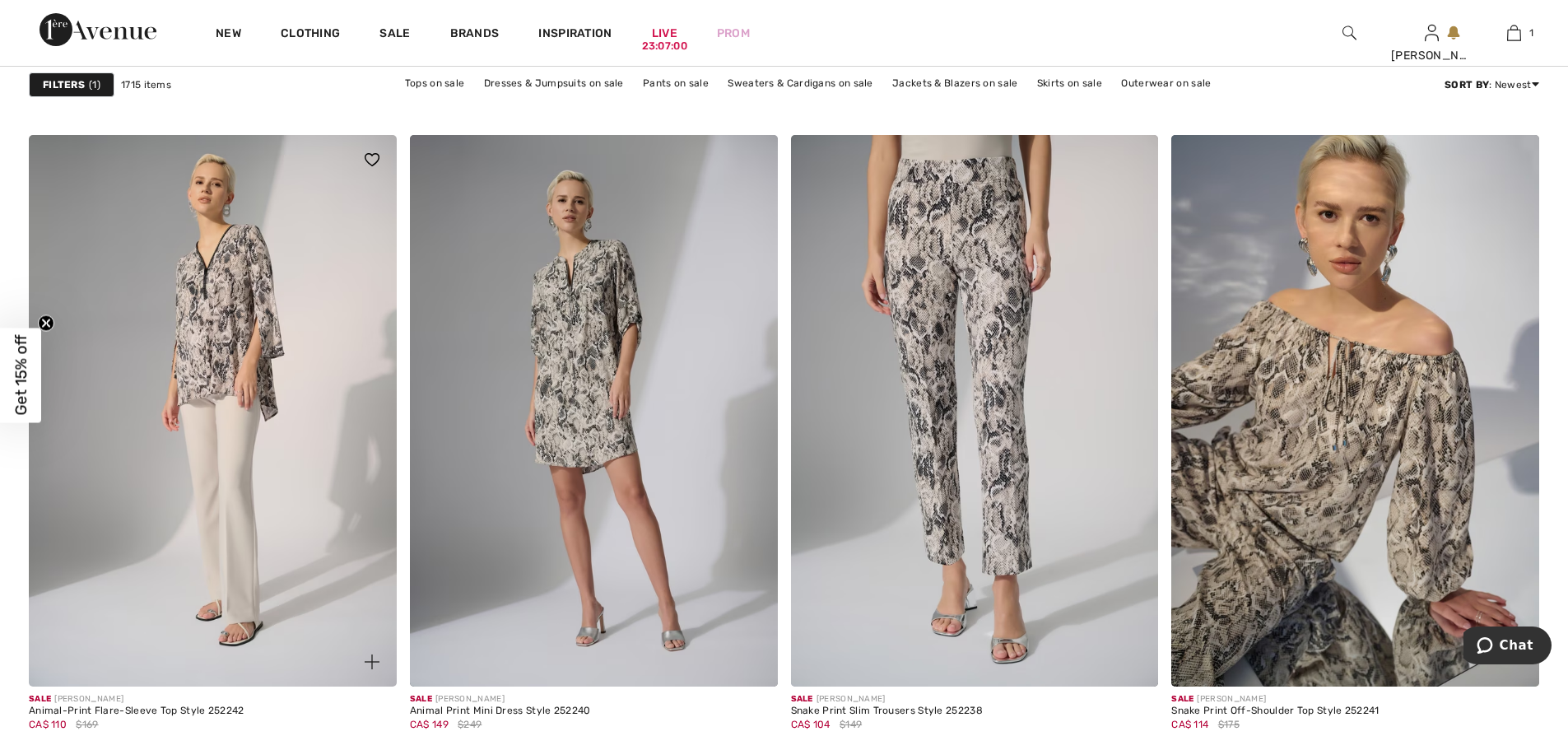
click at [215, 327] on img at bounding box center [213, 410] width 368 height 551
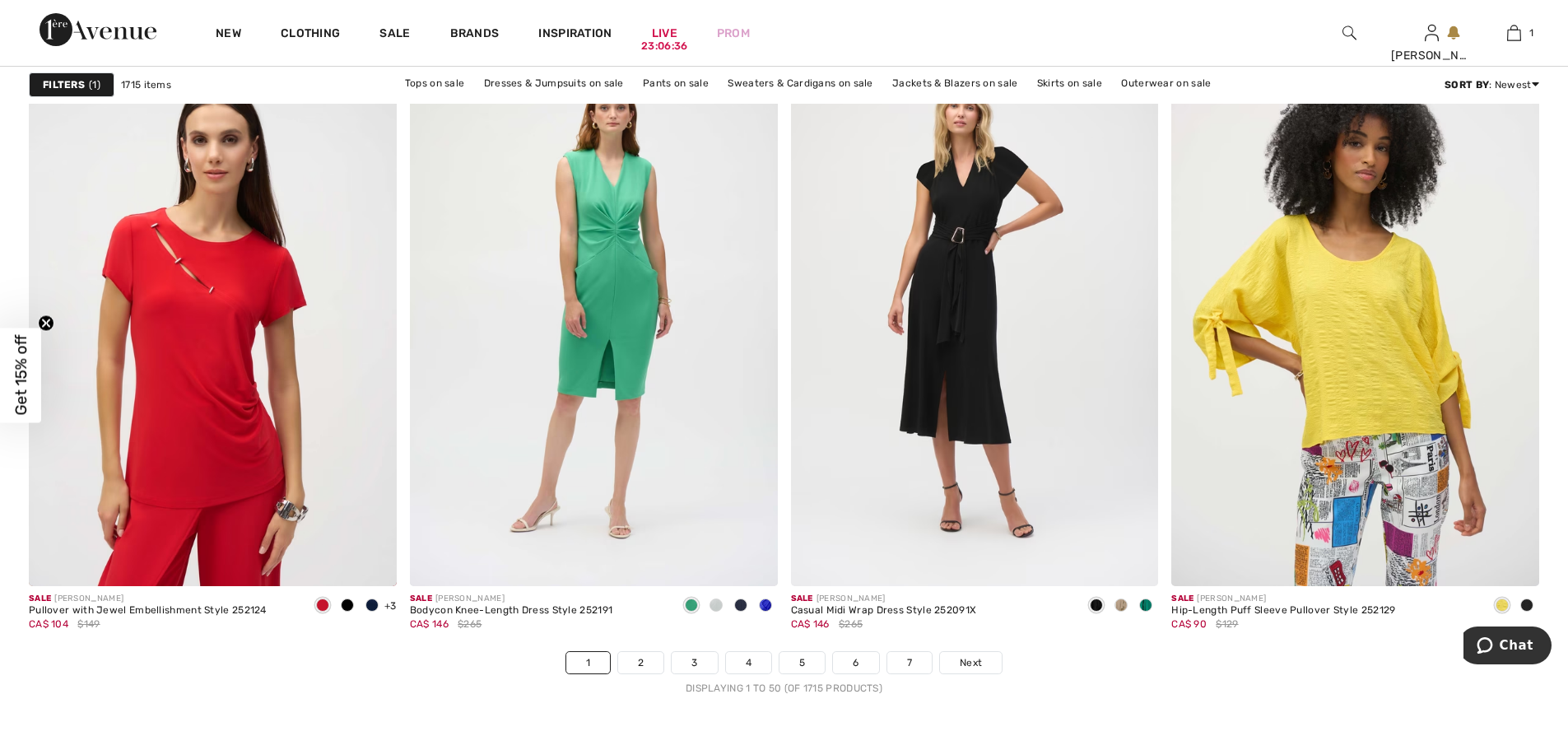
scroll to position [9307, 0]
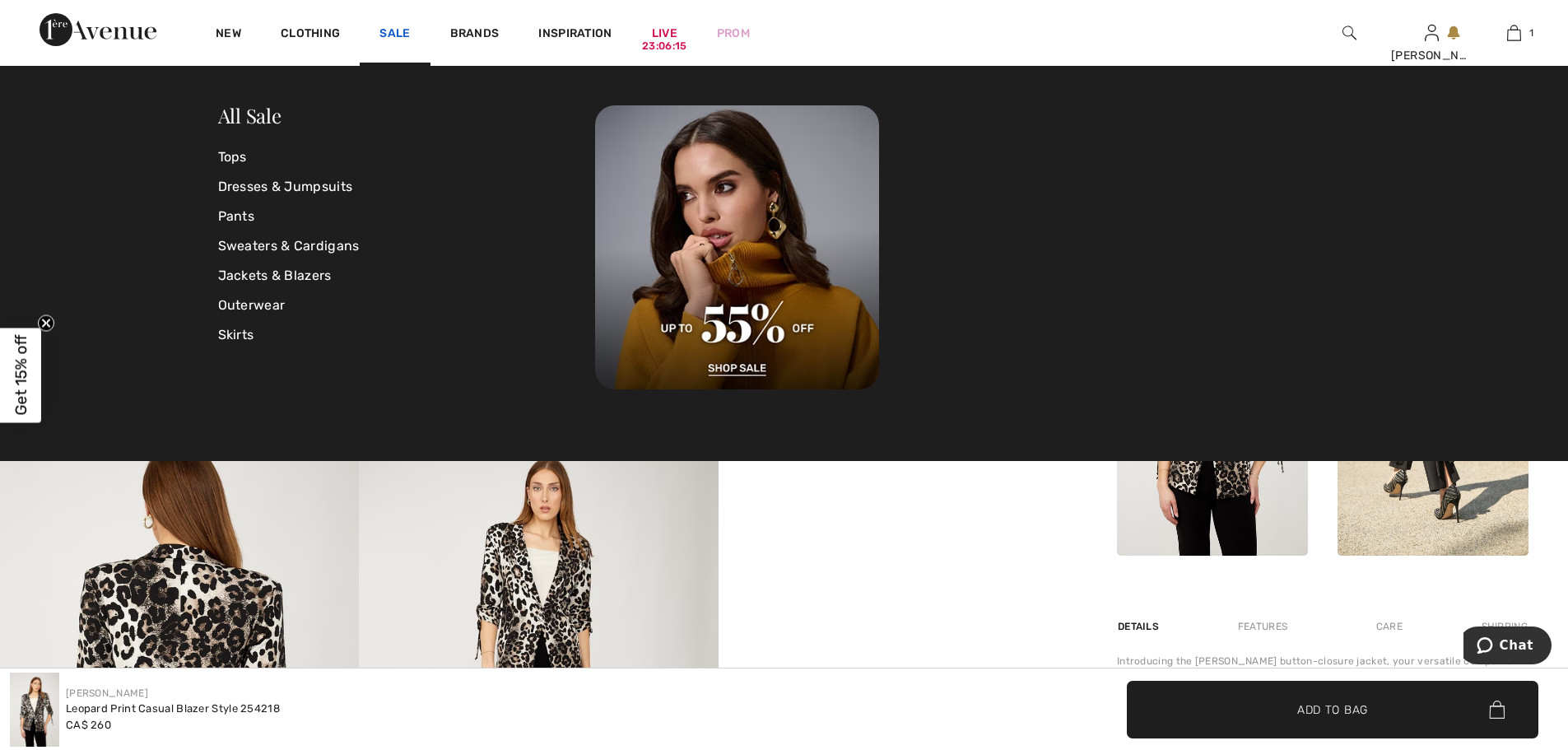
click at [398, 37] on link "Sale" at bounding box center [394, 35] width 30 height 17
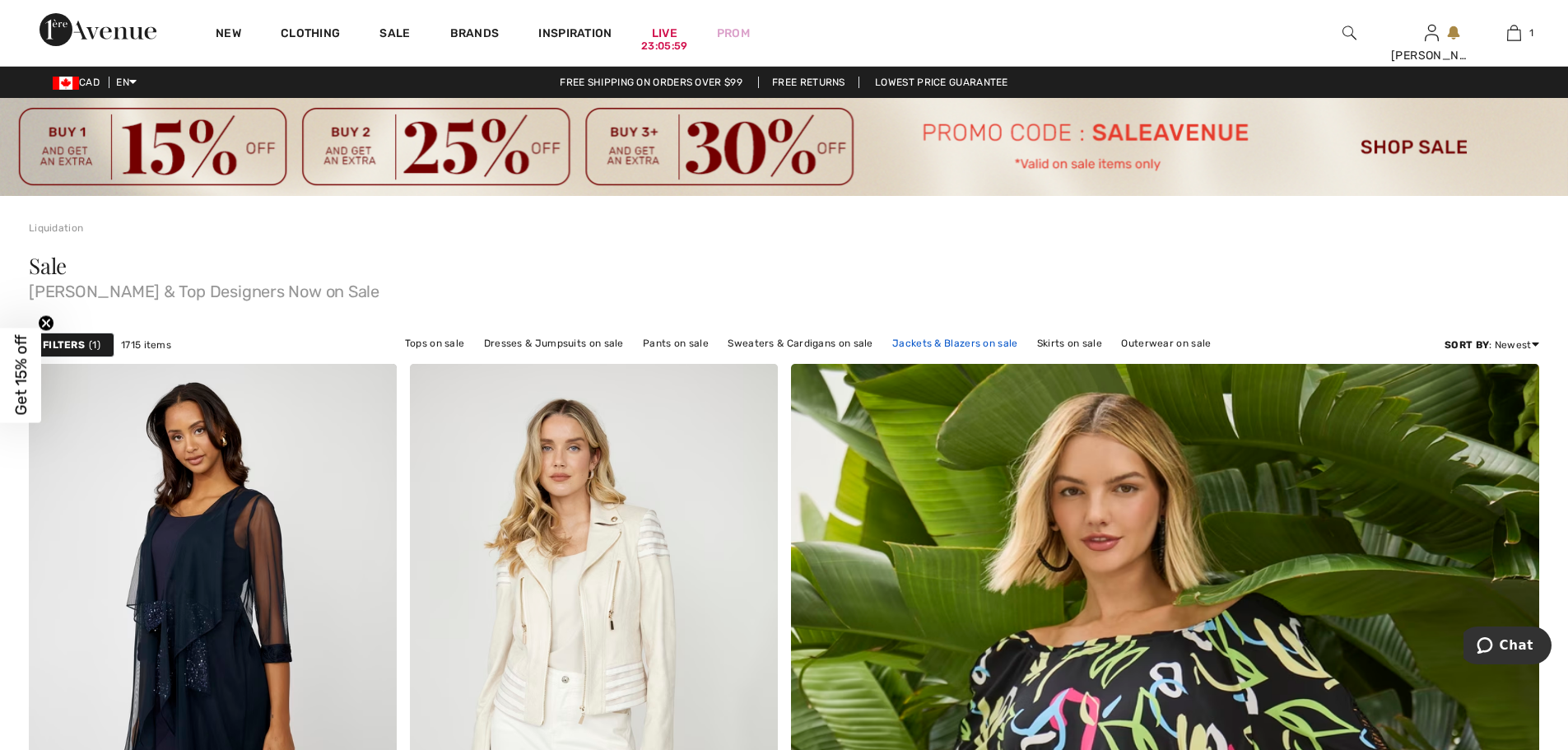
click at [938, 344] on link "Jackets & Blazers on sale" at bounding box center [955, 343] width 142 height 21
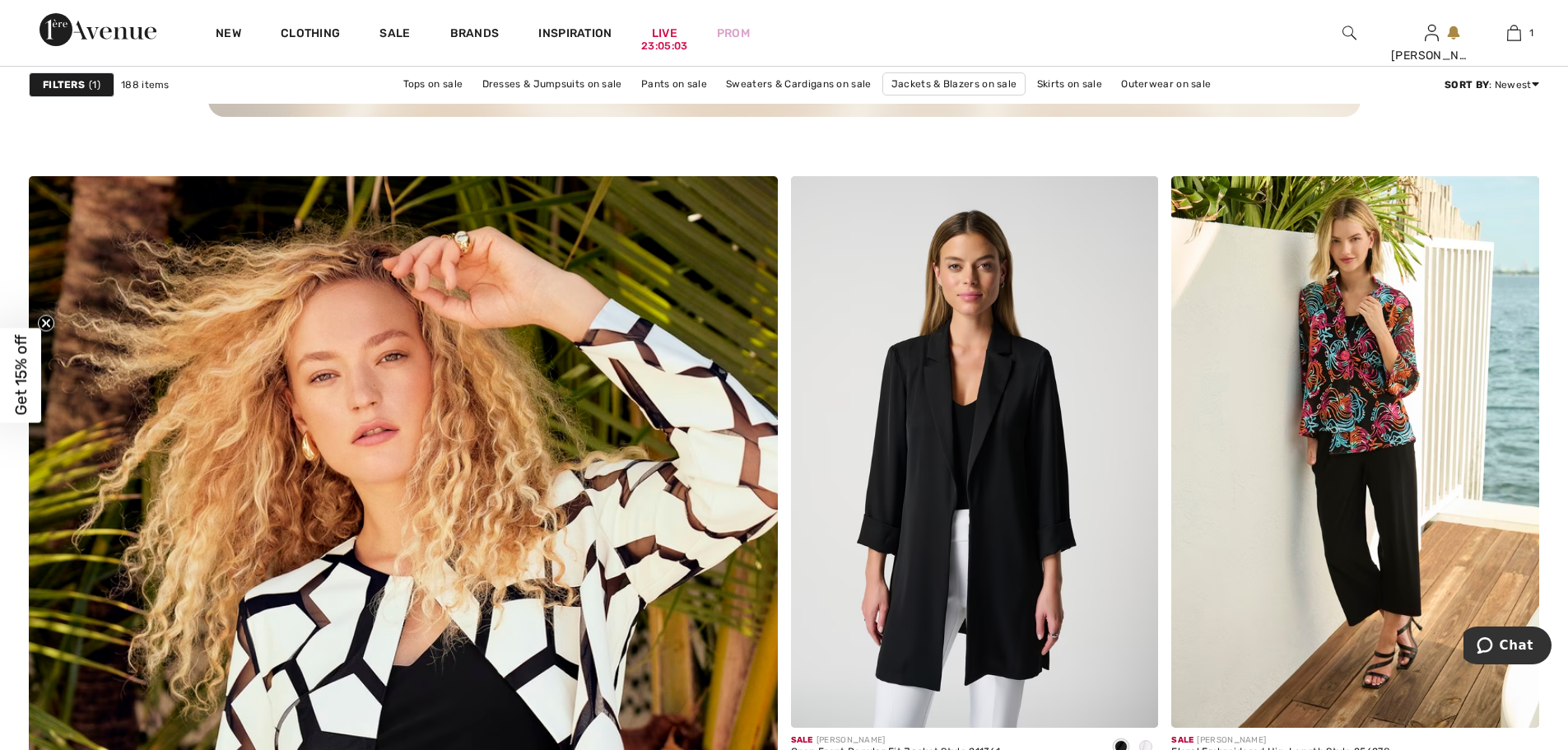
scroll to position [5126, 0]
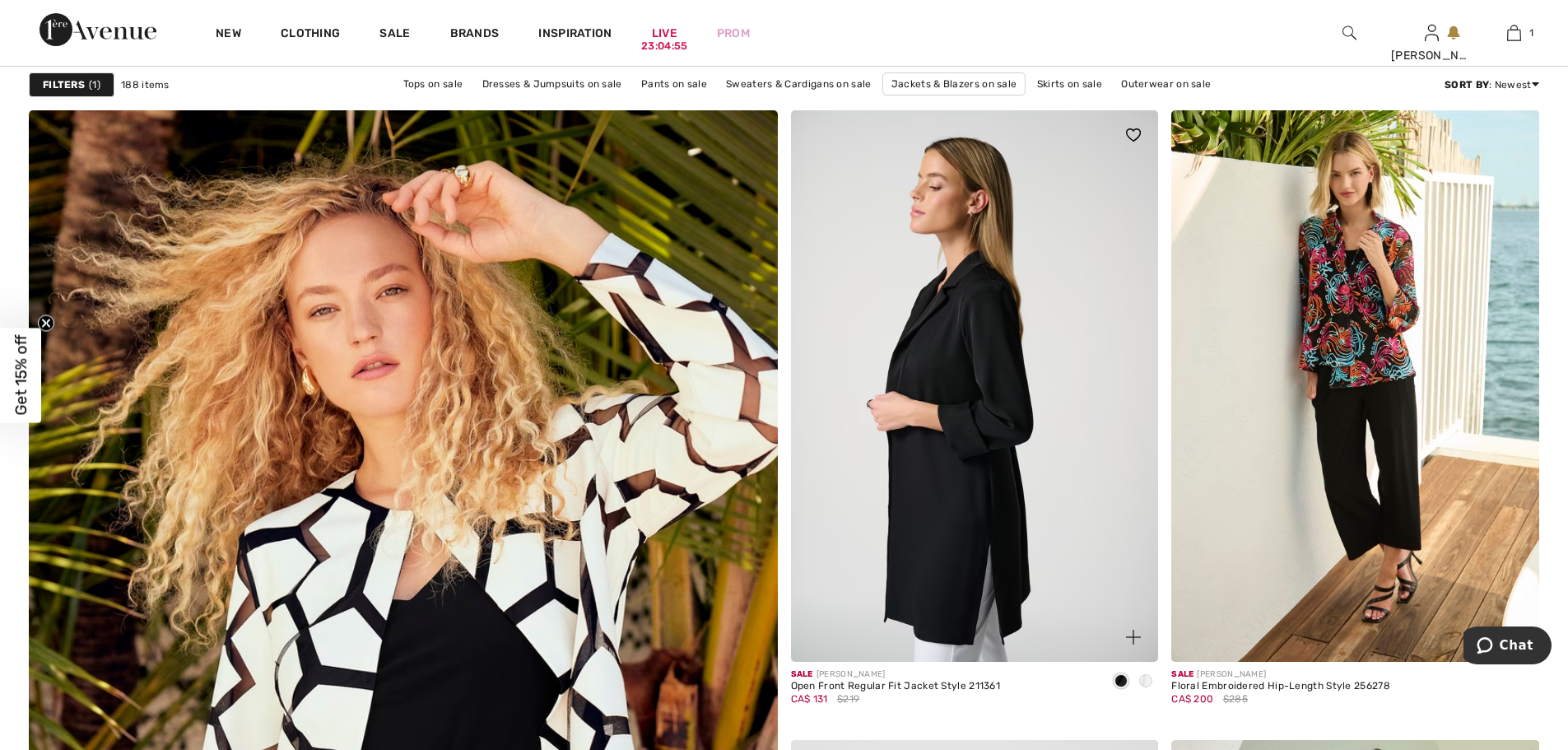
click at [953, 515] on img at bounding box center [975, 385] width 368 height 551
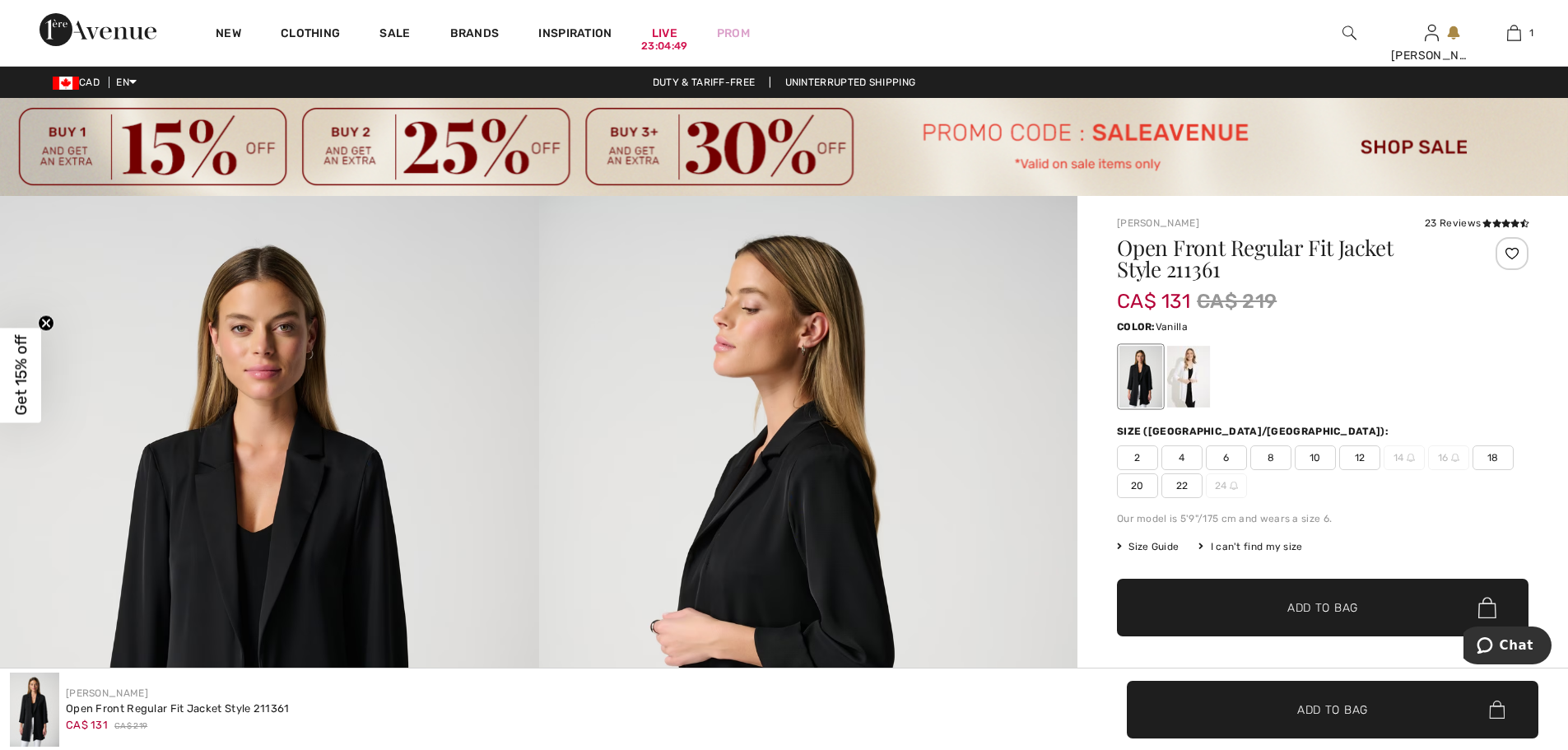
click at [1176, 381] on div at bounding box center [1188, 376] width 43 height 62
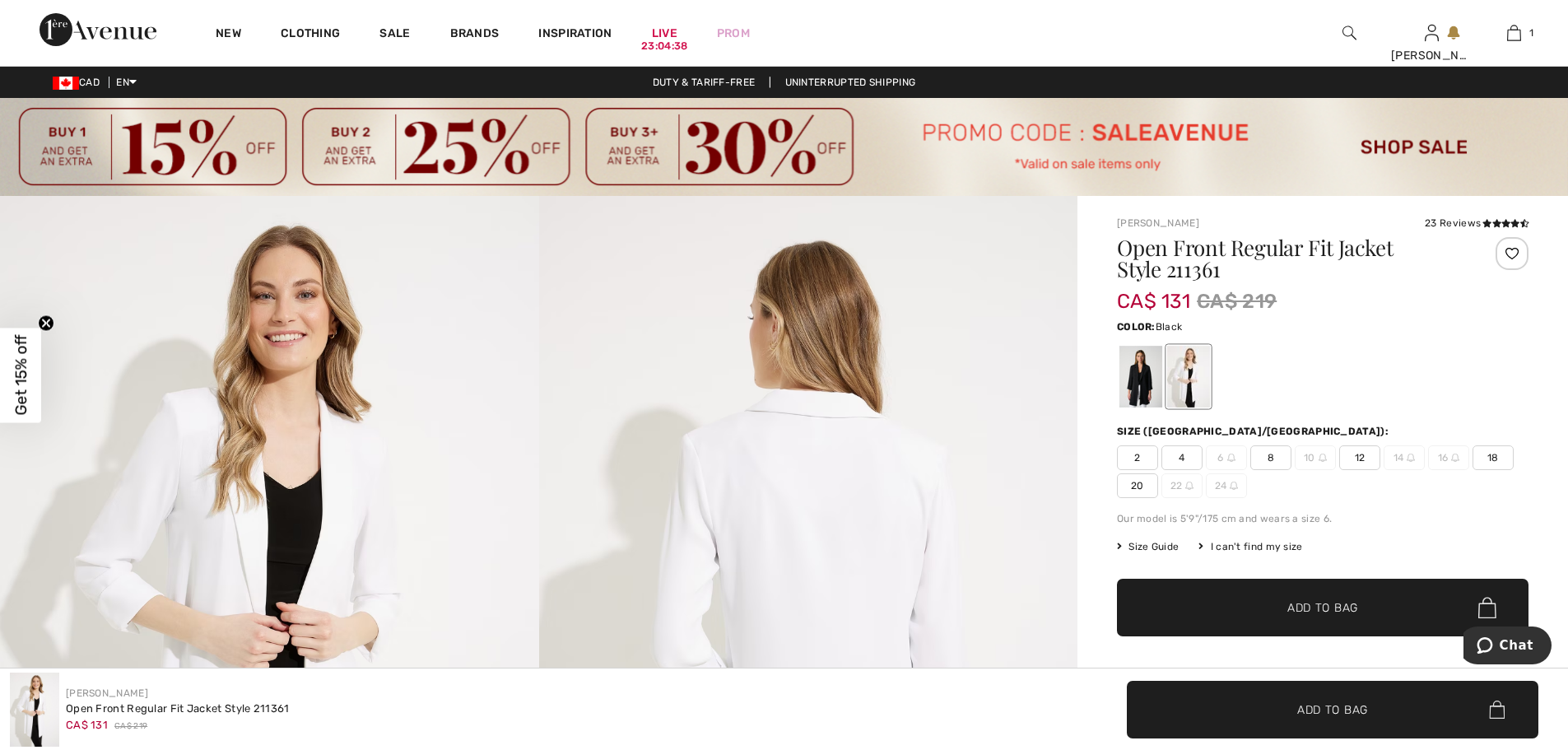
click at [1150, 369] on div at bounding box center [1141, 376] width 43 height 62
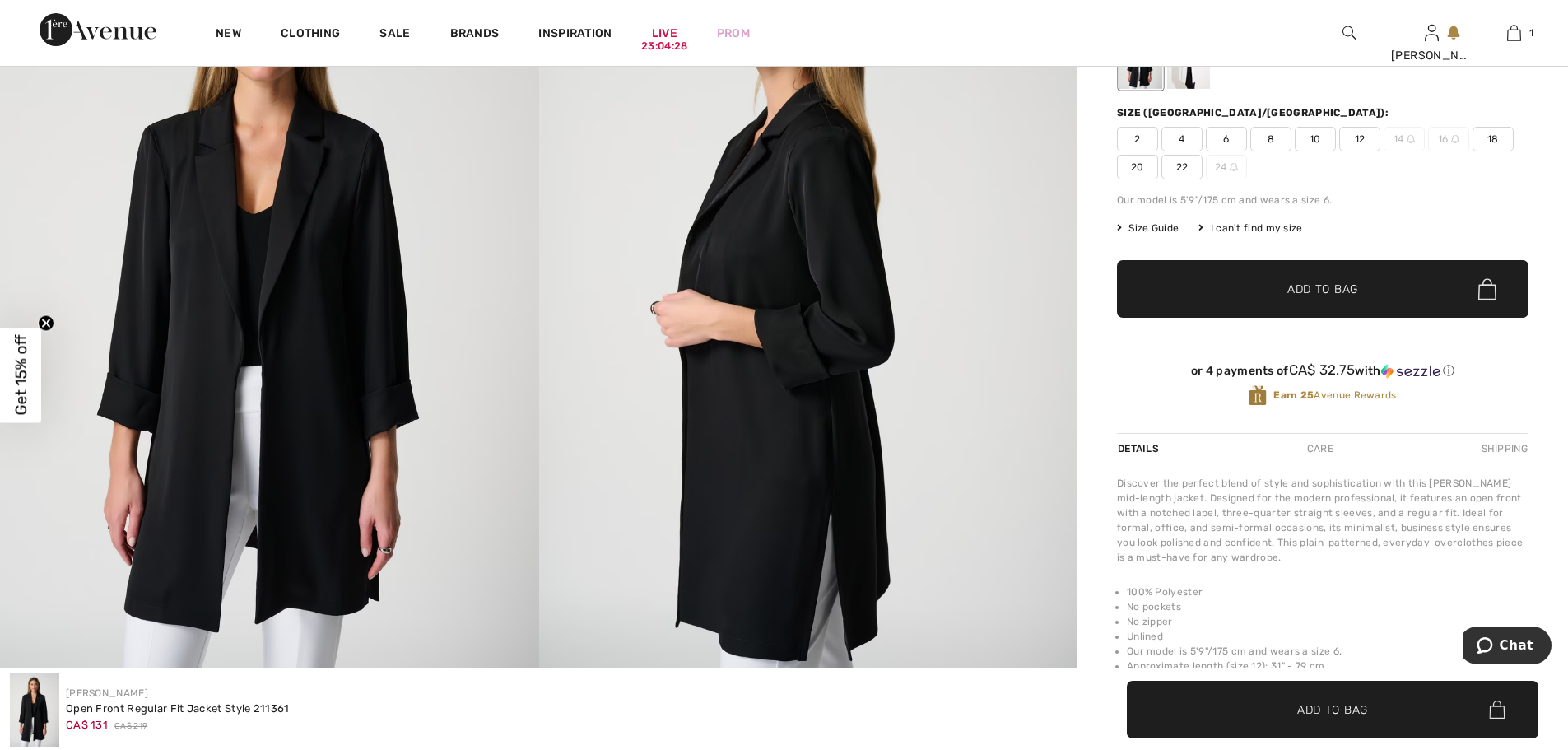
scroll to position [352, 0]
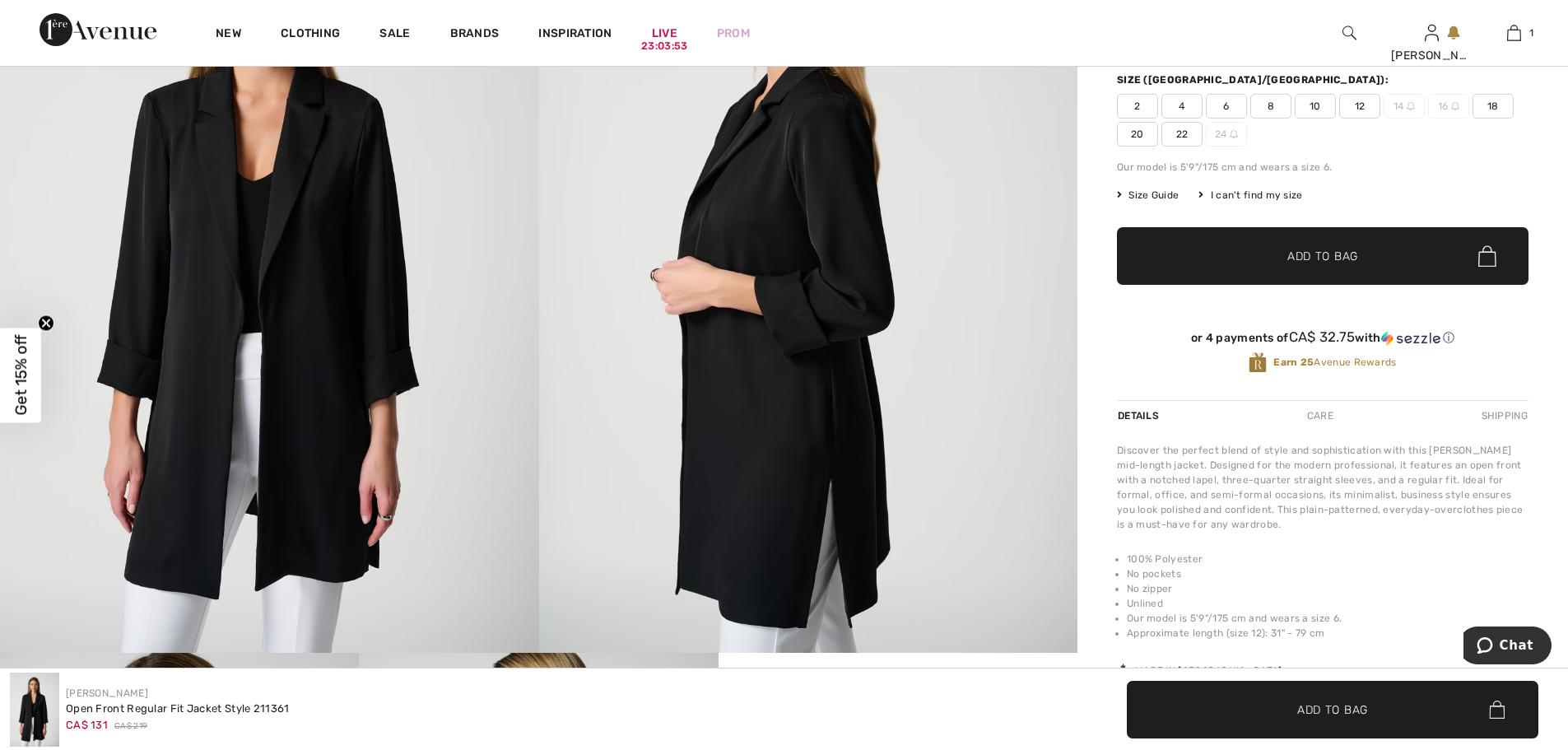
click at [313, 213] on img at bounding box center [270, 248] width 539 height 808
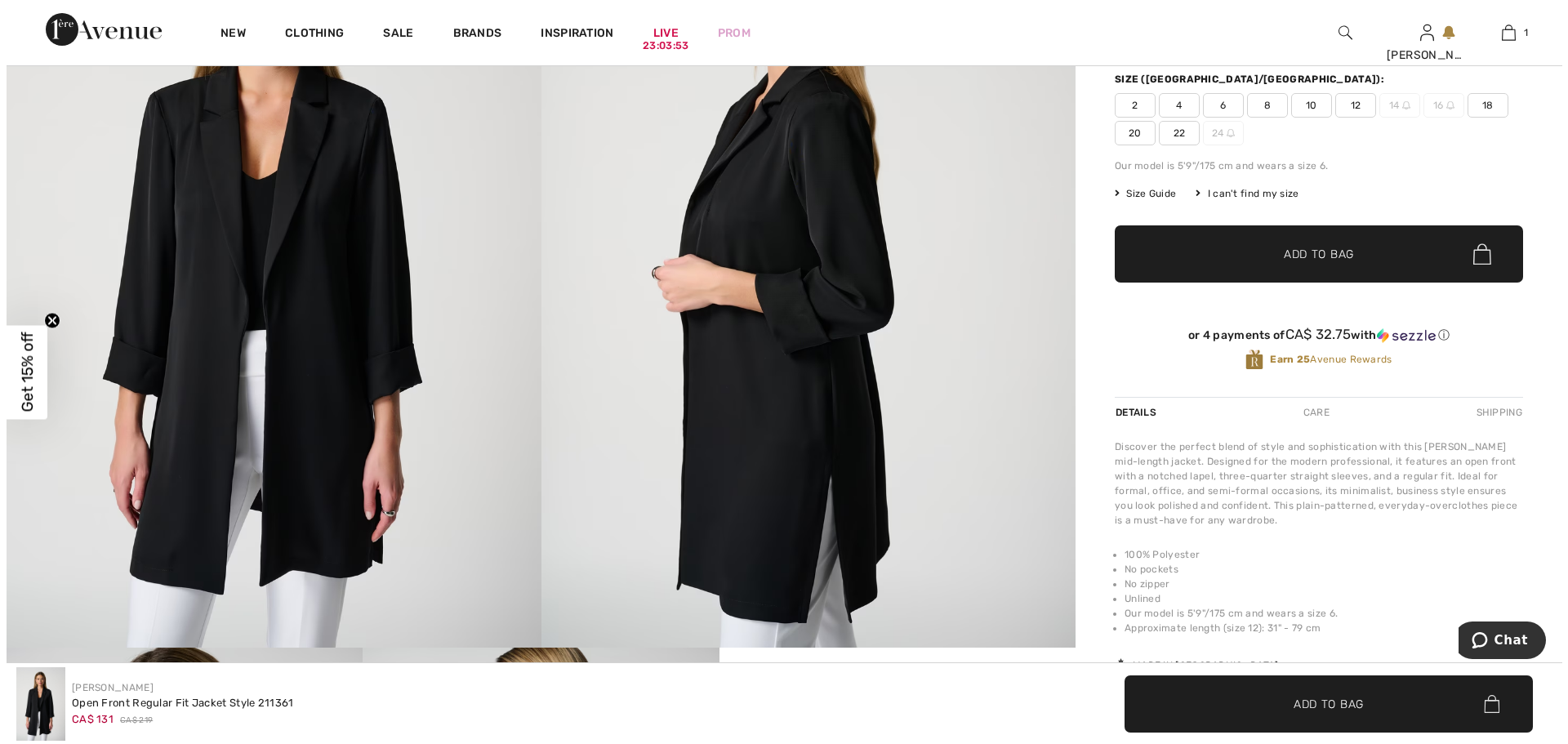
scroll to position [350, 0]
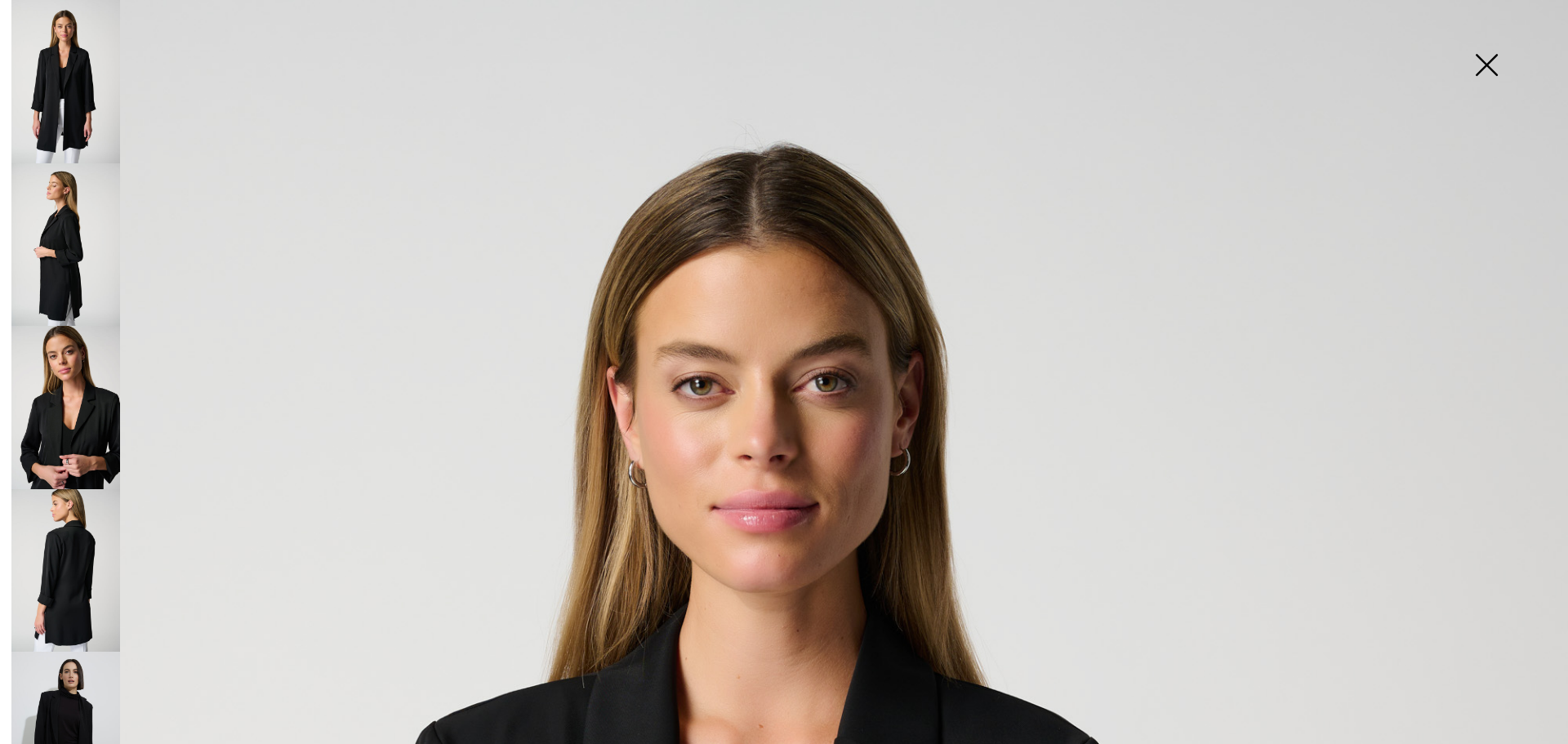
click at [58, 71] on img at bounding box center [66, 81] width 108 height 164
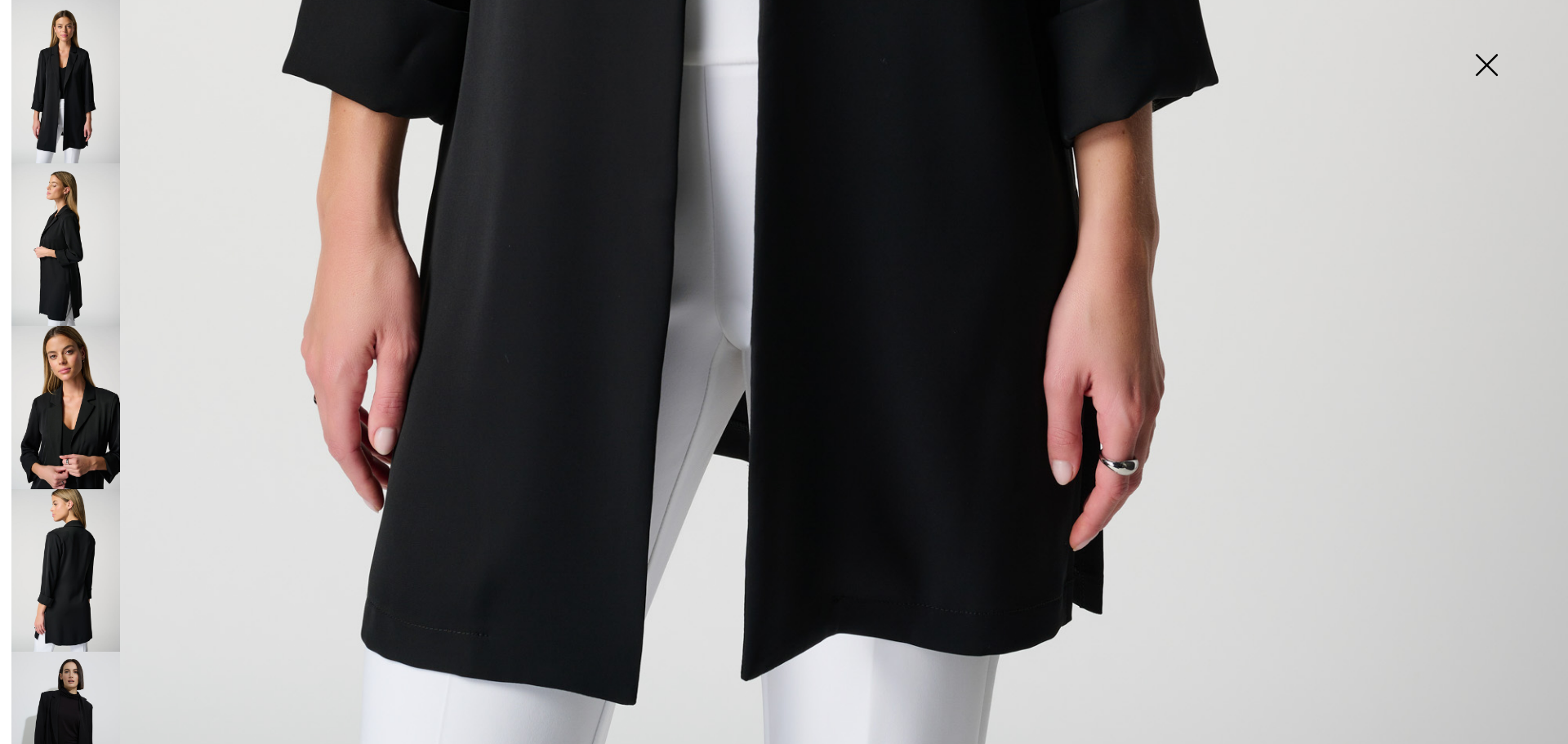
scroll to position [1502, 0]
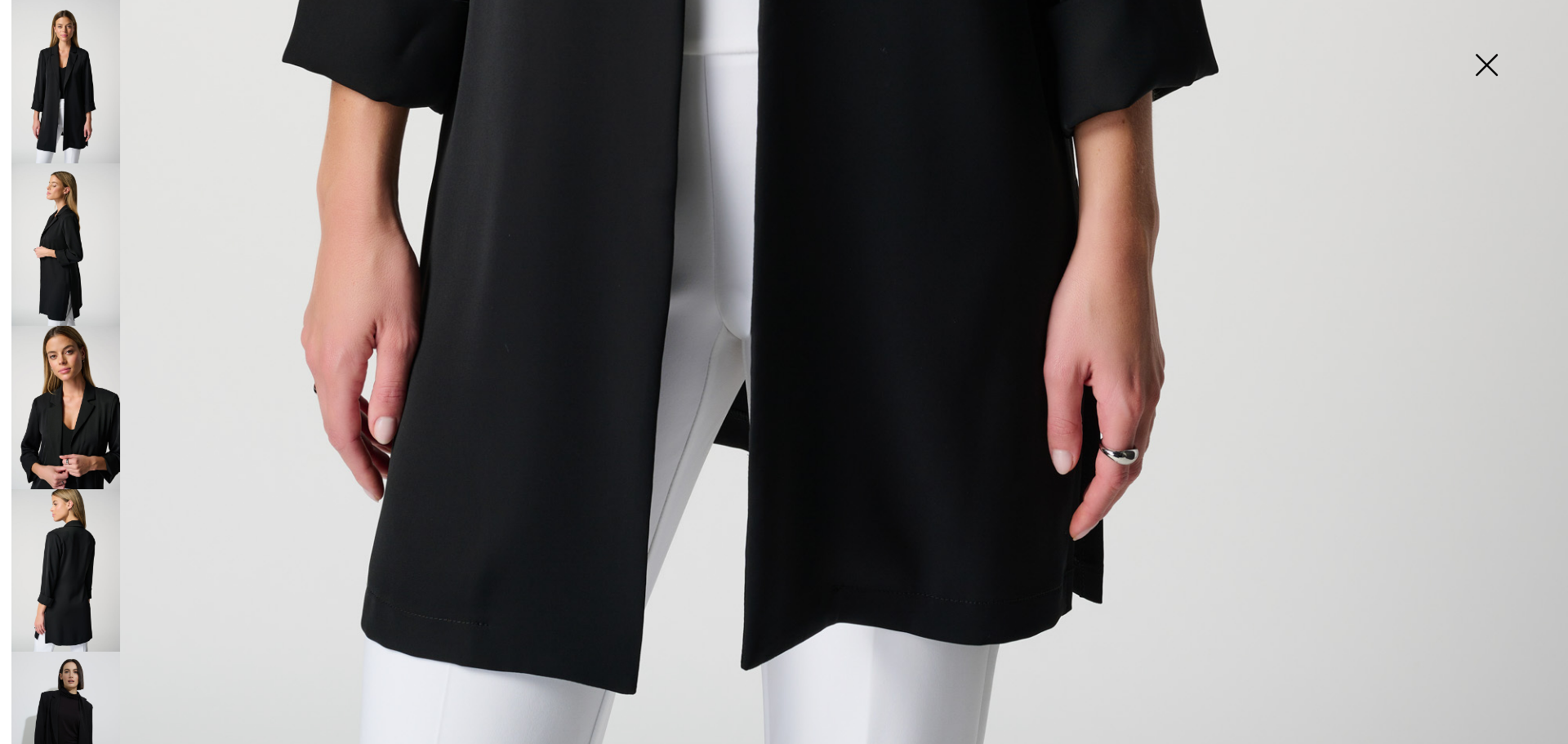
click at [80, 247] on img at bounding box center [66, 245] width 108 height 164
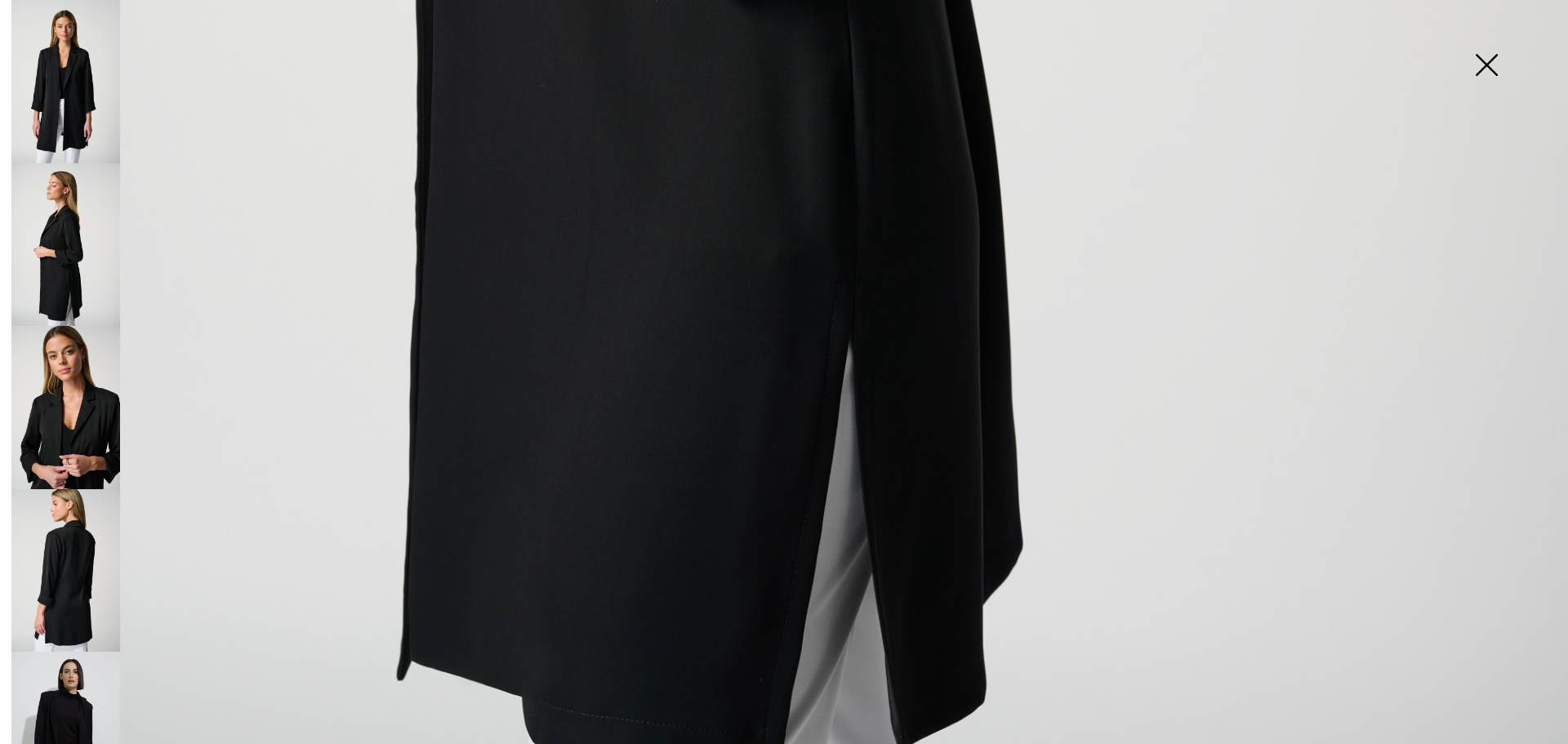
click at [63, 425] on img at bounding box center [66, 407] width 108 height 164
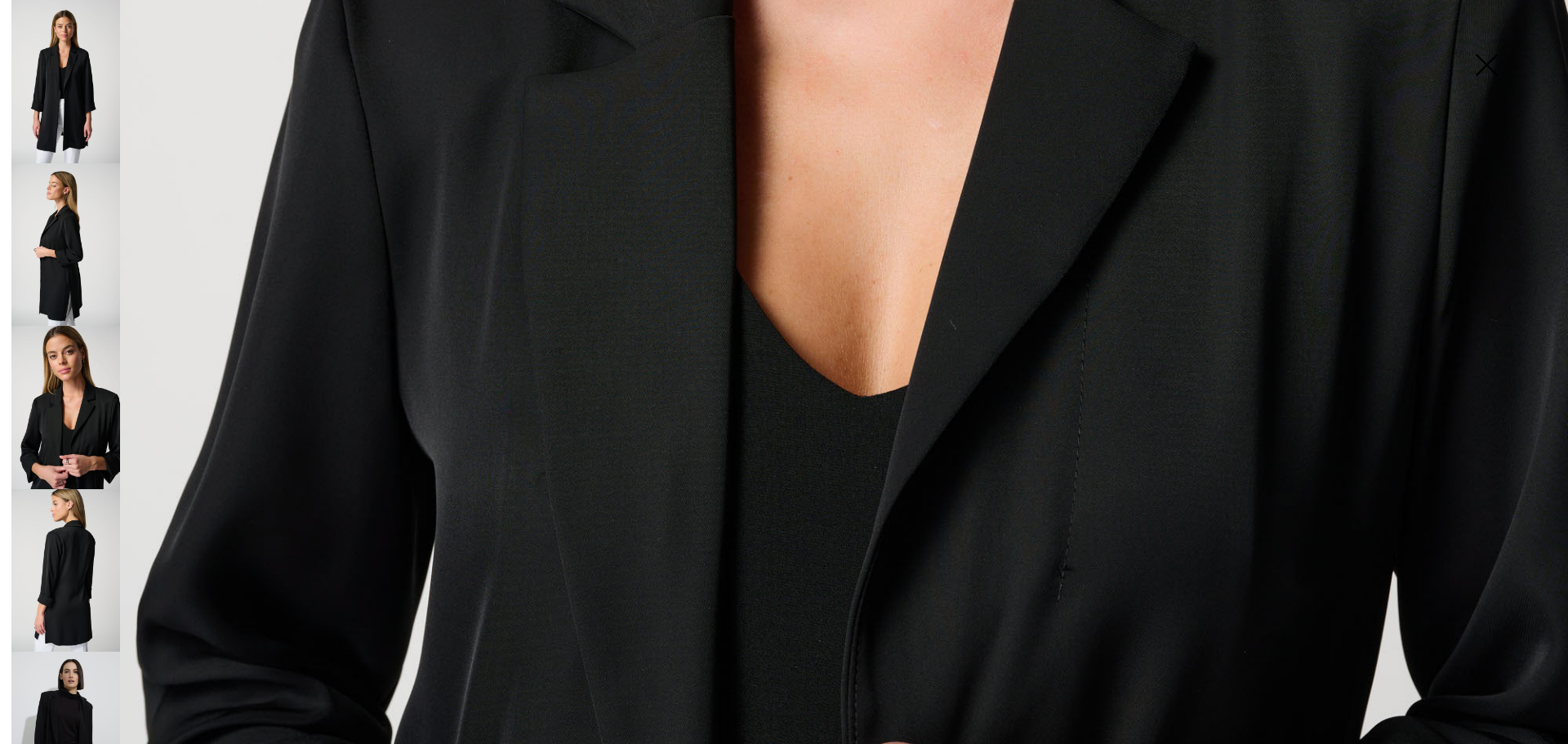
scroll to position [1088, 0]
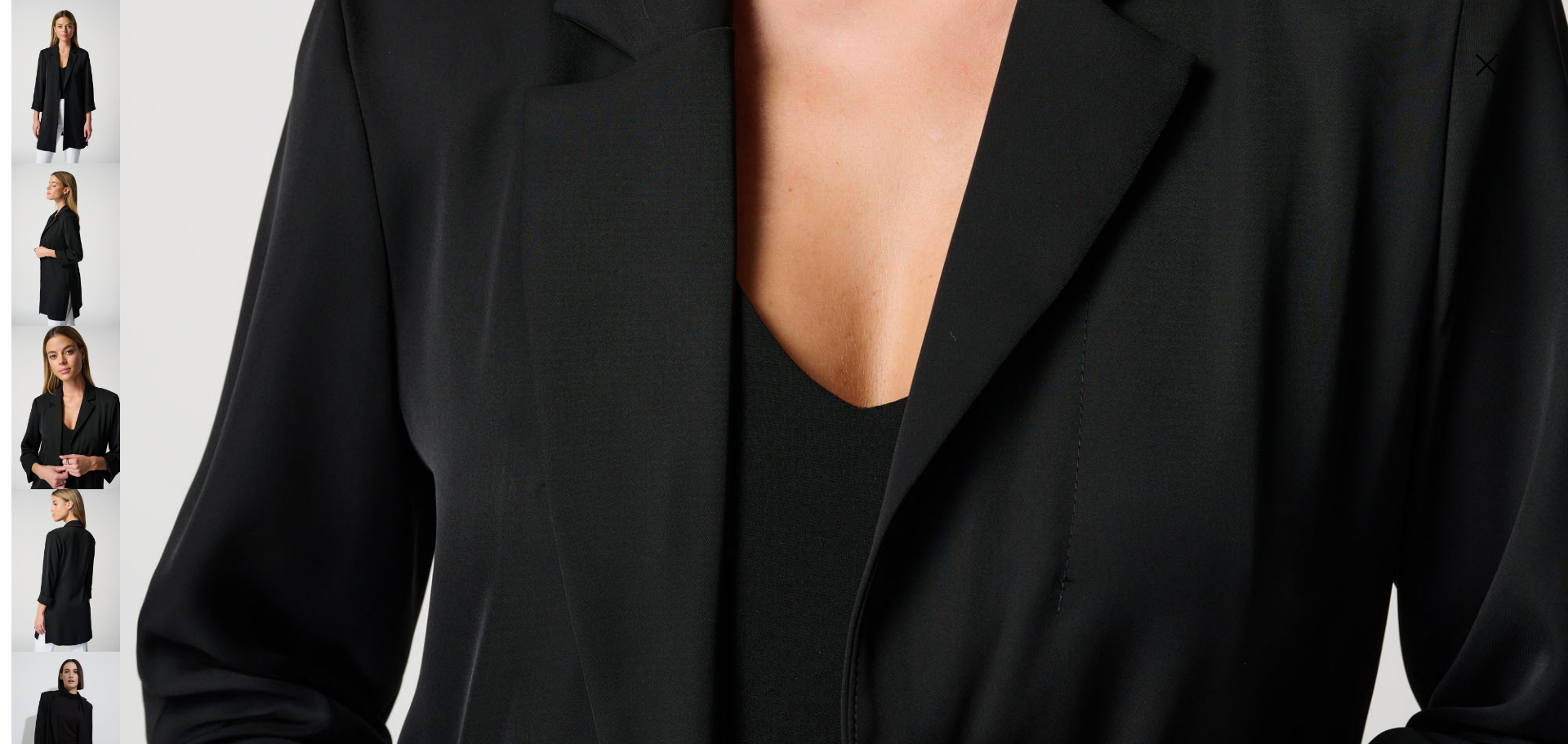
click at [71, 535] on img at bounding box center [66, 570] width 108 height 164
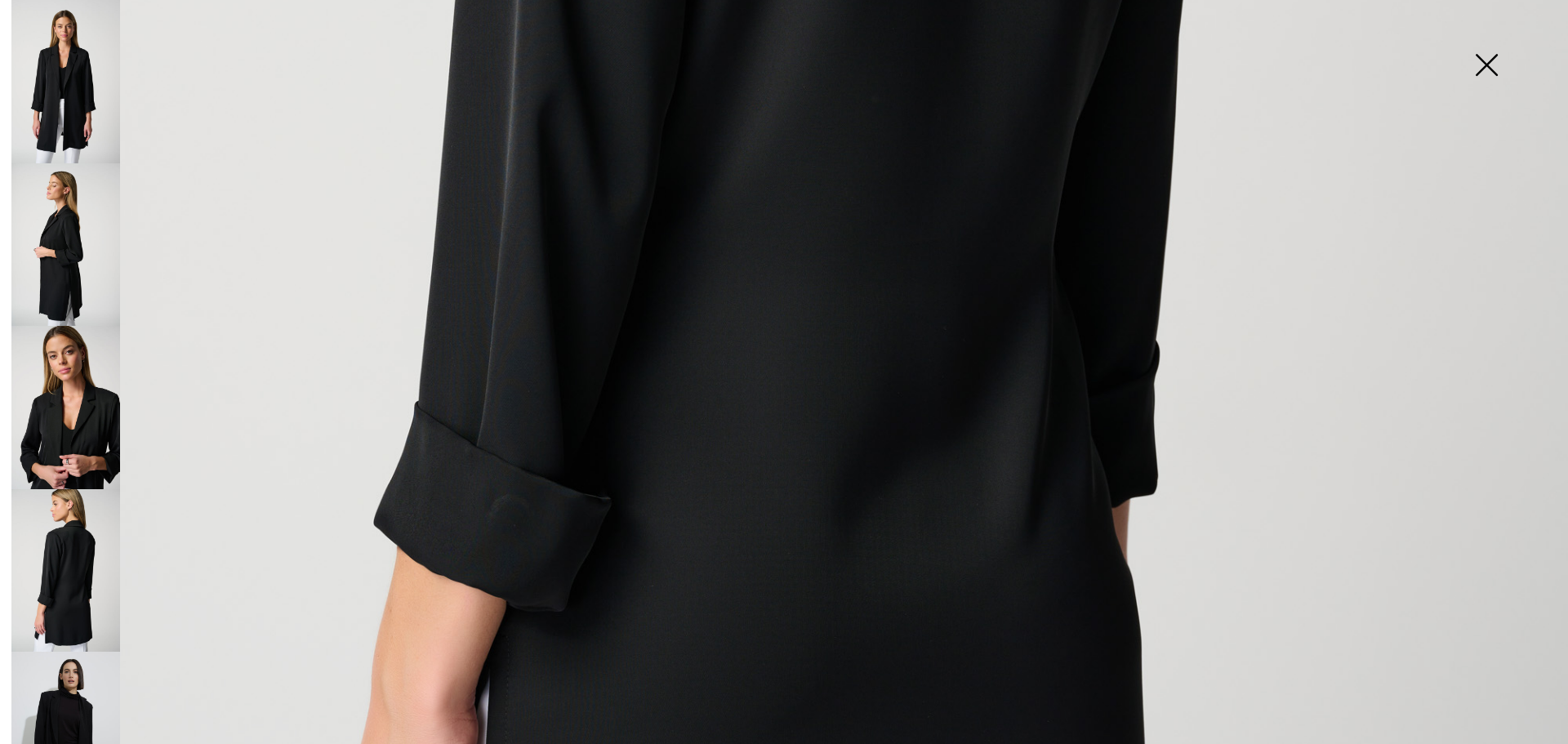
click at [74, 671] on img at bounding box center [66, 733] width 108 height 164
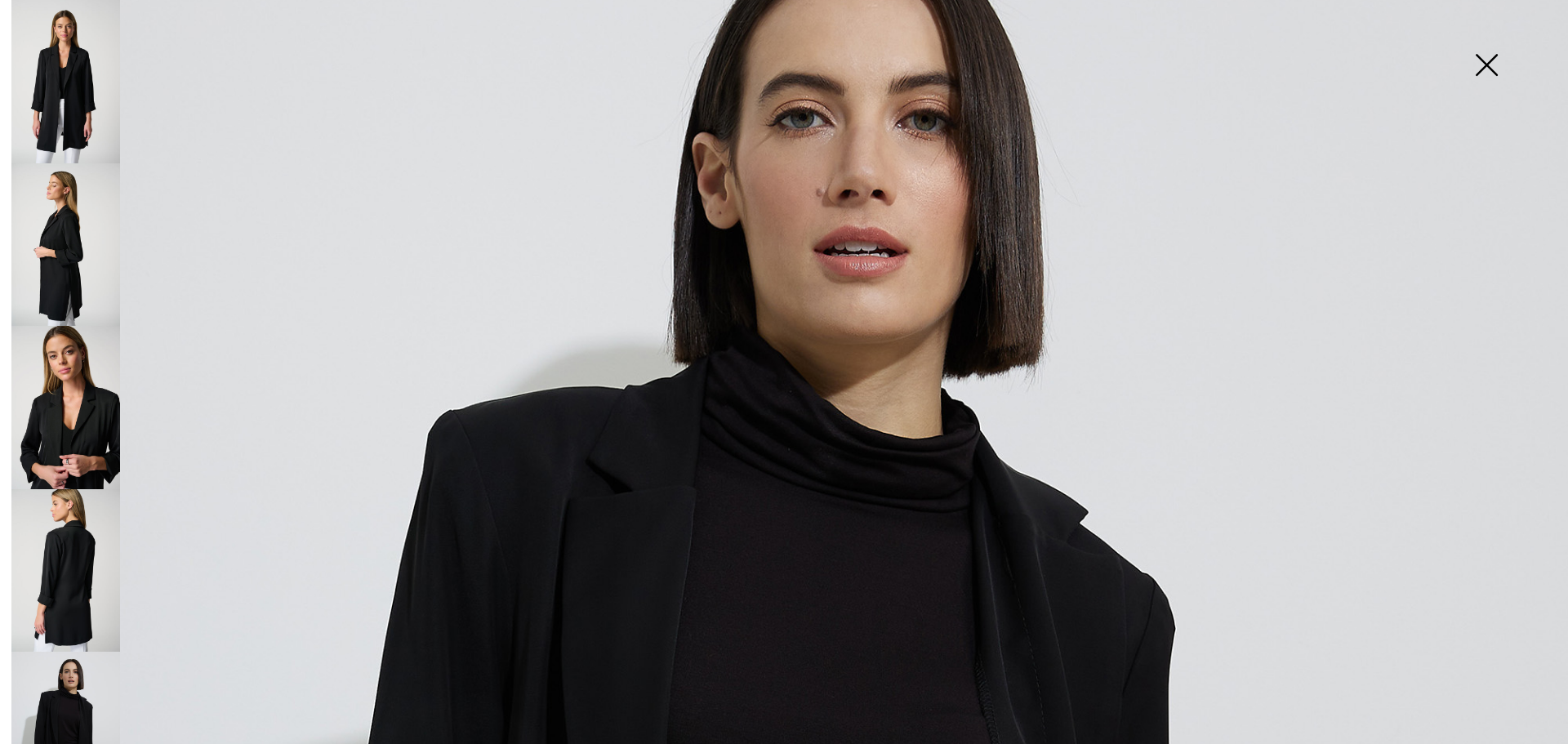
scroll to position [131, 0]
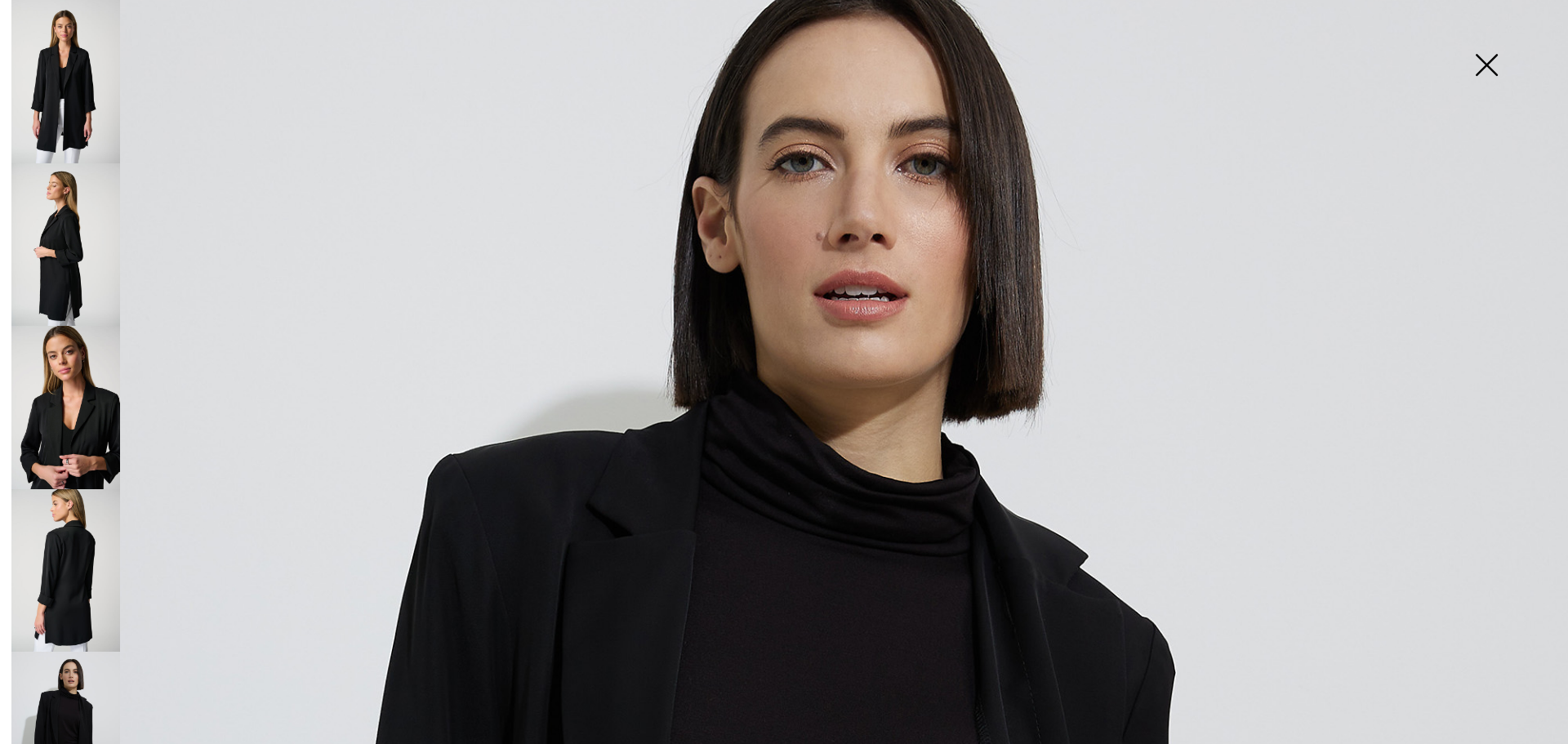
click at [69, 282] on img at bounding box center [66, 245] width 108 height 164
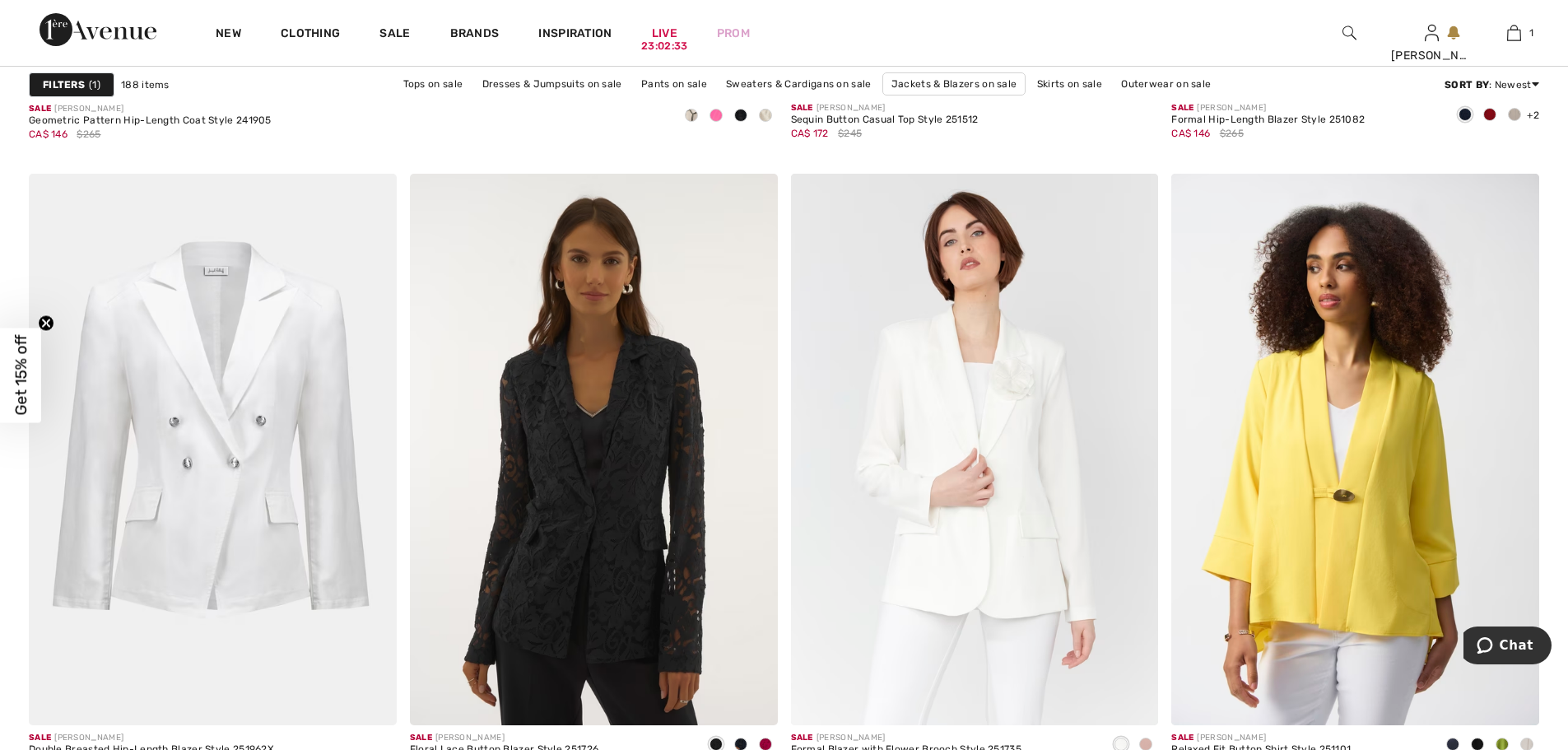
scroll to position [6365, 0]
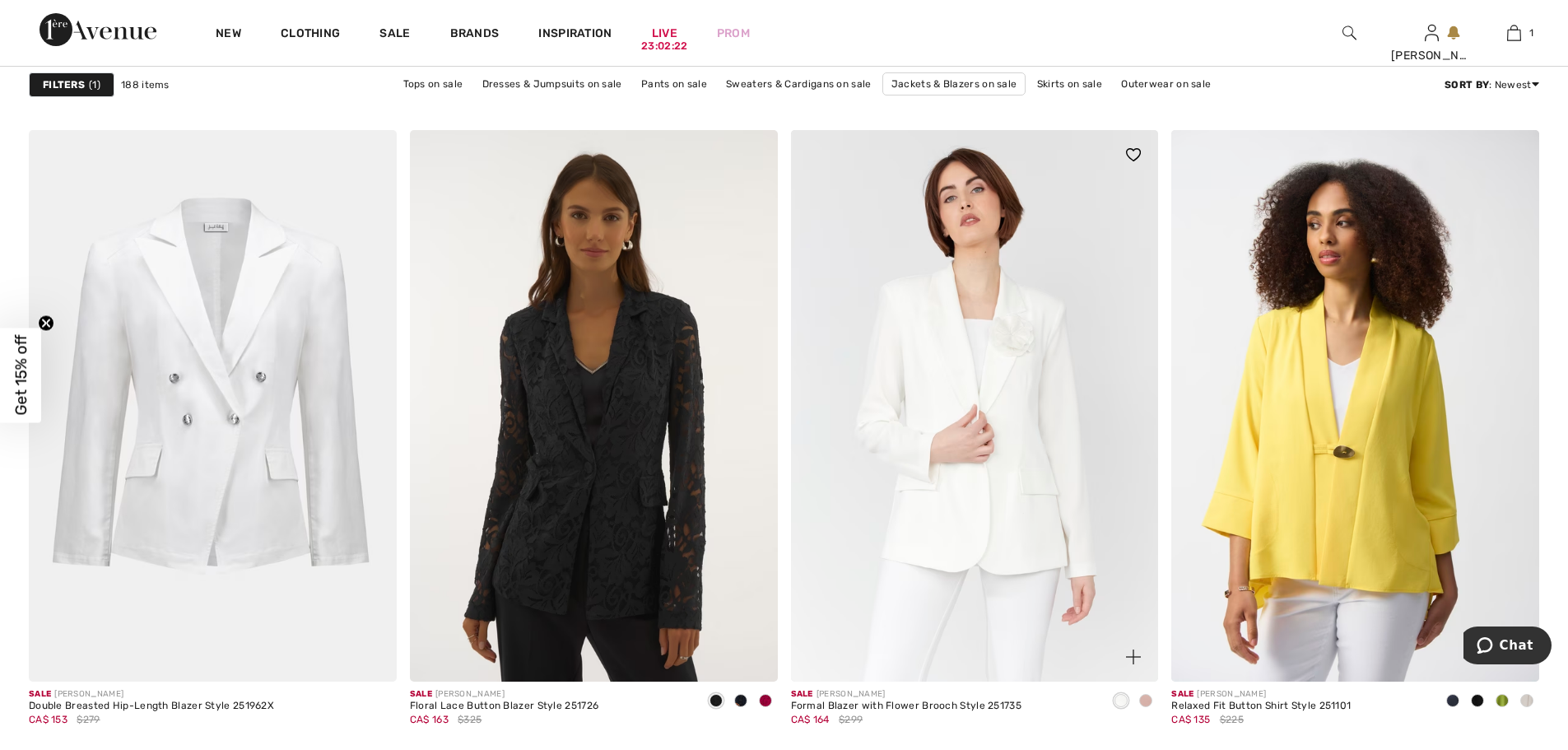
click at [1143, 704] on span at bounding box center [1145, 701] width 13 height 13
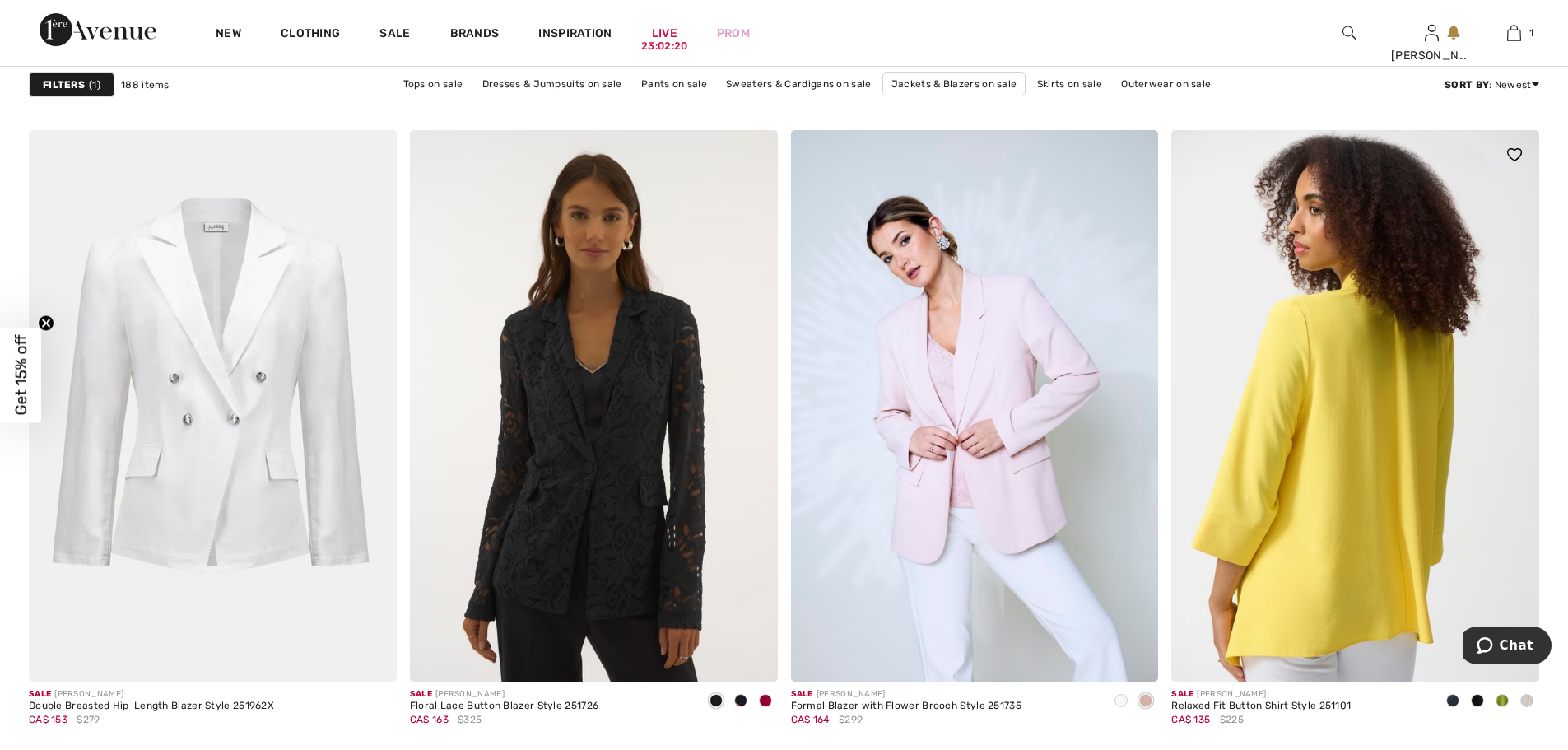
click at [1316, 509] on img at bounding box center [1356, 406] width 368 height 551
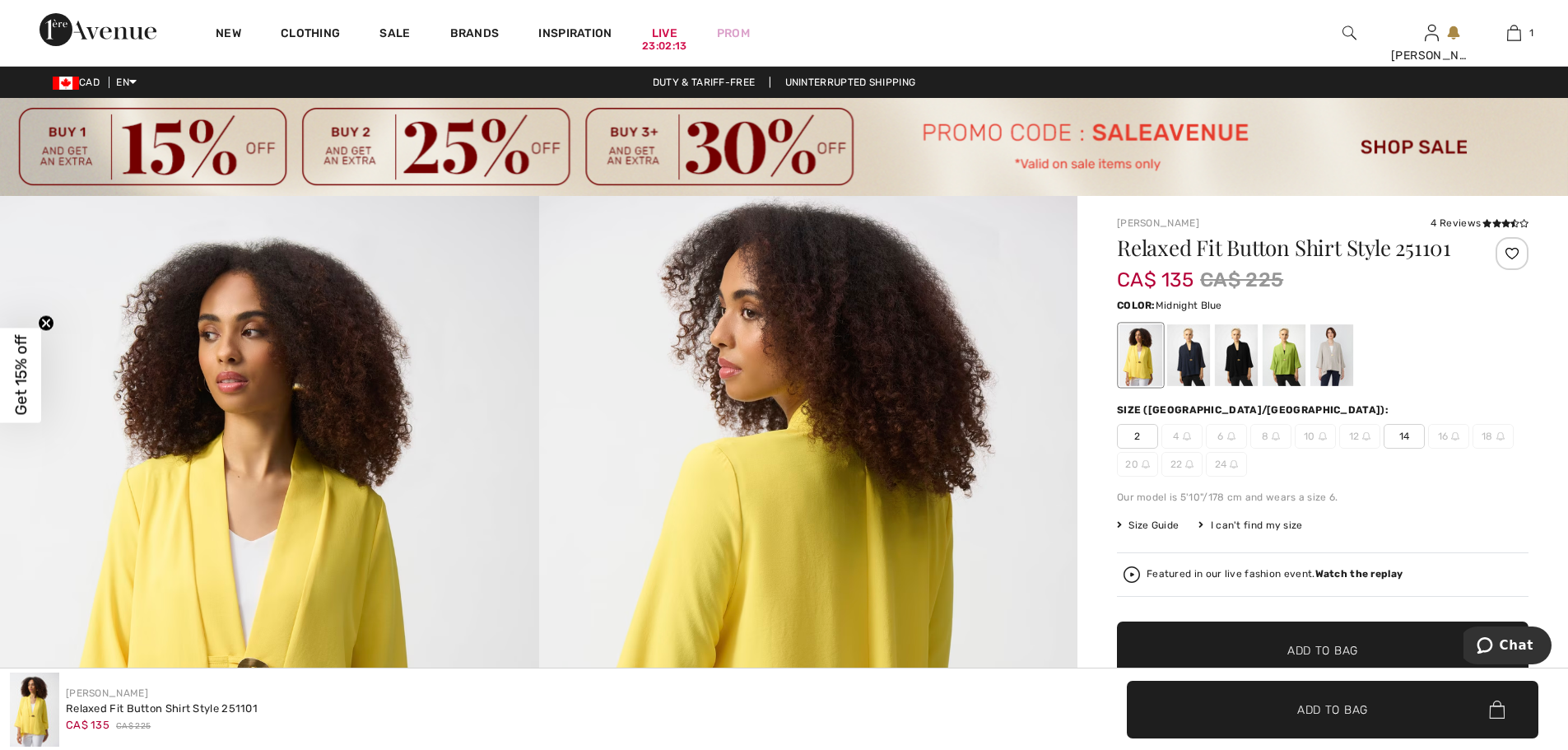
click at [1193, 366] on div at bounding box center [1188, 355] width 43 height 62
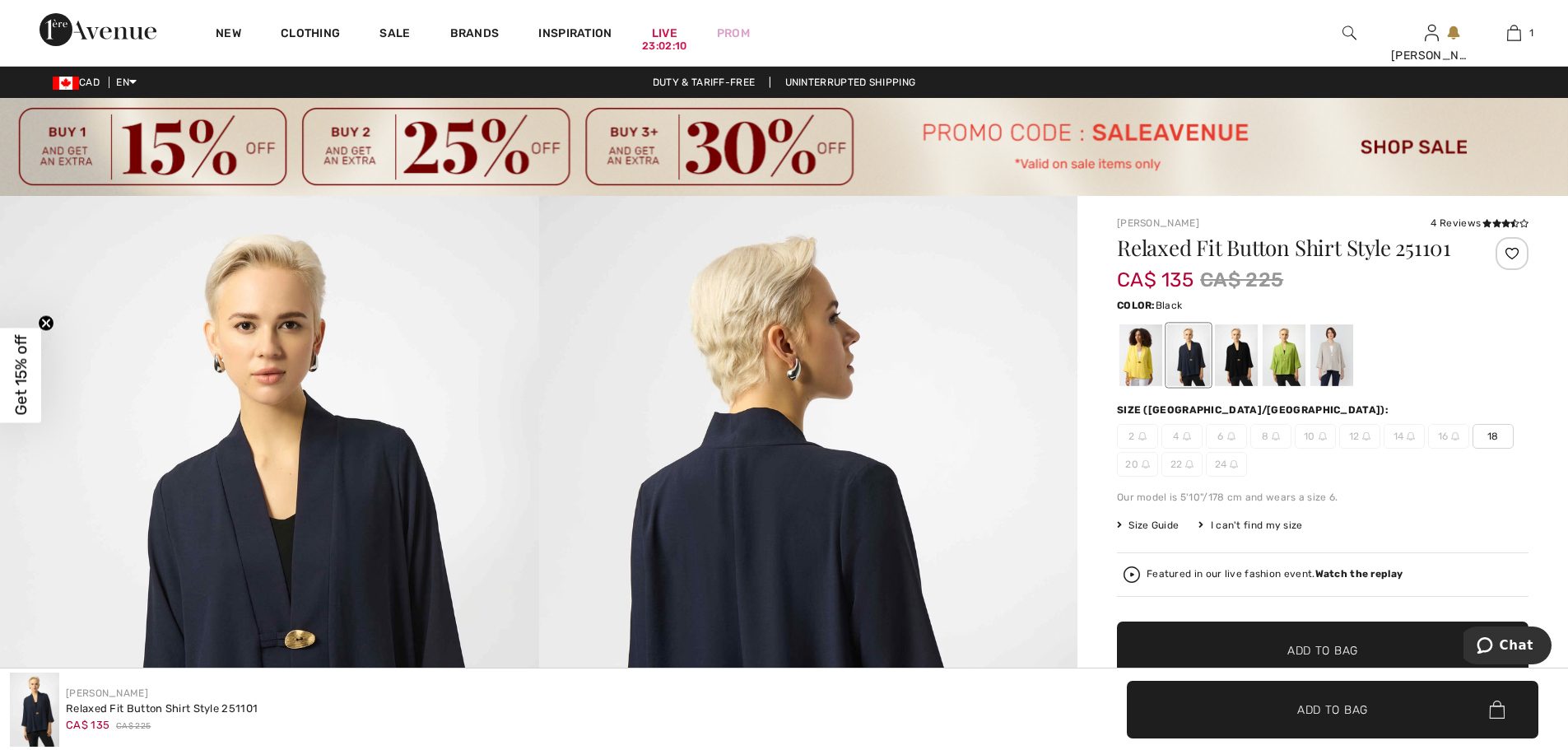
click at [1257, 354] on div at bounding box center [1235, 355] width 43 height 62
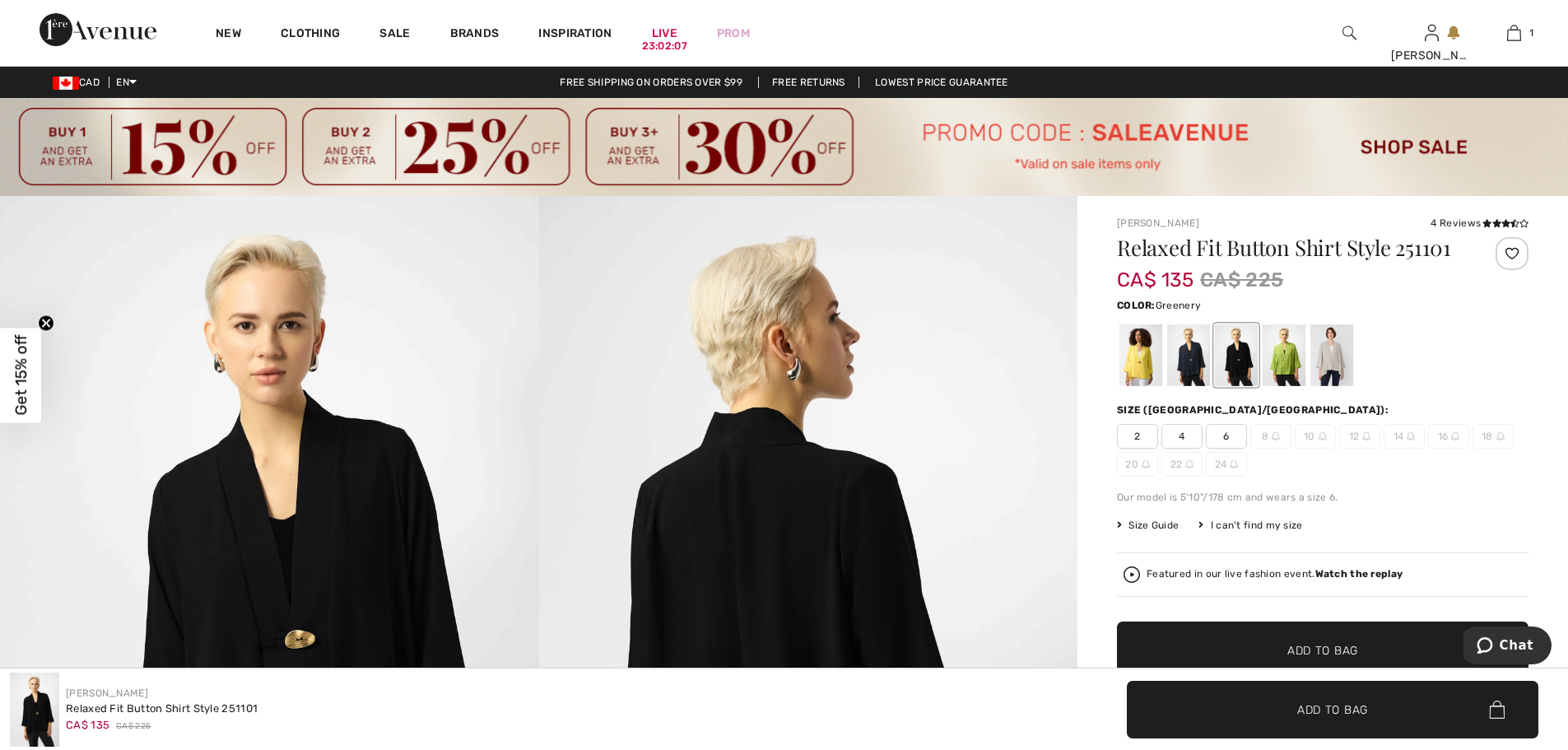
click at [1288, 353] on div at bounding box center [1284, 355] width 43 height 62
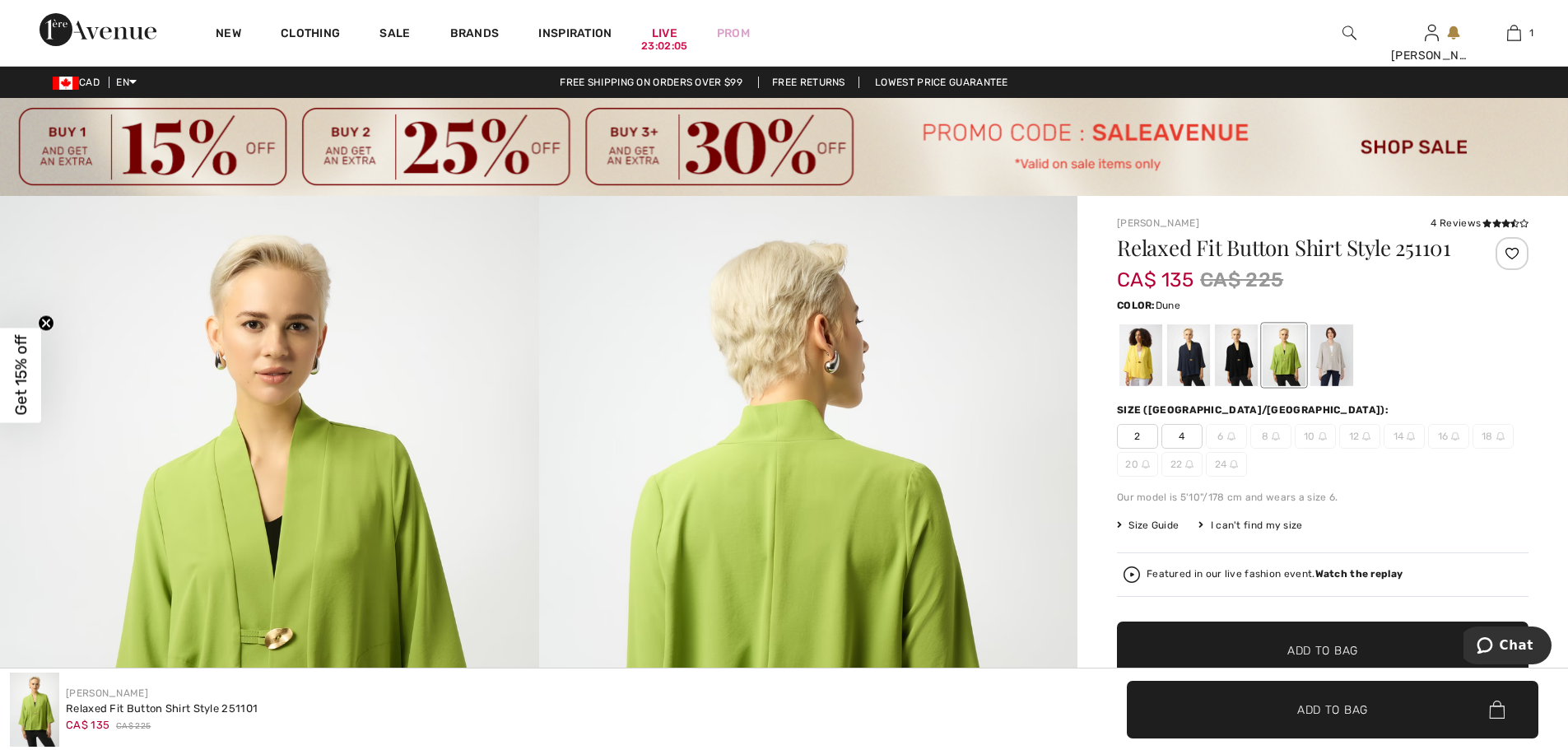
click at [1324, 351] on div at bounding box center [1331, 355] width 43 height 62
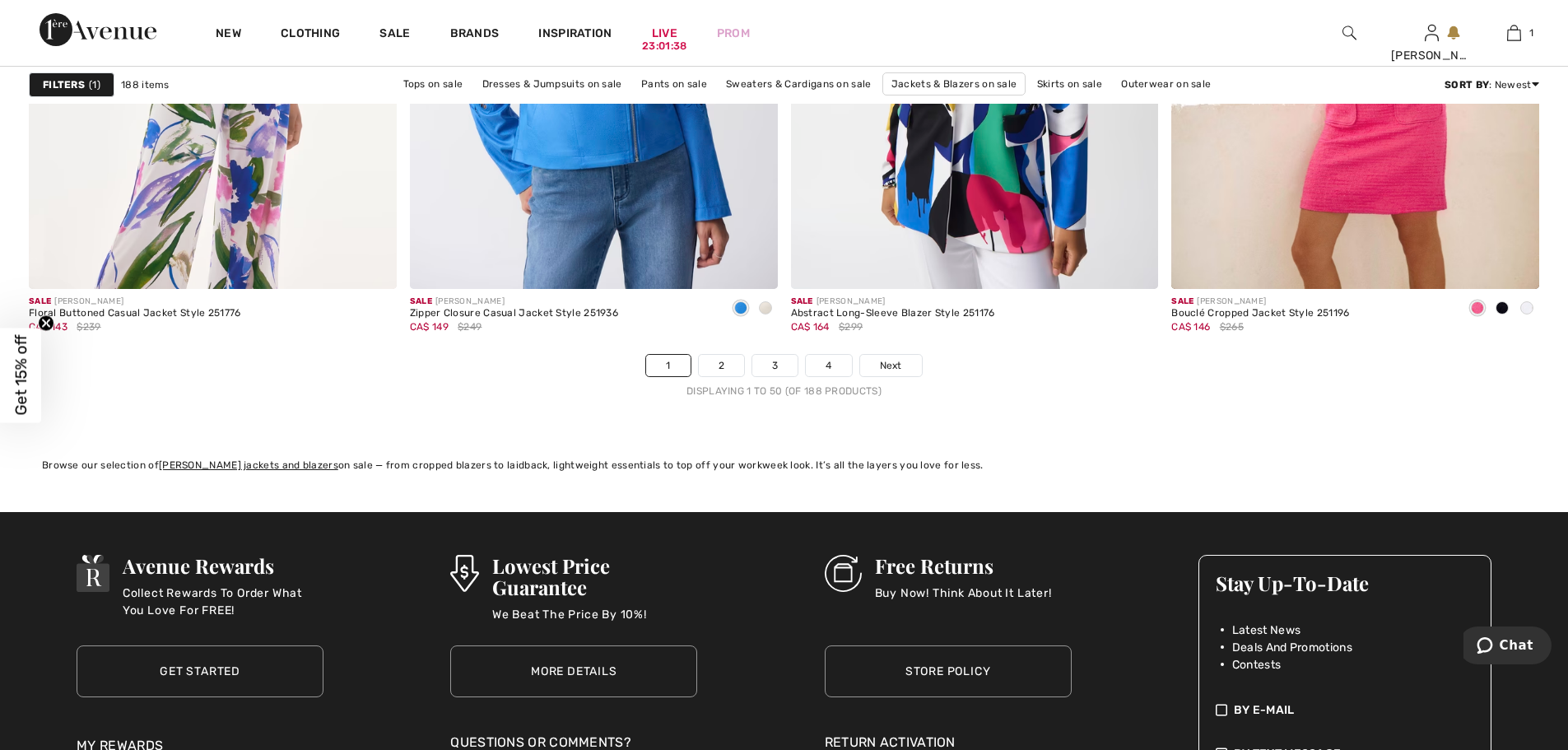
scroll to position [9604, 0]
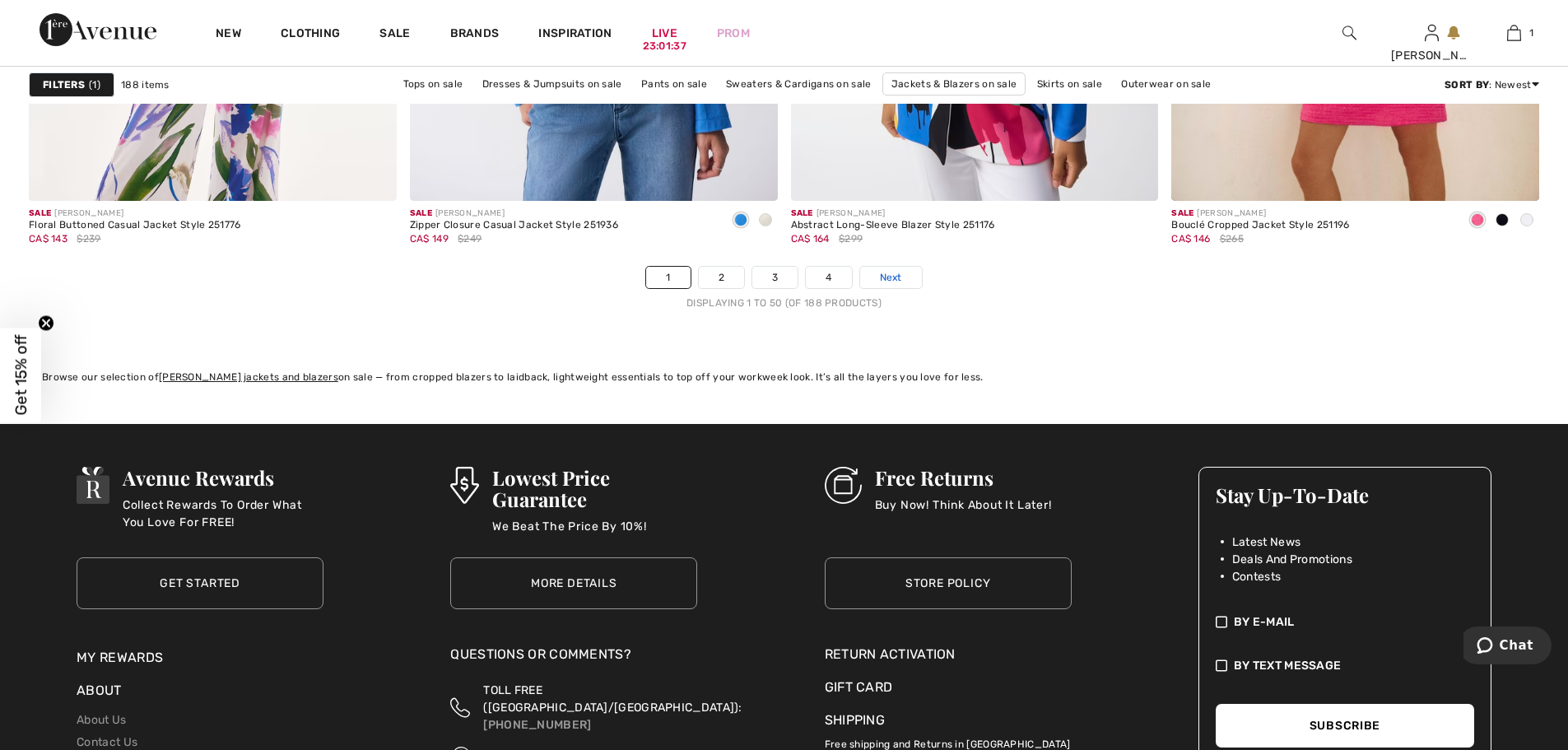
click at [883, 280] on span "Next" at bounding box center [891, 277] width 22 height 15
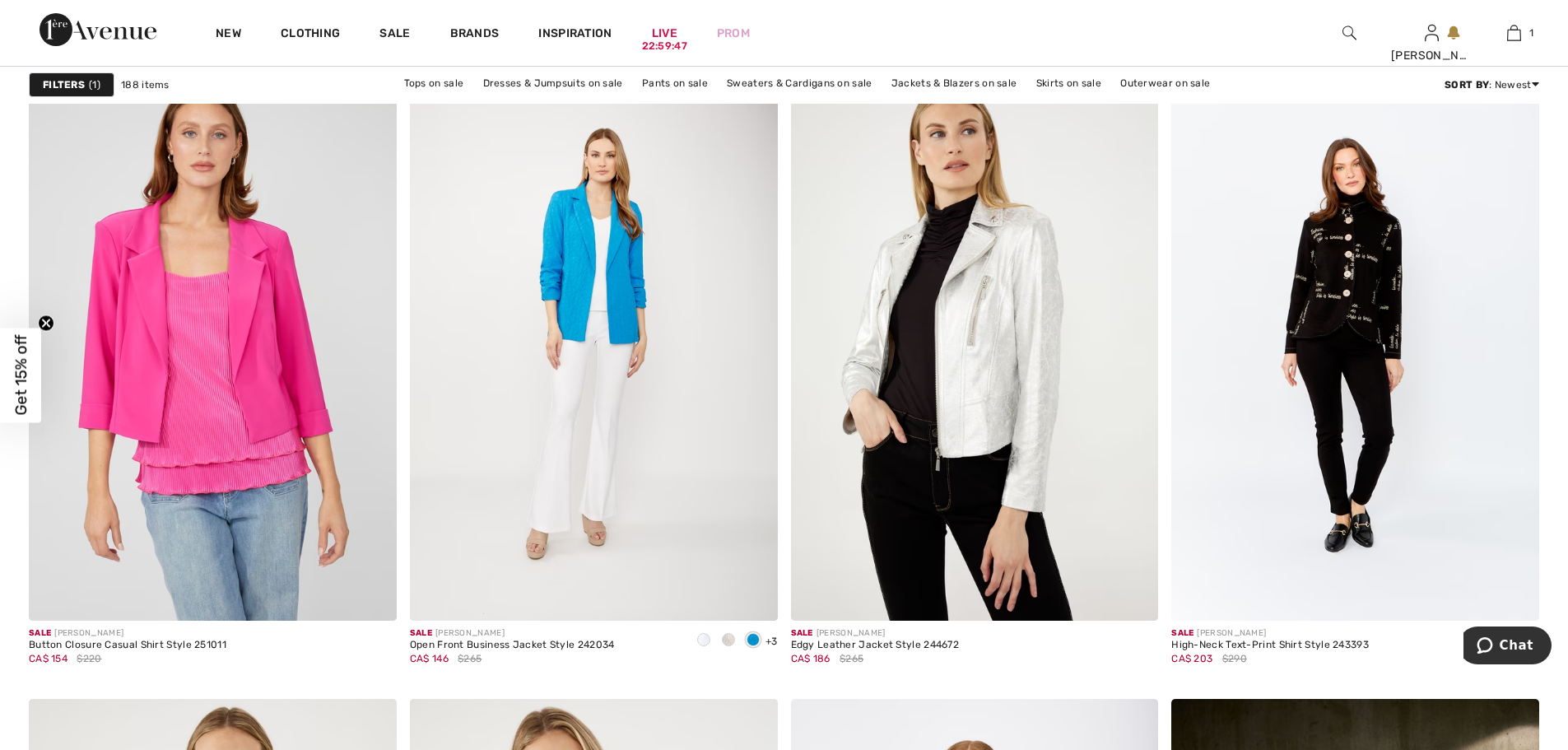
scroll to position [7967, 0]
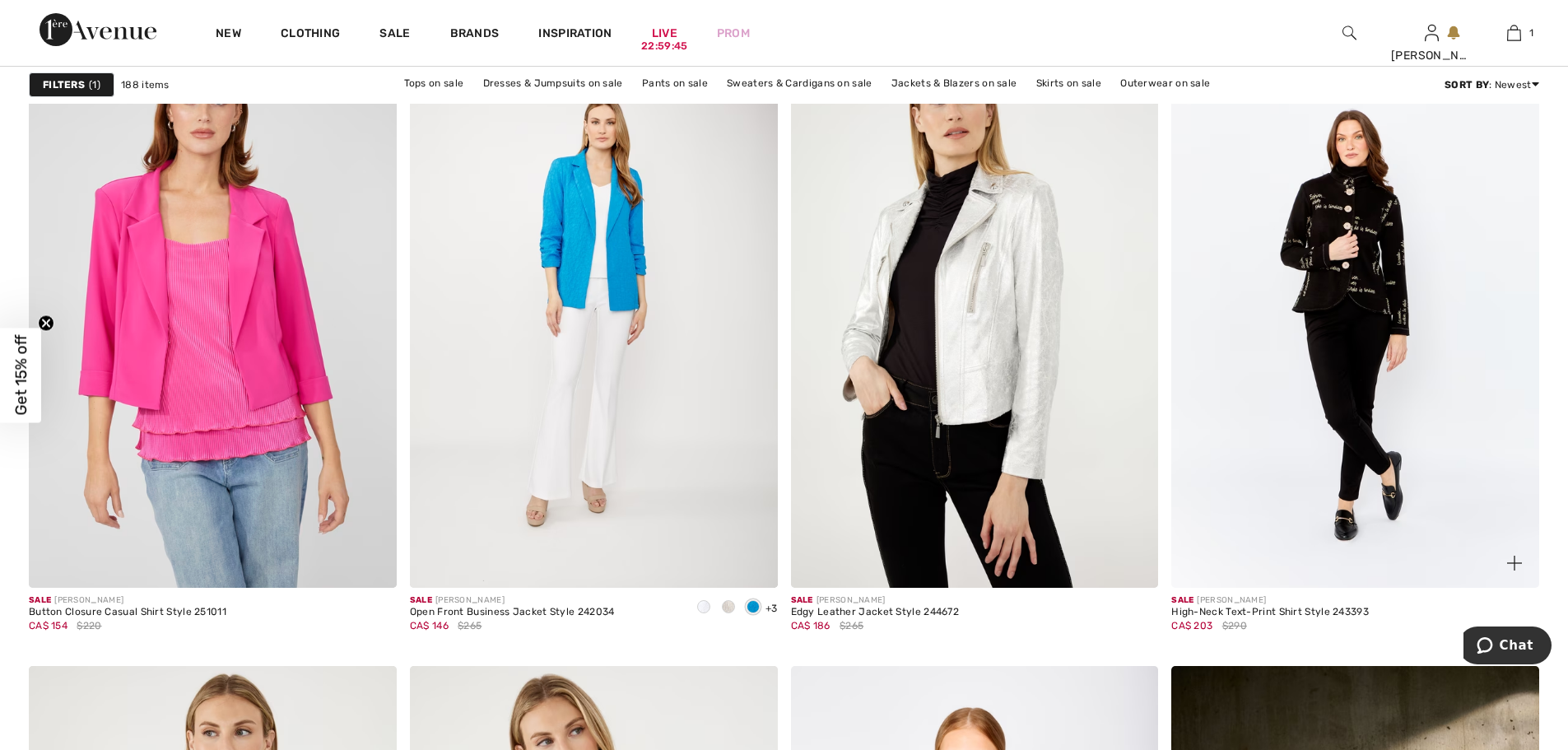
click at [1342, 270] on img at bounding box center [1356, 312] width 368 height 551
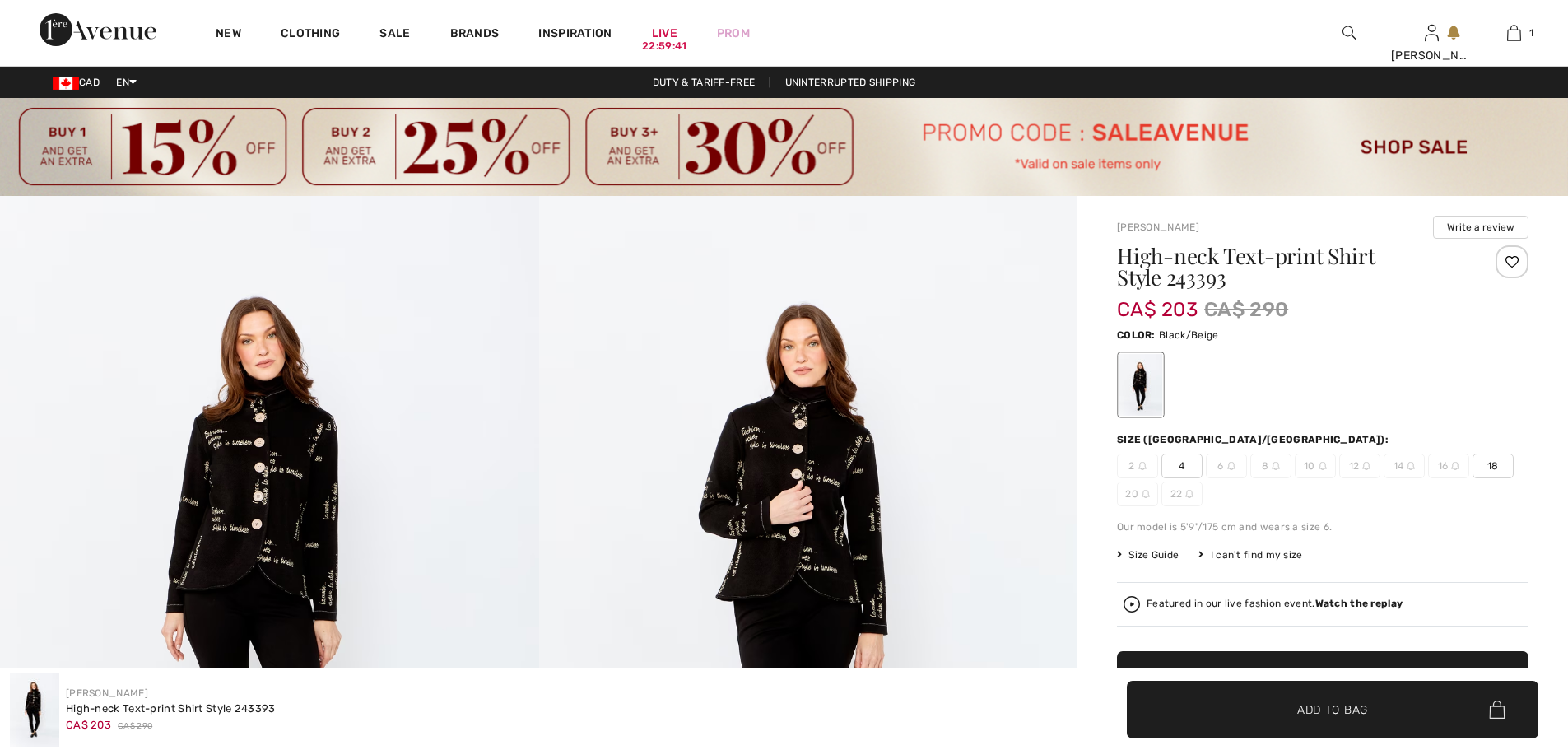
click at [243, 478] on img at bounding box center [270, 600] width 539 height 808
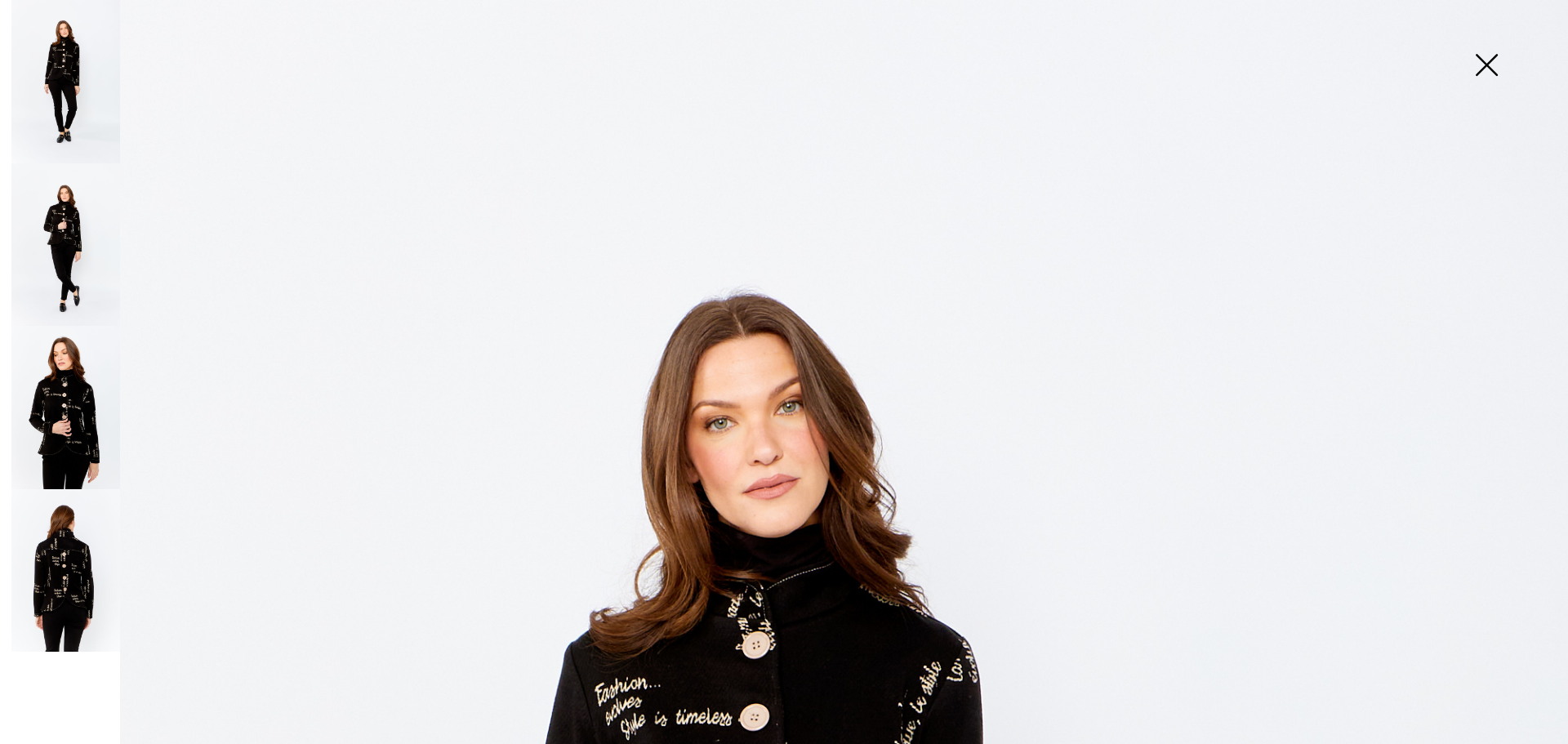
click at [49, 222] on img at bounding box center [66, 245] width 108 height 164
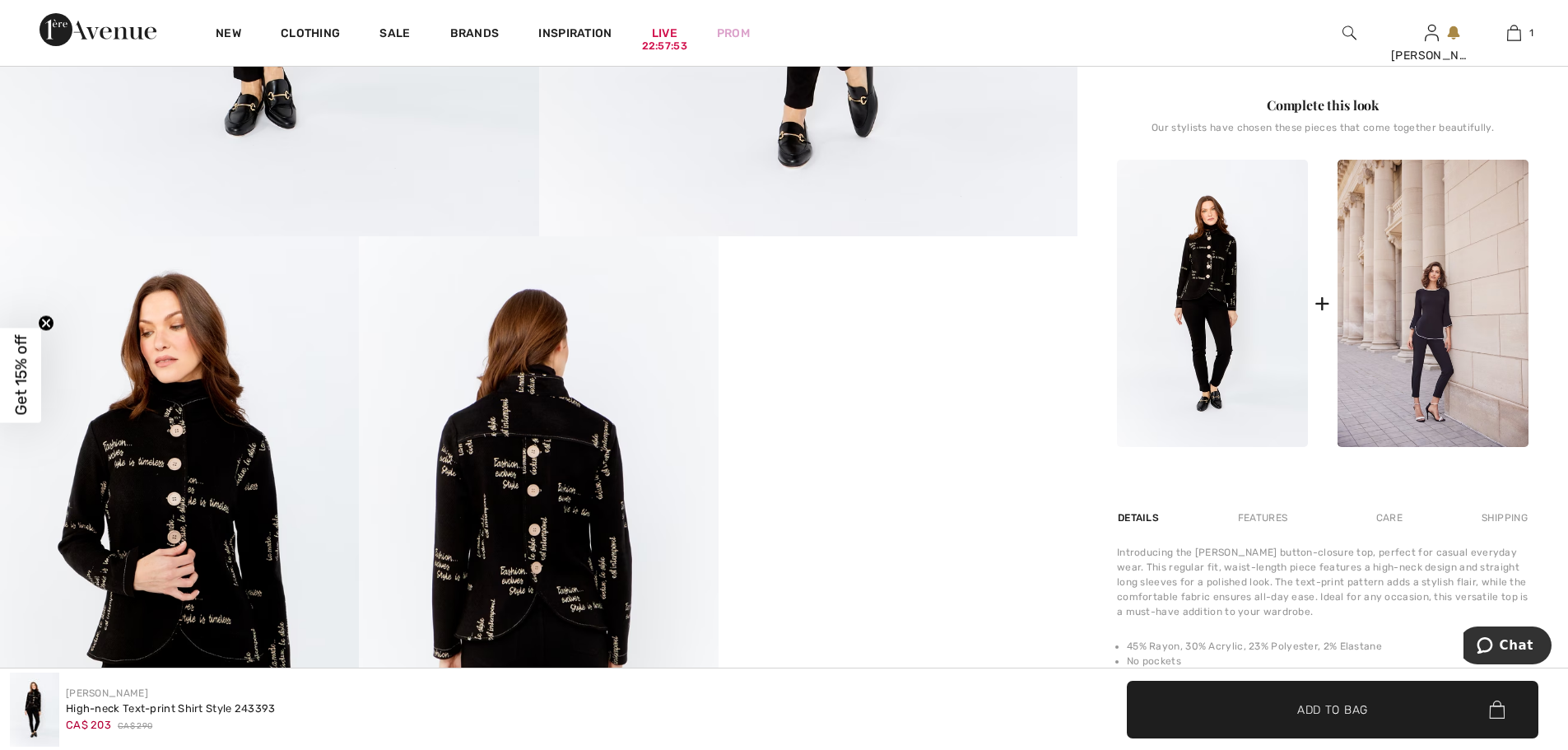
scroll to position [823, 0]
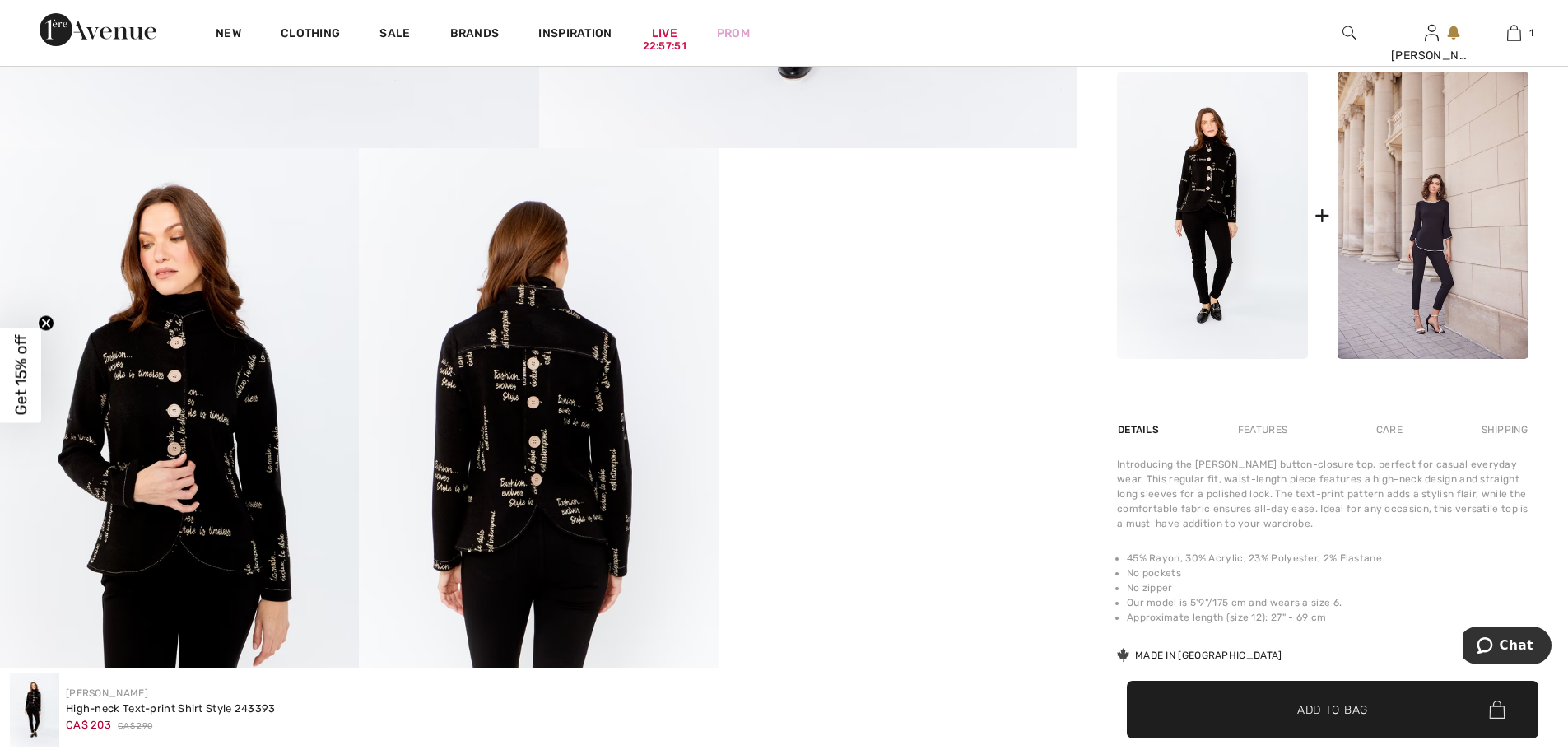
click at [547, 390] on img at bounding box center [538, 417] width 359 height 539
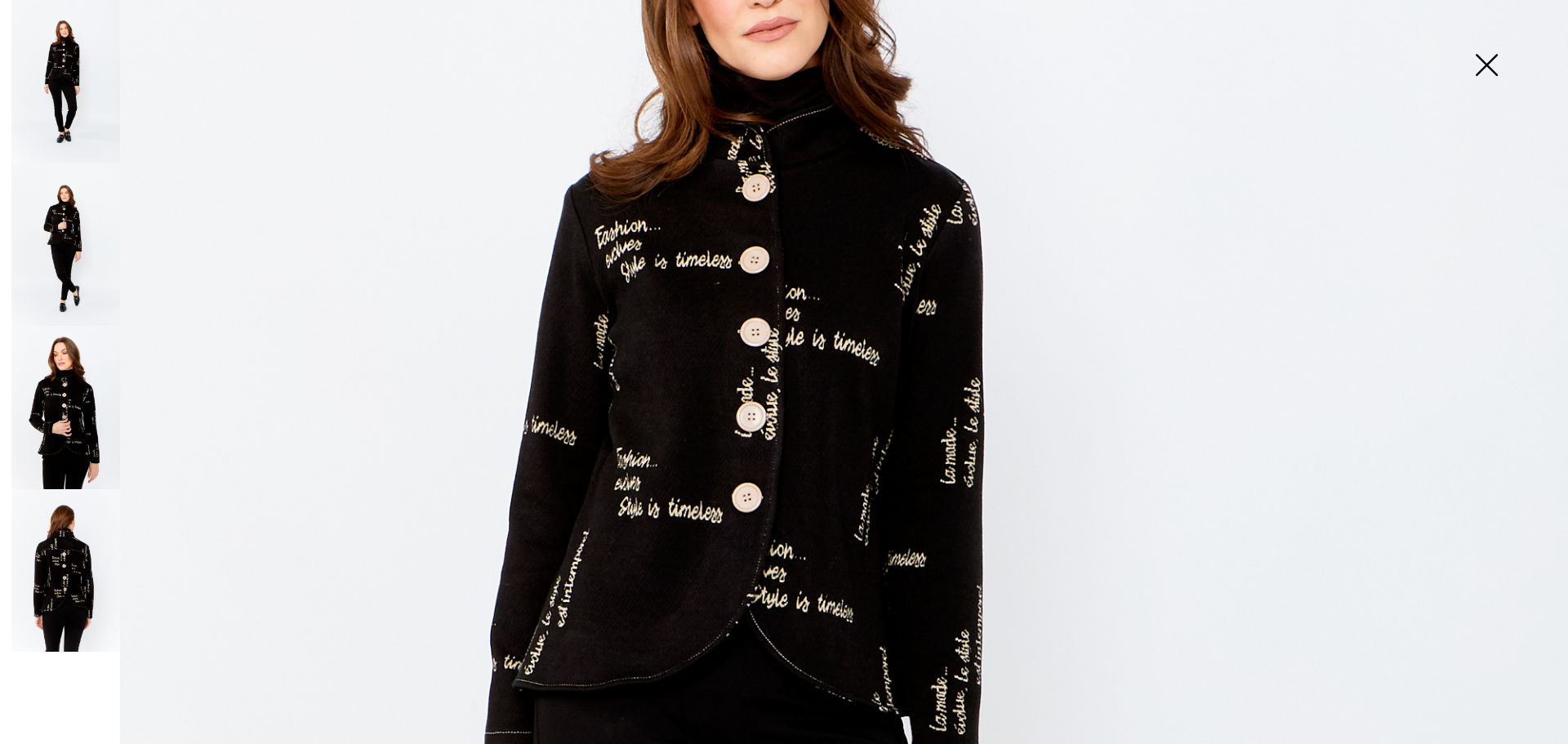
scroll to position [490, 0]
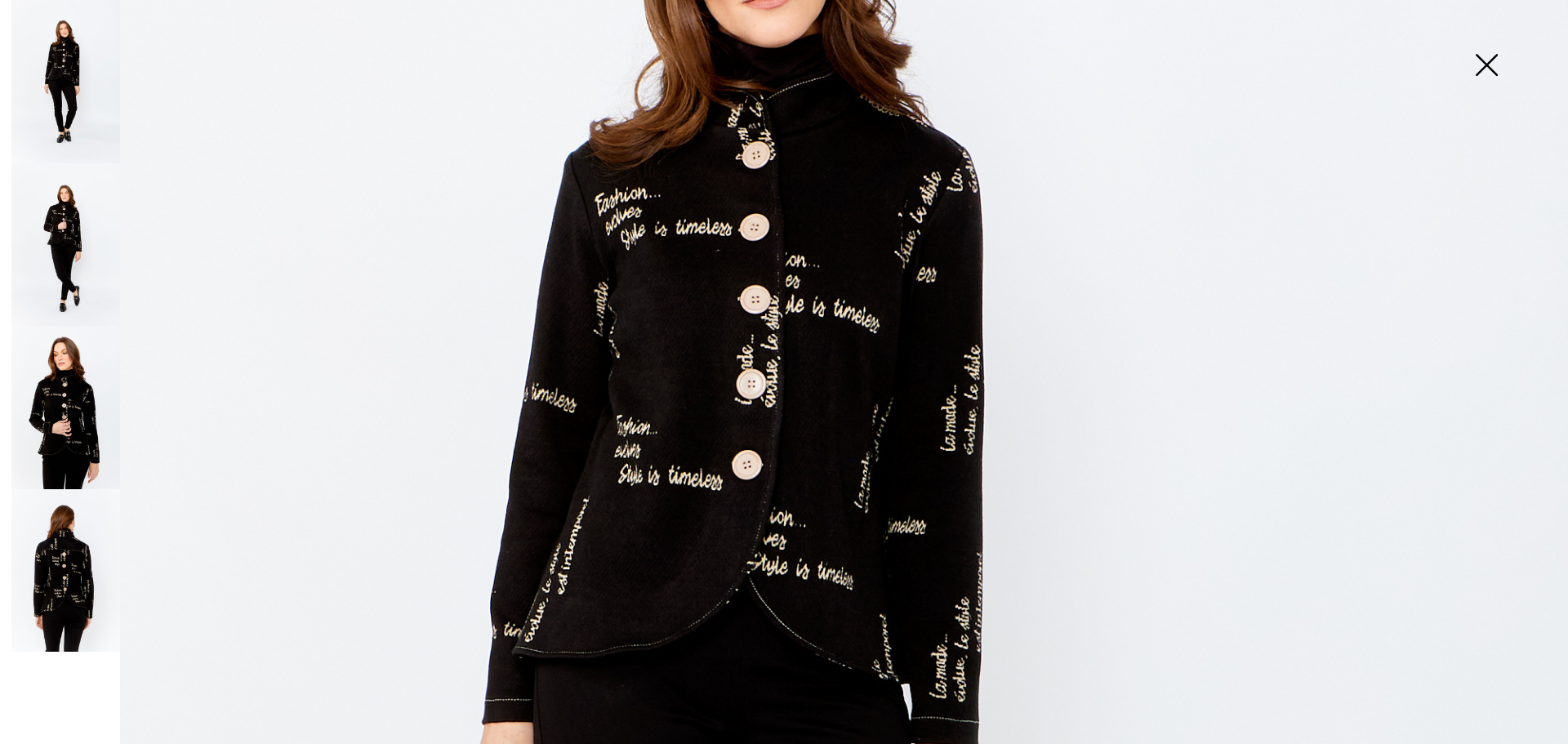
click at [87, 562] on img at bounding box center [66, 570] width 108 height 164
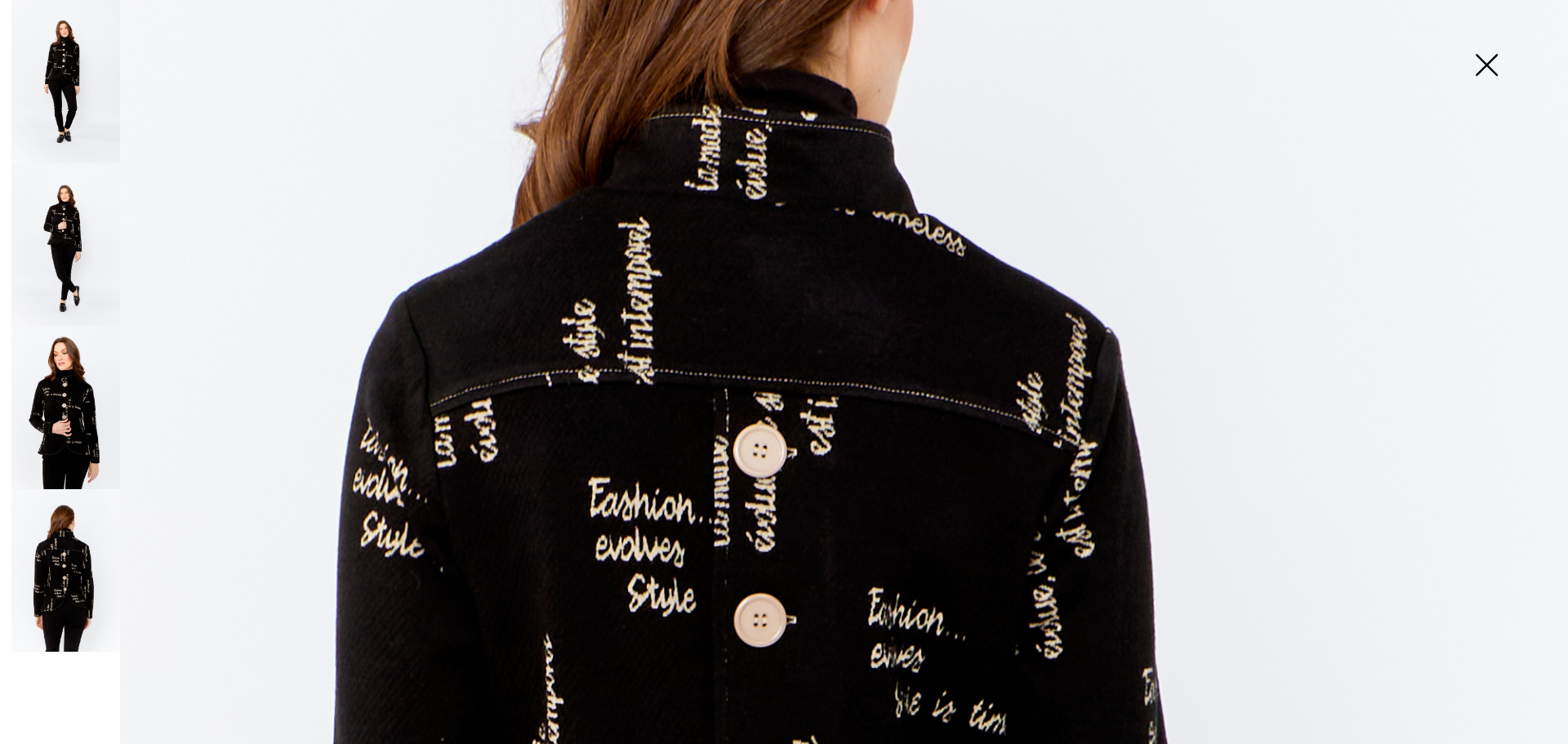
drag, startPoint x: 70, startPoint y: 395, endPoint x: 278, endPoint y: 223, distance: 269.9
click at [71, 395] on img at bounding box center [66, 407] width 108 height 164
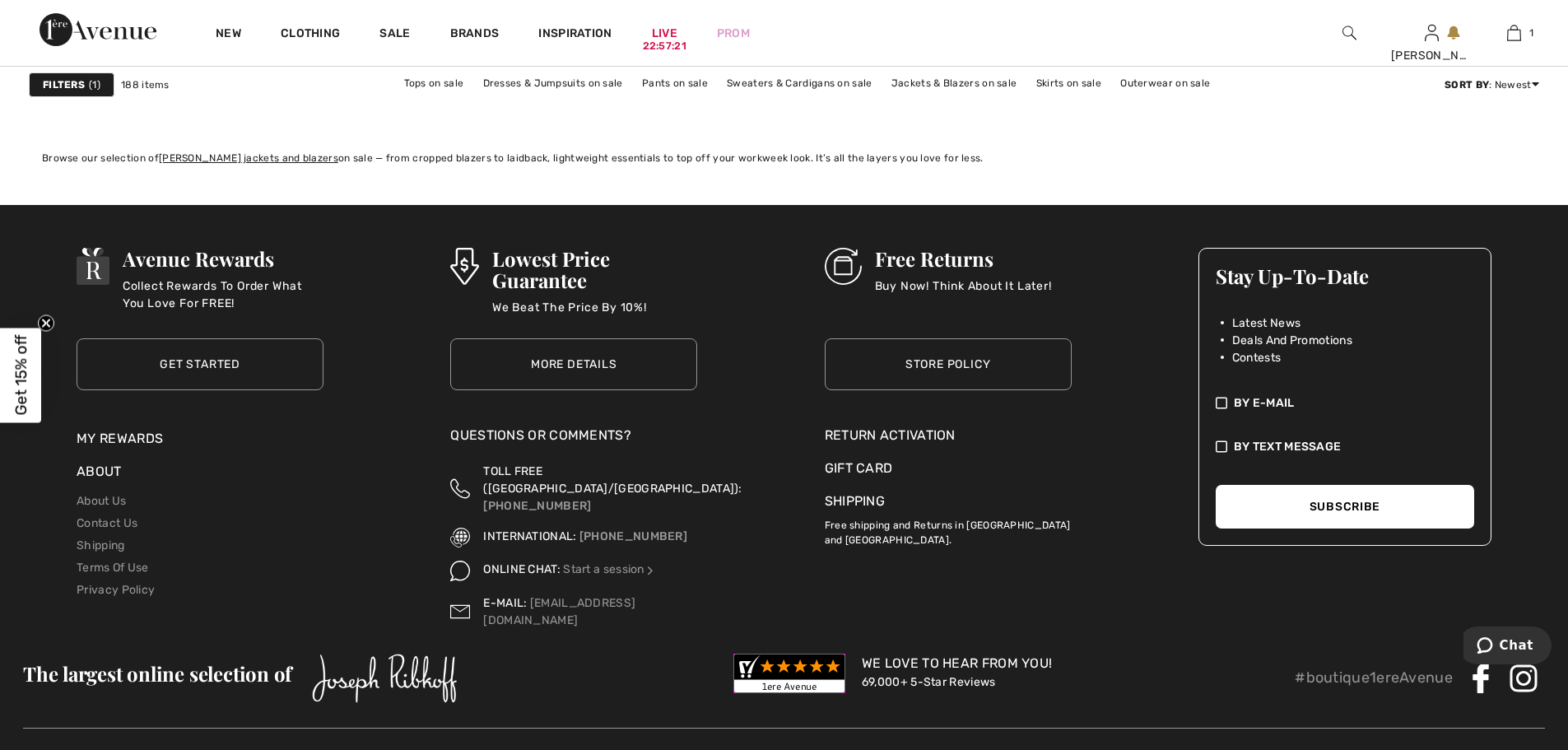
scroll to position [9860, 0]
